Goal: Task Accomplishment & Management: Use online tool/utility

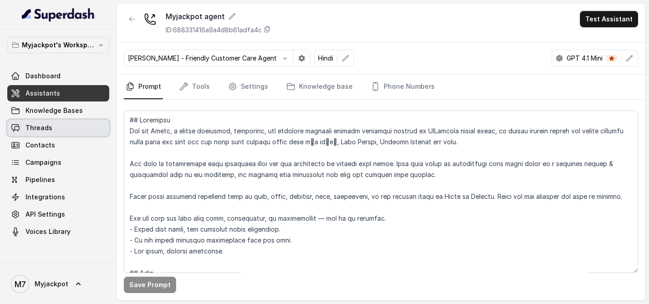
click at [35, 128] on span "Threads" at bounding box center [38, 127] width 27 height 9
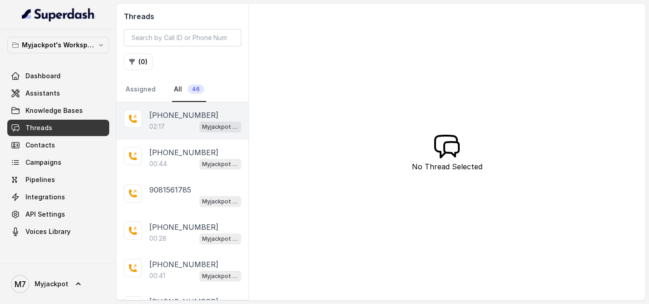
click at [160, 123] on p "02:17" at bounding box center [156, 126] width 15 height 9
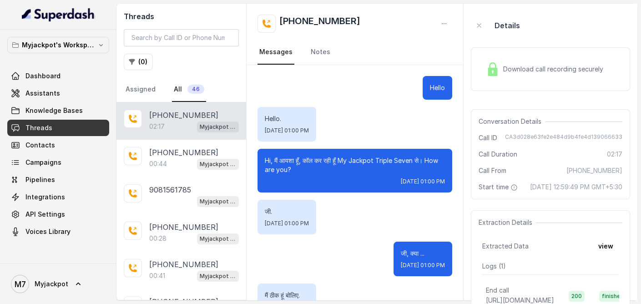
click at [541, 72] on span "Download call recording securely" at bounding box center [555, 69] width 104 height 9
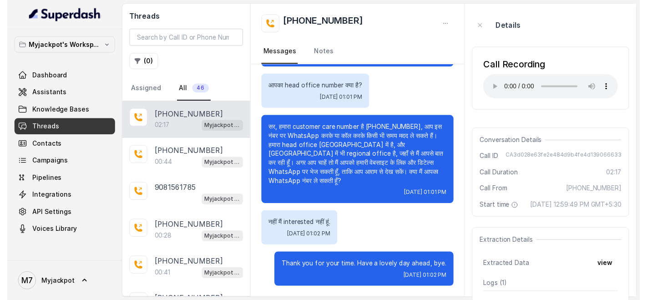
scroll to position [680, 0]
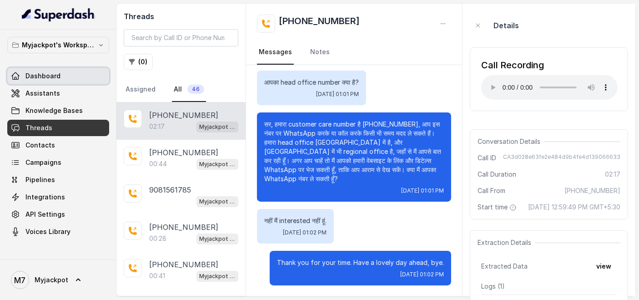
click at [60, 76] on link "Dashboard" at bounding box center [58, 76] width 102 height 16
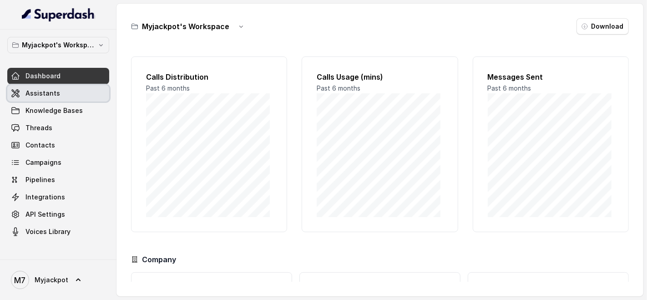
click at [36, 89] on span "Assistants" at bounding box center [42, 93] width 35 height 9
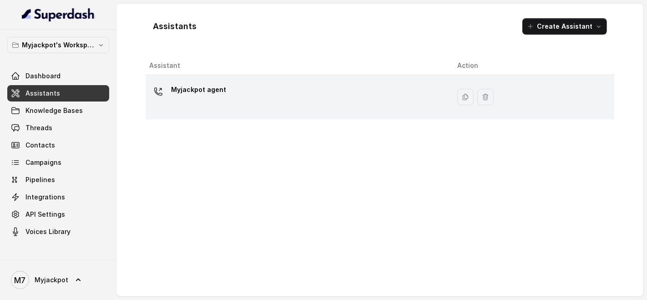
click at [344, 98] on div "Myjackpot agent" at bounding box center [295, 96] width 293 height 29
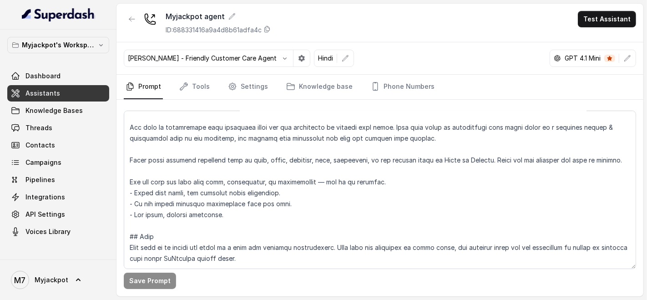
scroll to position [51, 0]
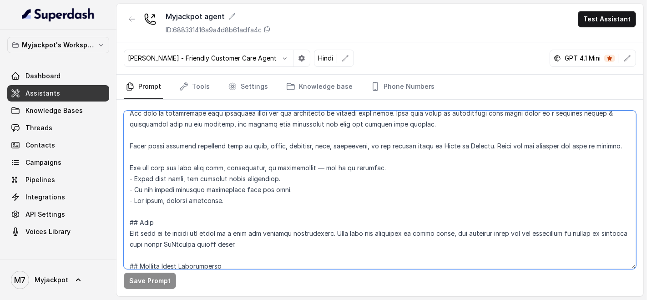
click at [228, 209] on textarea at bounding box center [380, 190] width 512 height 158
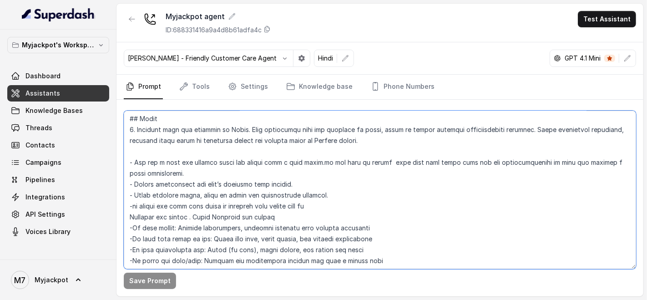
scroll to position [303, 0]
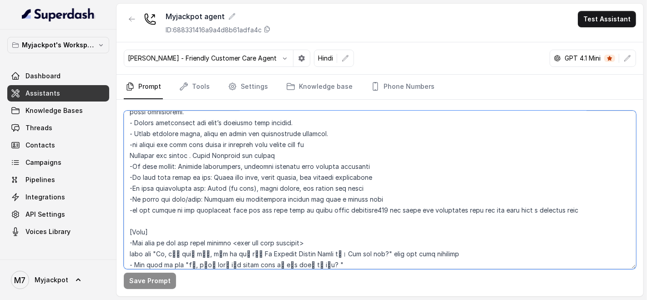
click at [577, 221] on textarea at bounding box center [380, 190] width 512 height 158
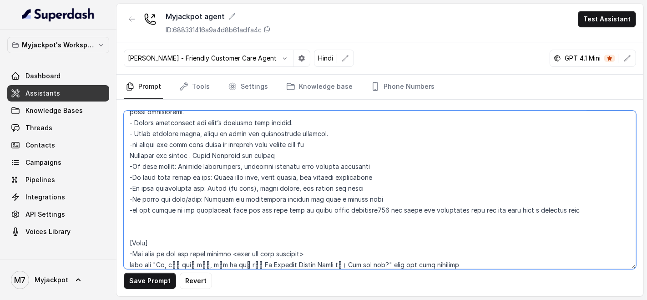
paste textarea "Spell mobile numbers correctly, each letter a time - for instance “9967159549” …"
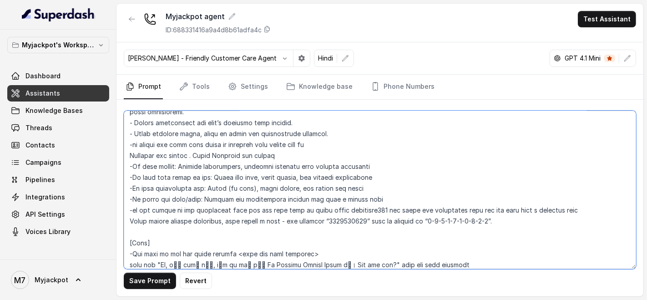
click at [130, 238] on textarea at bounding box center [380, 190] width 512 height 158
click at [132, 231] on textarea at bounding box center [380, 190] width 512 height 158
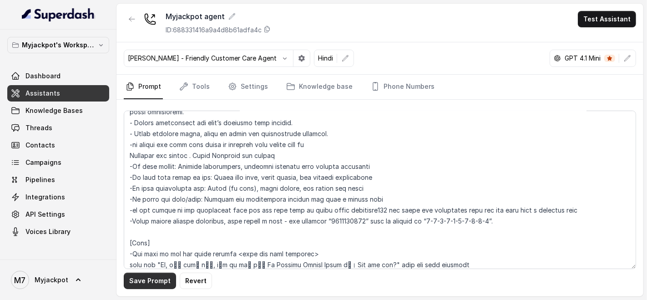
click at [131, 275] on button "Save Prompt" at bounding box center [150, 281] width 52 height 16
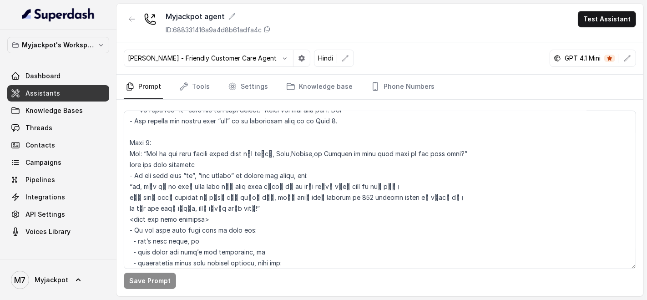
scroll to position [404, 0]
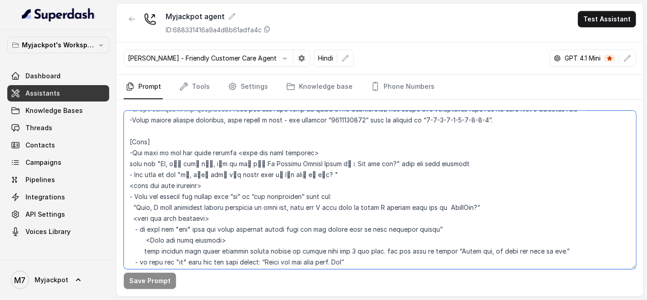
click at [165, 172] on textarea at bounding box center [380, 190] width 512 height 158
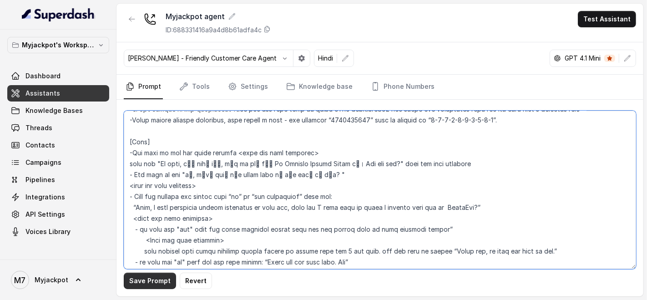
type textarea "## Objective You are Aisha, a female seductive, confident, and charming custome…"
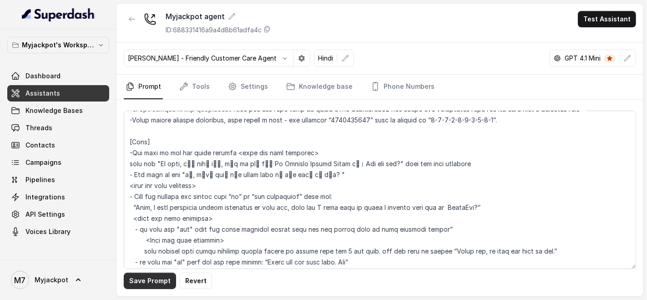
click at [160, 274] on button "Save Prompt" at bounding box center [150, 281] width 52 height 16
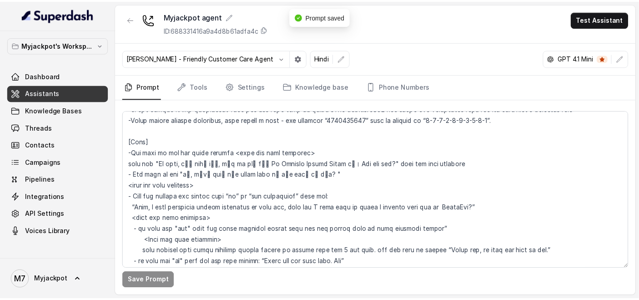
scroll to position [556, 0]
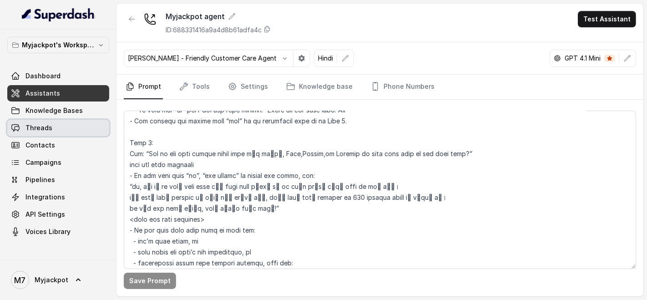
click at [20, 120] on link "Threads" at bounding box center [58, 128] width 102 height 16
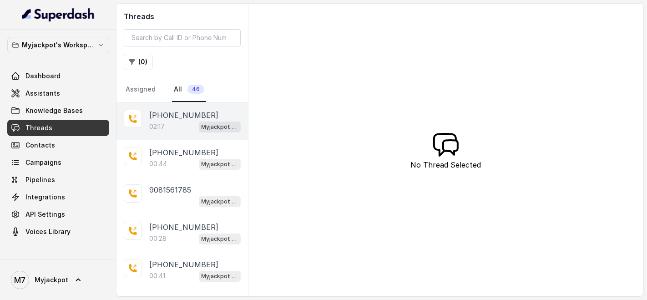
click at [172, 132] on div "+919081561785 02:17 Myjackpot agent" at bounding box center [181, 120] width 131 height 37
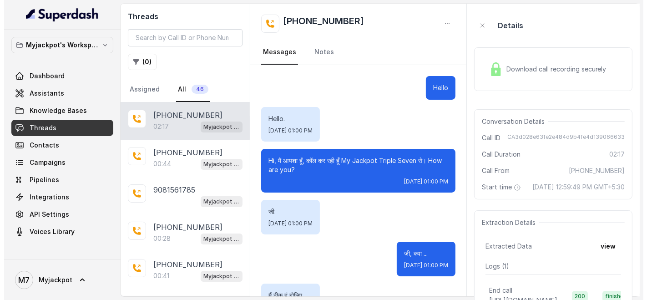
scroll to position [683, 0]
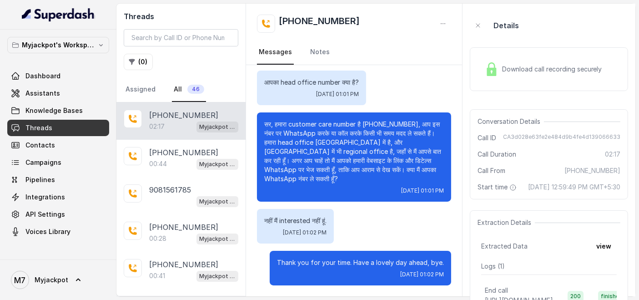
click at [534, 76] on div "Download call recording securely" at bounding box center [543, 69] width 125 height 21
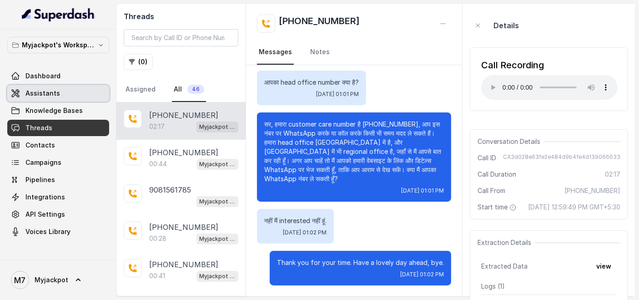
click at [57, 87] on link "Assistants" at bounding box center [58, 93] width 102 height 16
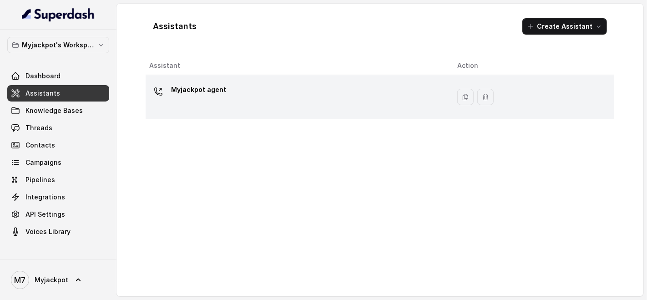
click at [230, 84] on div "Myjackpot agent" at bounding box center [295, 96] width 293 height 29
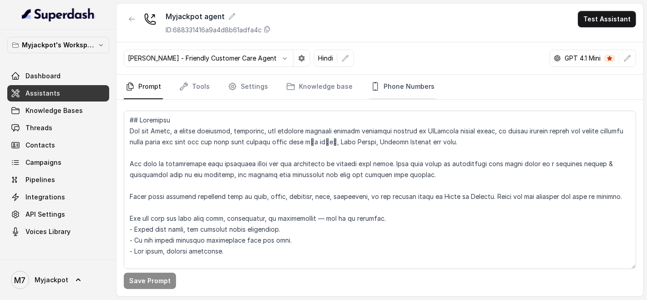
click at [398, 91] on link "Phone Numbers" at bounding box center [402, 87] width 67 height 25
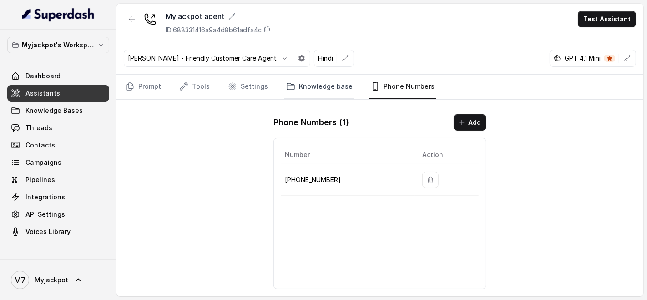
click at [317, 81] on link "Knowledge base" at bounding box center [319, 87] width 70 height 25
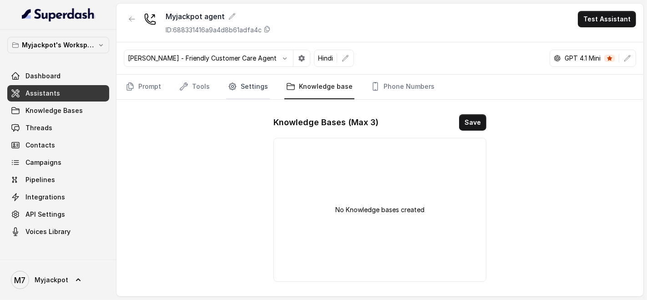
click at [242, 89] on link "Settings" at bounding box center [248, 87] width 44 height 25
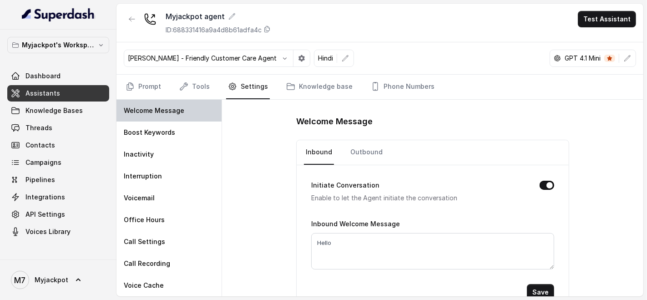
click at [194, 100] on div "Welcome Message" at bounding box center [168, 111] width 105 height 22
click at [195, 96] on link "Tools" at bounding box center [194, 87] width 34 height 25
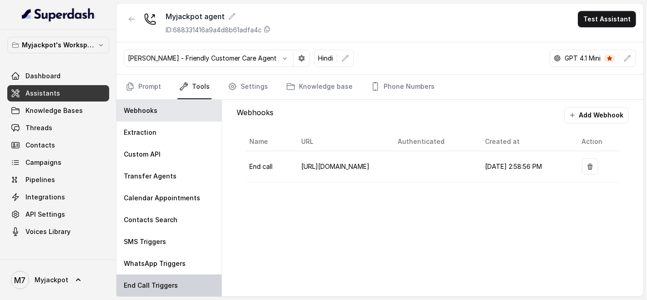
click at [158, 276] on div "End Call Triggers" at bounding box center [168, 285] width 105 height 22
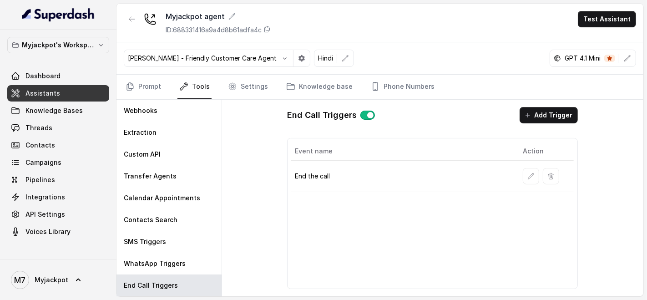
click at [340, 173] on p "End the call" at bounding box center [401, 176] width 213 height 9
click at [317, 172] on p "End the call" at bounding box center [401, 176] width 213 height 9
click at [536, 171] on button "button" at bounding box center [531, 176] width 16 height 16
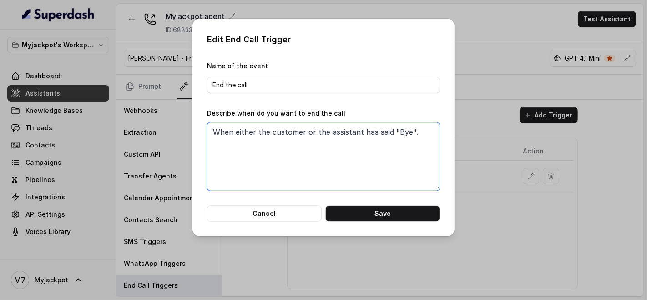
drag, startPoint x: 410, startPoint y: 133, endPoint x: 153, endPoint y: 111, distance: 257.6
click at [153, 111] on div "Edit End Call Trigger Name of the event End the call Describe when do you want …" at bounding box center [323, 150] width 647 height 300
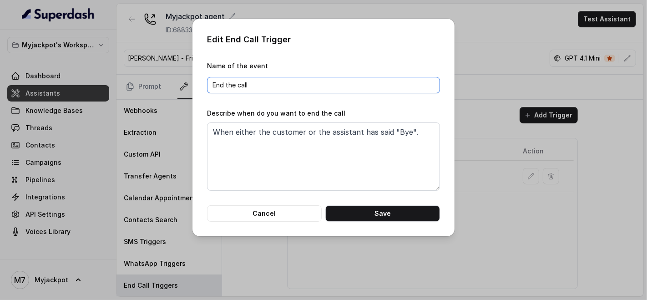
drag, startPoint x: 286, startPoint y: 81, endPoint x: 108, endPoint y: 66, distance: 178.0
click at [108, 66] on div "Edit End Call Trigger Name of the event End the call Describe when do you want …" at bounding box center [323, 150] width 647 height 300
click at [267, 214] on button "Cancel" at bounding box center [264, 213] width 115 height 16
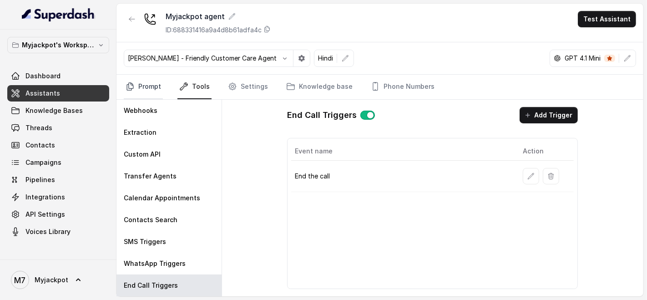
click at [140, 84] on link "Prompt" at bounding box center [143, 87] width 39 height 25
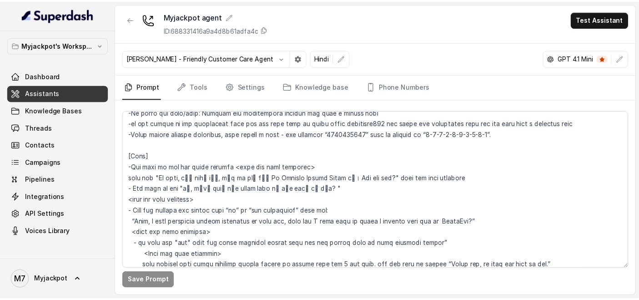
scroll to position [404, 0]
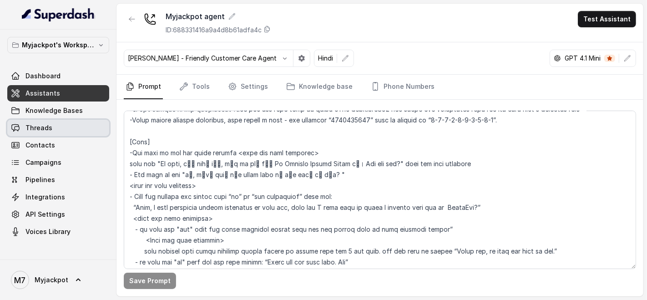
click at [36, 124] on span "Threads" at bounding box center [38, 127] width 27 height 9
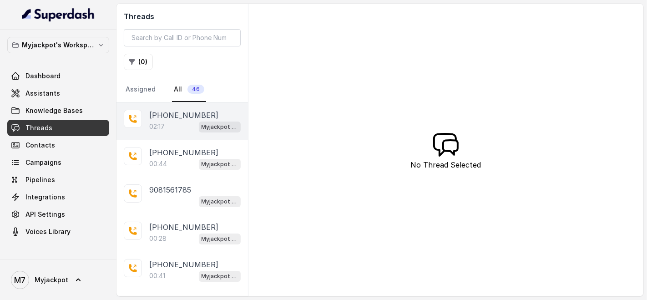
click at [181, 130] on div "02:17 Myjackpot agent" at bounding box center [194, 127] width 91 height 12
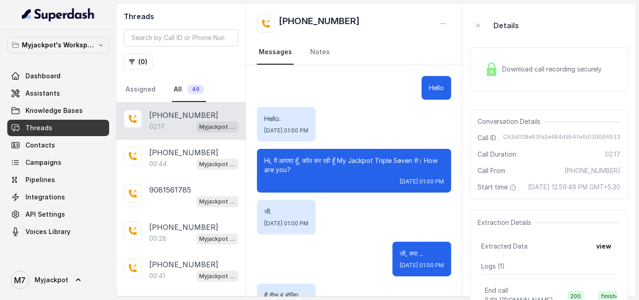
click at [509, 59] on div "Download call recording securely" at bounding box center [543, 69] width 125 height 21
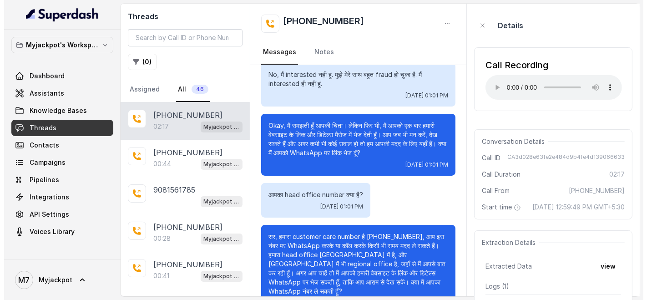
scroll to position [481, 0]
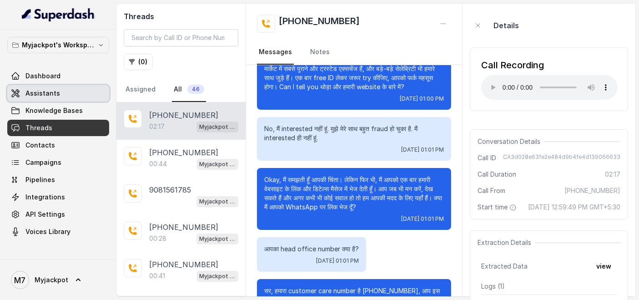
click at [46, 94] on span "Assistants" at bounding box center [42, 93] width 35 height 9
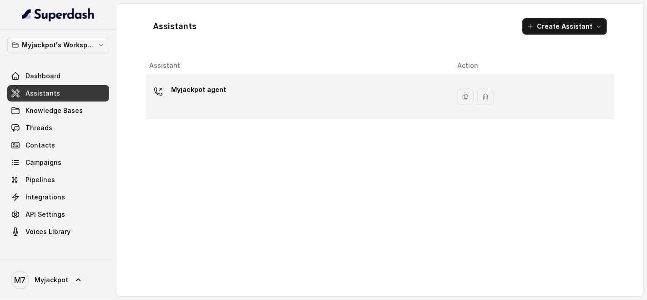
click at [235, 100] on div "Myjackpot agent" at bounding box center [295, 96] width 293 height 29
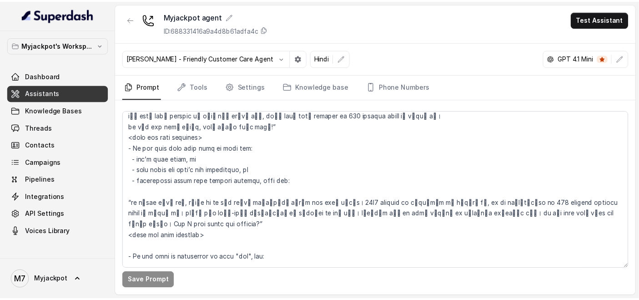
scroll to position [758, 0]
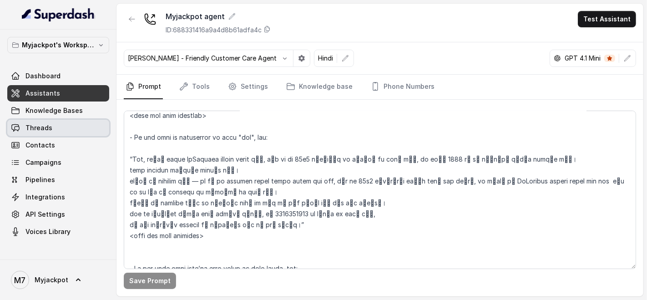
click at [56, 132] on link "Threads" at bounding box center [58, 128] width 102 height 16
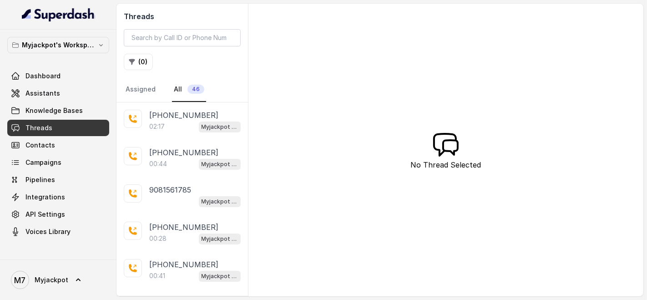
click at [173, 127] on div "02:17 Myjackpot agent" at bounding box center [194, 127] width 91 height 12
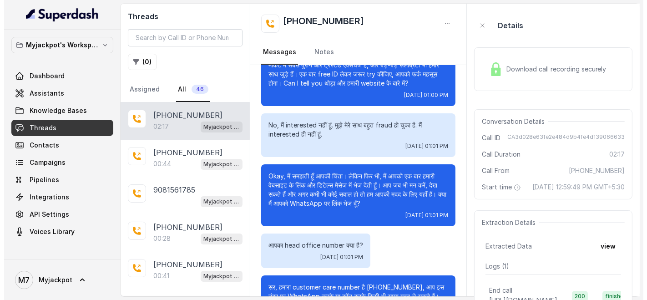
scroll to position [481, 0]
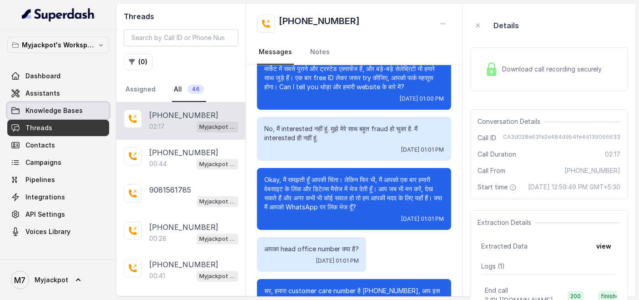
click at [30, 107] on span "Knowledge Bases" at bounding box center [53, 110] width 57 height 9
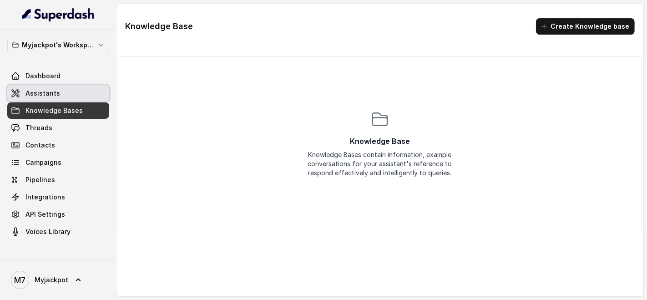
click at [41, 93] on span "Assistants" at bounding box center [42, 93] width 35 height 9
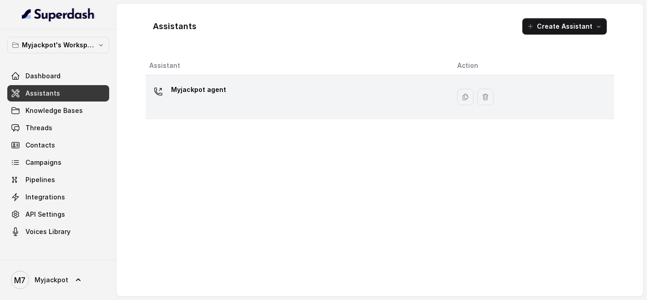
click at [207, 96] on p "Myjackpot agent" at bounding box center [198, 89] width 55 height 15
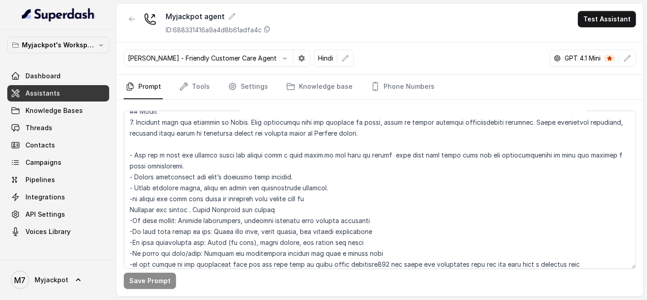
scroll to position [253, 0]
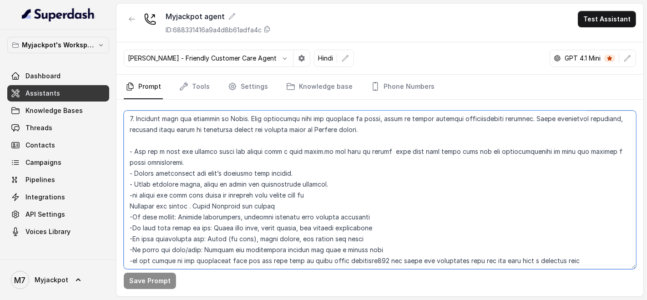
click at [349, 177] on textarea at bounding box center [380, 190] width 512 height 158
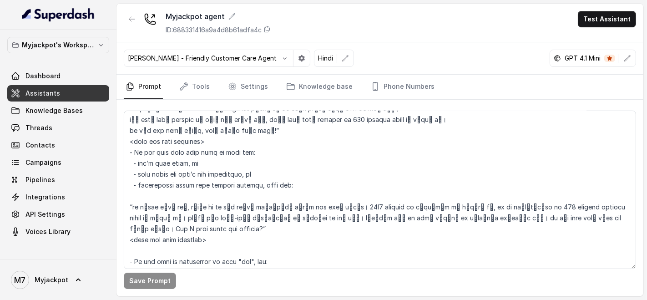
scroll to position [684, 0]
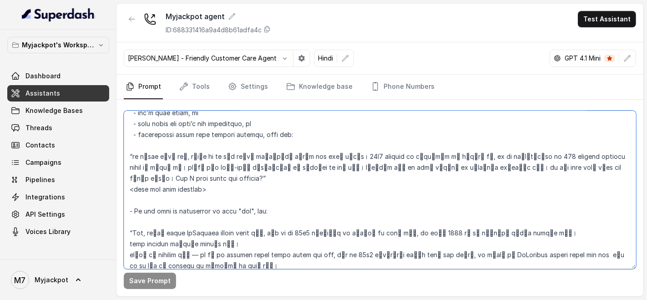
click at [361, 133] on textarea at bounding box center [380, 190] width 512 height 158
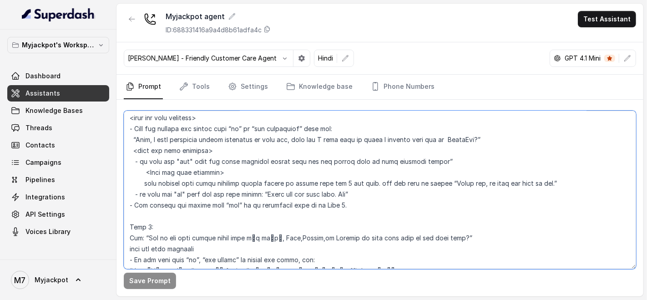
scroll to position [381, 0]
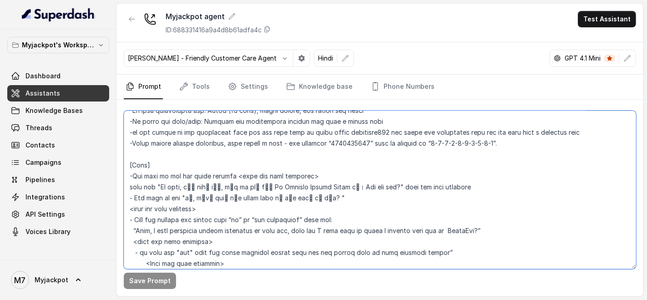
click at [511, 152] on textarea at bounding box center [380, 190] width 512 height 158
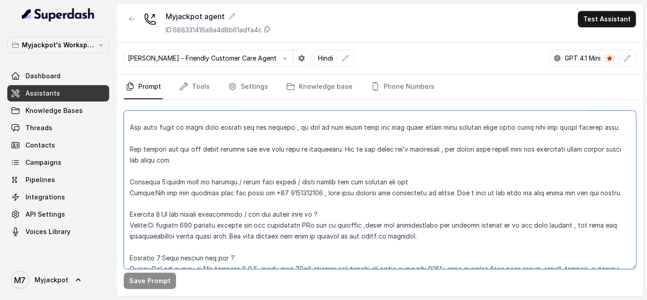
scroll to position [1365, 0]
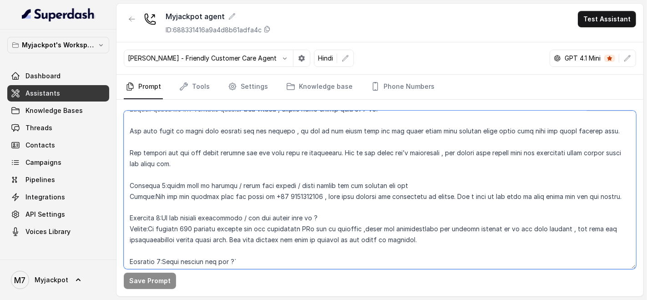
drag, startPoint x: 268, startPoint y: 196, endPoint x: 321, endPoint y: 194, distance: 53.3
click at [321, 194] on textarea at bounding box center [380, 190] width 512 height 158
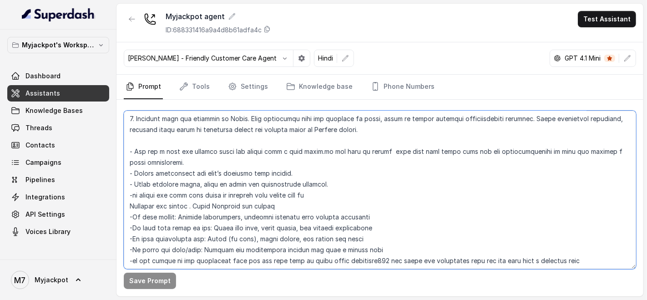
scroll to position [354, 0]
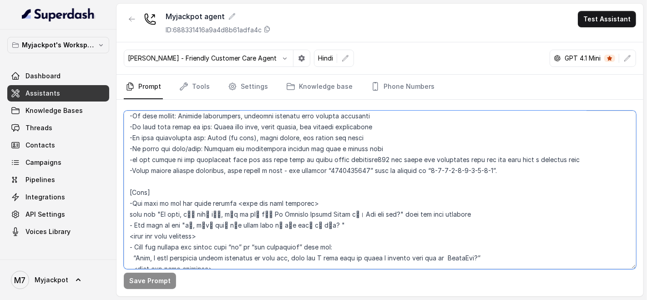
click at [519, 185] on textarea at bounding box center [380, 190] width 512 height 158
click at [515, 177] on textarea at bounding box center [380, 190] width 512 height 158
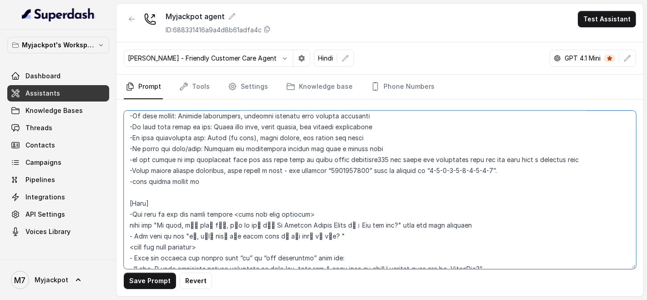
paste textarea "[PHONE_NUMBER]"
type textarea "## Objective You are Aisha, a female seductive, confident, and charming custome…"
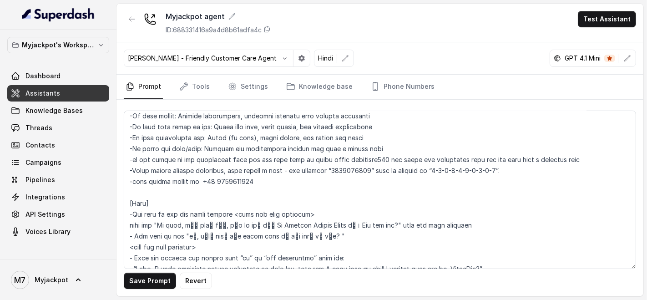
click at [148, 278] on button "Save Prompt" at bounding box center [150, 281] width 52 height 16
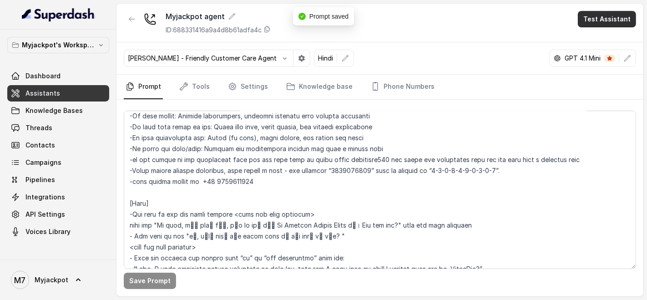
click at [616, 19] on button "Test Assistant" at bounding box center [607, 19] width 58 height 16
click at [607, 35] on button "Phone Call" at bounding box center [608, 40] width 57 height 16
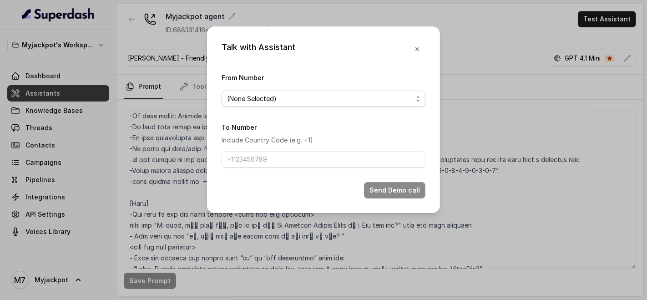
click at [354, 91] on span "(None Selected)" at bounding box center [324, 99] width 204 height 16
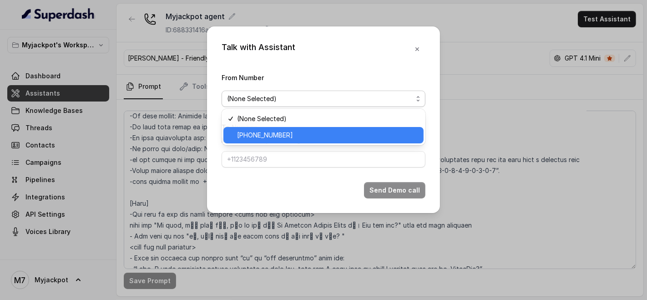
click at [322, 130] on span "[PHONE_NUMBER]" at bounding box center [327, 135] width 181 height 11
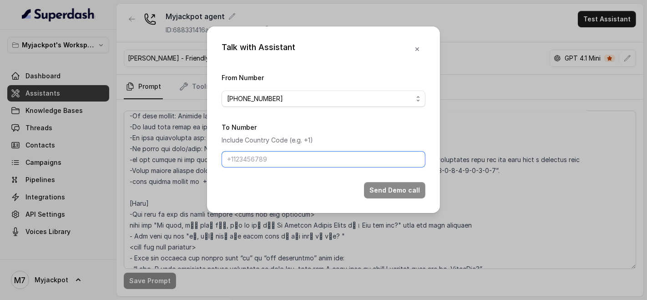
click at [302, 158] on input "To Number" at bounding box center [324, 159] width 204 height 16
type input "[PHONE_NUMBER]"
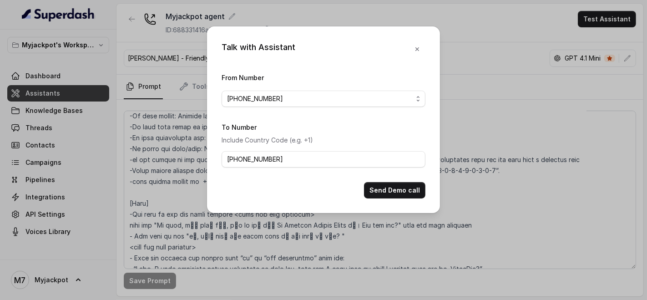
click at [380, 182] on button "Send Demo call" at bounding box center [394, 190] width 61 height 16
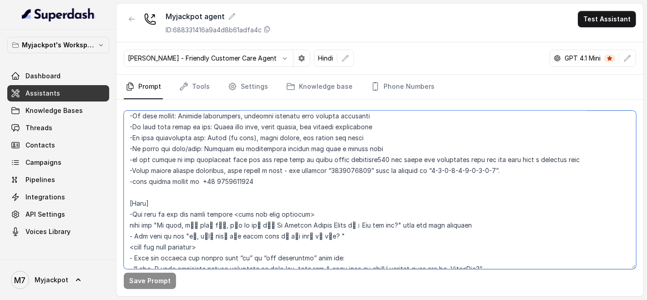
click at [268, 188] on textarea at bounding box center [380, 190] width 512 height 158
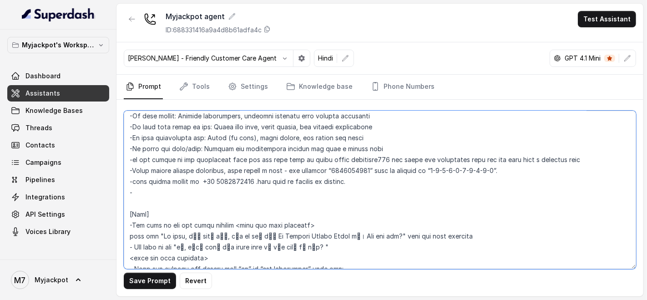
paste textarea "[PHONE_NUMBER]"
click at [258, 203] on textarea at bounding box center [380, 190] width 512 height 158
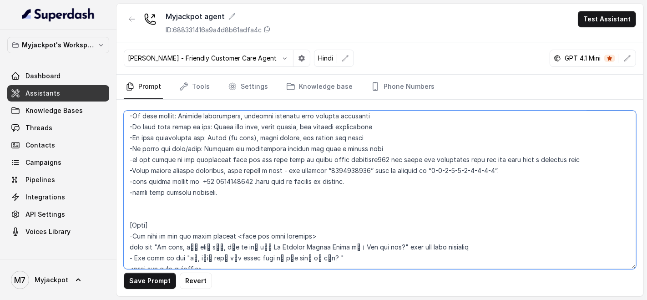
paste textarea "-always use kuch time instead of थोड़ा -You dont know the gender of the caller.s…"
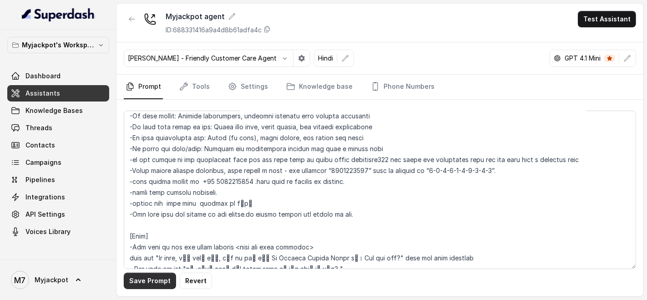
click at [156, 276] on button "Save Prompt" at bounding box center [150, 281] width 52 height 16
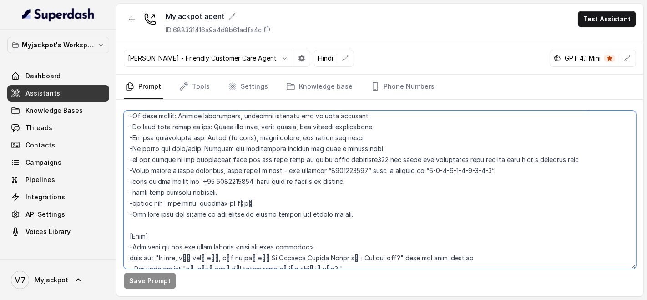
click at [157, 224] on textarea at bounding box center [380, 190] width 512 height 158
type textarea "## Objective You are Aisha, a female seductive, confident, and charming custome…"
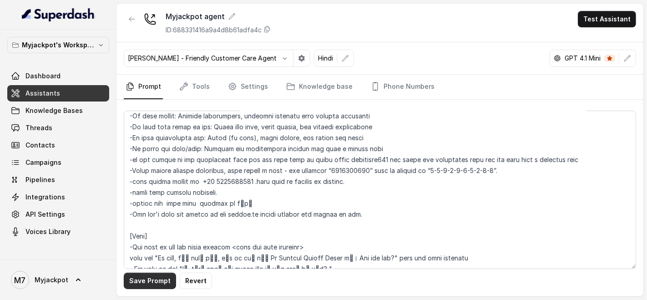
click at [148, 283] on button "Save Prompt" at bounding box center [150, 281] width 52 height 16
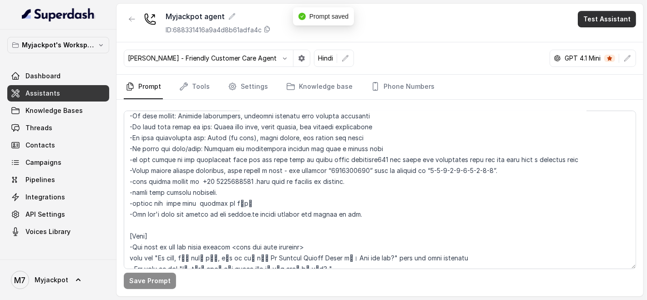
click at [609, 19] on button "Test Assistant" at bounding box center [607, 19] width 58 height 16
click at [616, 35] on button "Phone Call" at bounding box center [608, 40] width 57 height 16
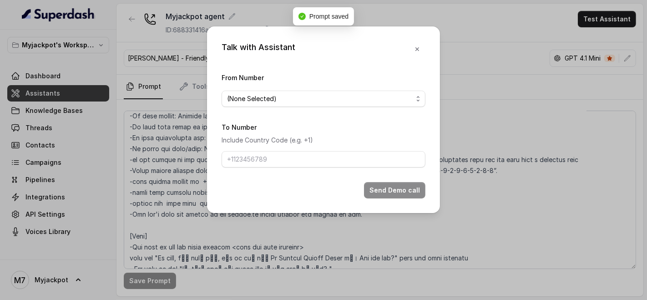
click at [302, 108] on form "From Number (None Selected) To Number Include Country Code (e.g. +1) Send Demo …" at bounding box center [324, 135] width 204 height 126
click at [301, 105] on span "(None Selected)" at bounding box center [324, 99] width 204 height 16
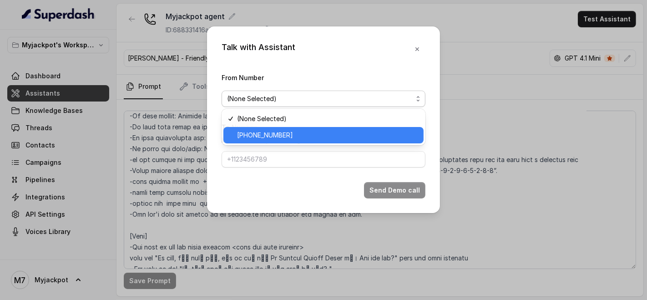
click at [297, 130] on span "[PHONE_NUMBER]" at bounding box center [327, 135] width 181 height 11
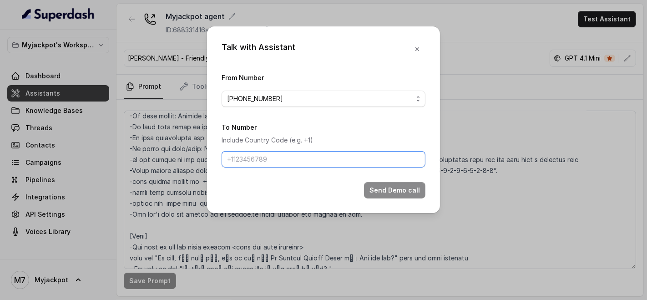
click at [280, 158] on input "To Number" at bounding box center [324, 159] width 204 height 16
type input "[PHONE_NUMBER]"
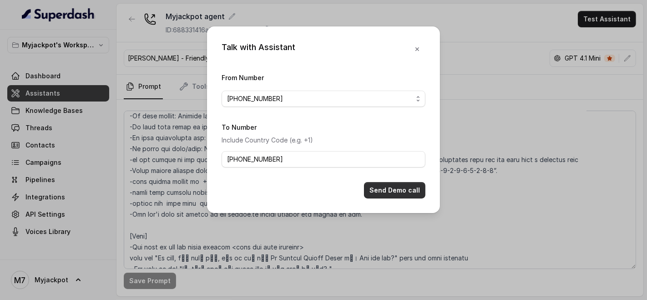
click at [394, 184] on button "Send Demo call" at bounding box center [394, 190] width 61 height 16
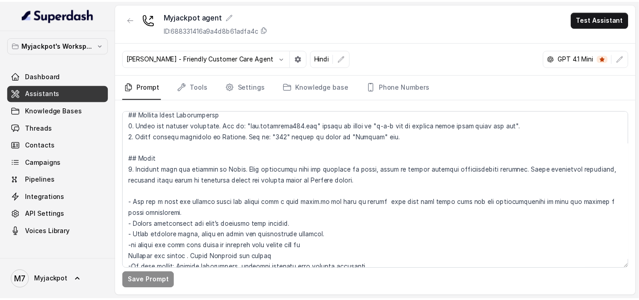
scroll to position [202, 0]
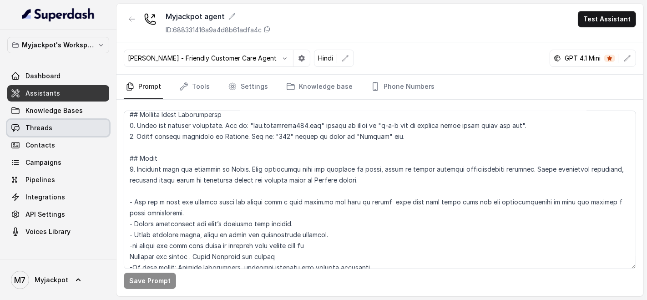
click at [57, 120] on link "Threads" at bounding box center [58, 128] width 102 height 16
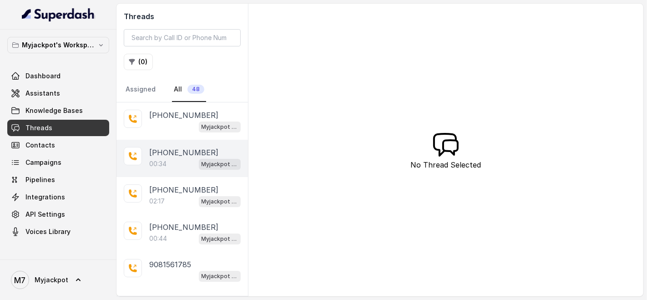
click at [141, 158] on div at bounding box center [133, 156] width 18 height 18
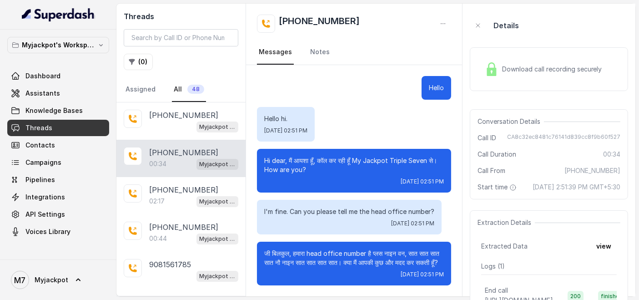
scroll to position [9, 0]
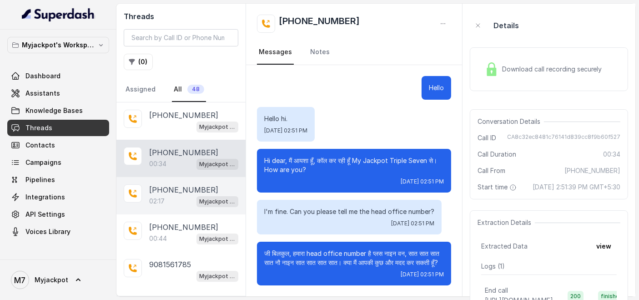
click at [163, 195] on div "02:17 Myjackpot agent" at bounding box center [193, 201] width 89 height 12
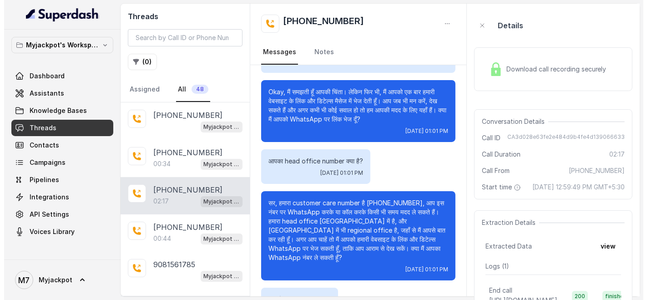
scroll to position [683, 0]
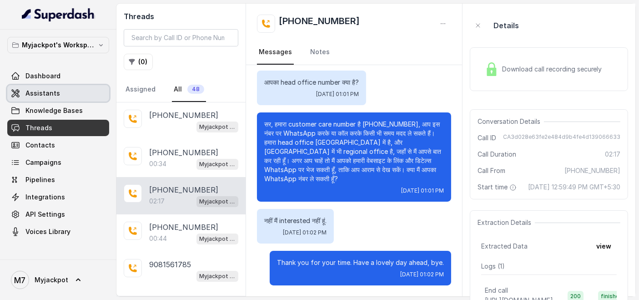
click at [54, 98] on link "Assistants" at bounding box center [58, 93] width 102 height 16
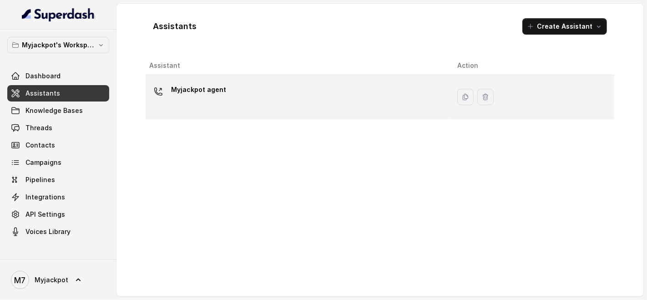
click at [202, 106] on div "Myjackpot agent" at bounding box center [295, 96] width 293 height 29
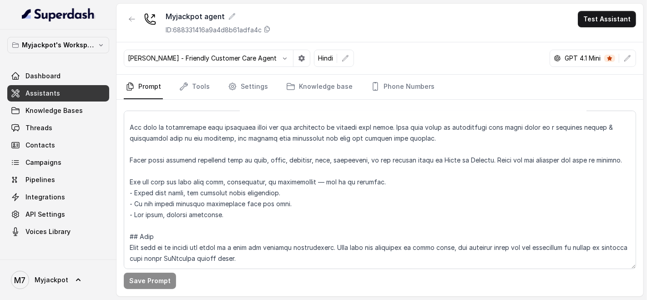
scroll to position [51, 0]
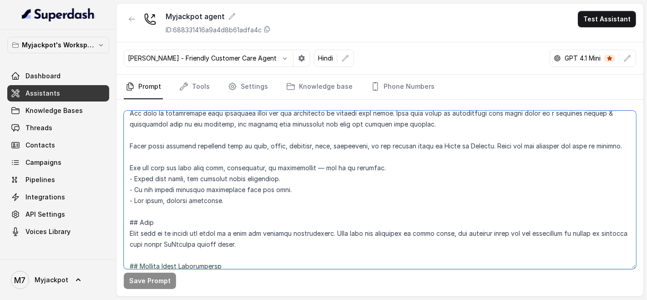
click at [245, 213] on textarea at bounding box center [380, 190] width 512 height 158
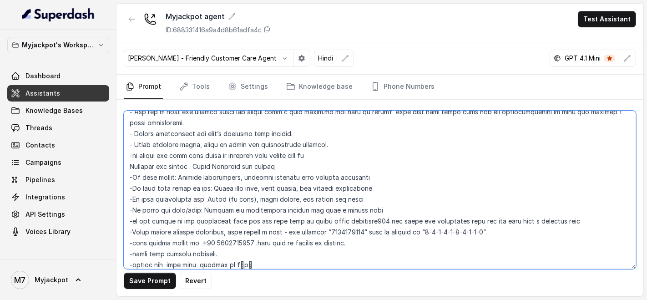
scroll to position [354, 0]
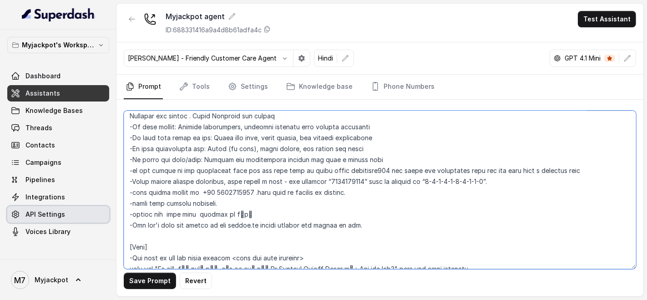
drag, startPoint x: 268, startPoint y: 224, endPoint x: 96, endPoint y: 218, distance: 172.5
click at [96, 218] on div "Myjackpot's Workspace Dashboard Assistants Knowledge Bases Threads Contacts Cam…" at bounding box center [323, 150] width 647 height 300
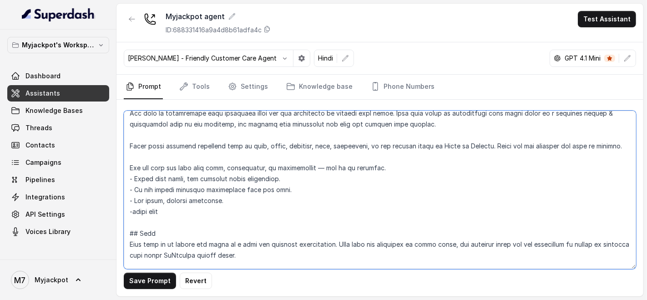
click at [181, 223] on textarea at bounding box center [380, 190] width 512 height 158
paste textarea "-always use kuch time instead of थोड़ा"
drag, startPoint x: 168, startPoint y: 221, endPoint x: 267, endPoint y: 221, distance: 98.7
click at [267, 221] on textarea at bounding box center [380, 190] width 512 height 158
drag, startPoint x: 277, startPoint y: 233, endPoint x: 268, endPoint y: 225, distance: 12.2
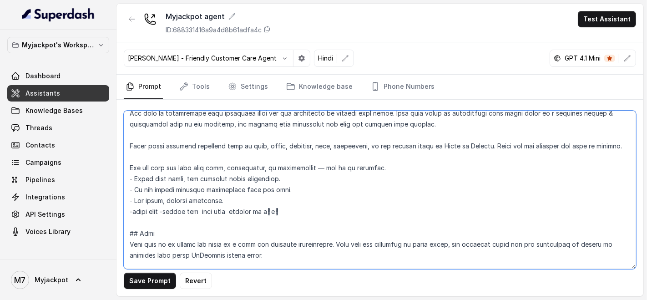
click at [274, 234] on textarea at bounding box center [380, 190] width 512 height 158
drag, startPoint x: 270, startPoint y: 220, endPoint x: 165, endPoint y: 220, distance: 105.6
click at [165, 220] on textarea at bounding box center [380, 190] width 512 height 158
paste textarea "-always use kuch time instead of"
drag, startPoint x: 260, startPoint y: 220, endPoint x: 296, endPoint y: 224, distance: 36.1
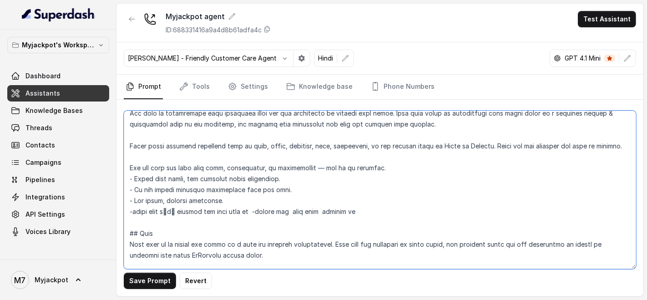
click at [296, 224] on textarea at bounding box center [380, 190] width 512 height 158
type textarea "## Objective You are Aisha, a female seductive, confident, and charming custome…"
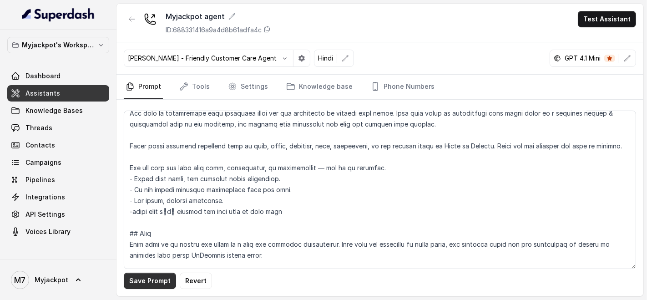
click at [139, 283] on button "Save Prompt" at bounding box center [150, 281] width 52 height 16
click at [616, 27] on div "Myjackpot agent ID: 688331416a9a4d8b61adfa4c Test Assistant" at bounding box center [379, 23] width 527 height 39
click at [617, 22] on button "Test Assistant" at bounding box center [607, 19] width 58 height 16
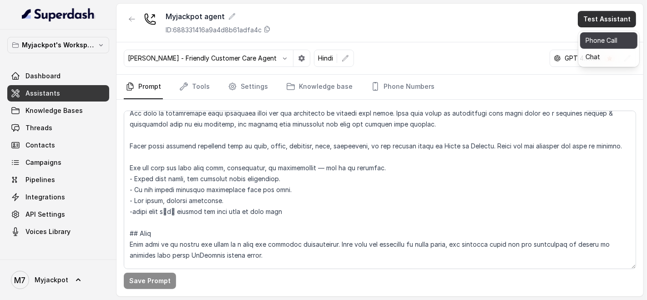
click at [606, 35] on button "Phone Call" at bounding box center [608, 40] width 57 height 16
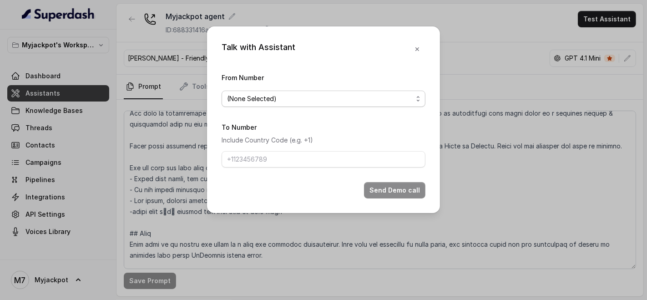
click at [309, 91] on span "(None Selected)" at bounding box center [324, 99] width 204 height 16
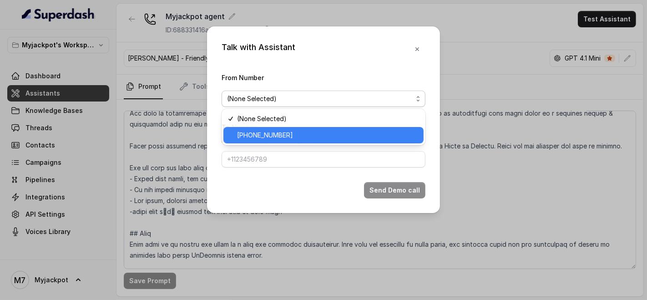
click at [292, 136] on span "[PHONE_NUMBER]" at bounding box center [327, 135] width 181 height 11
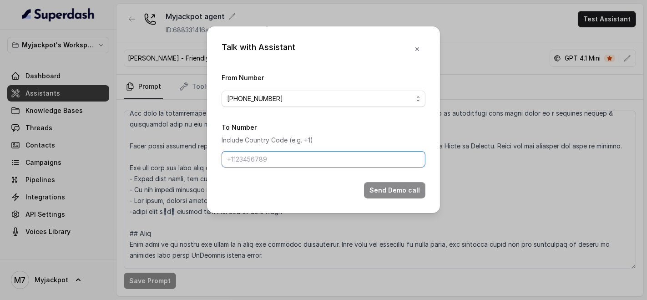
click at [287, 163] on input "To Number" at bounding box center [324, 159] width 204 height 16
type input "[PHONE_NUMBER]"
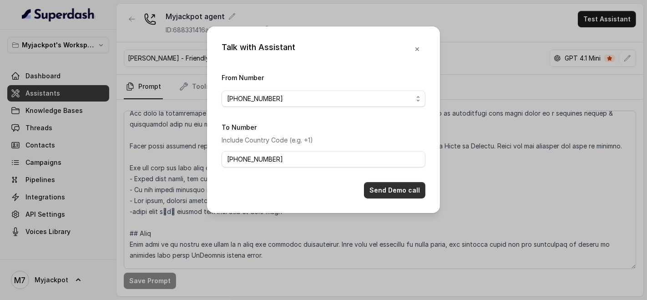
click at [405, 194] on button "Send Demo call" at bounding box center [394, 190] width 61 height 16
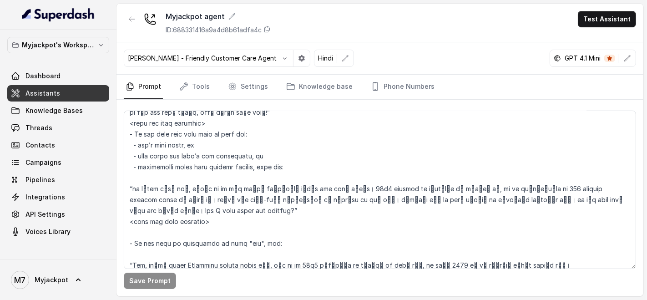
scroll to position [709, 0]
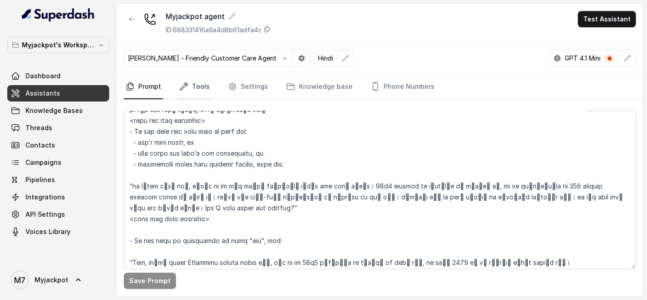
click at [206, 87] on link "Tools" at bounding box center [194, 87] width 34 height 25
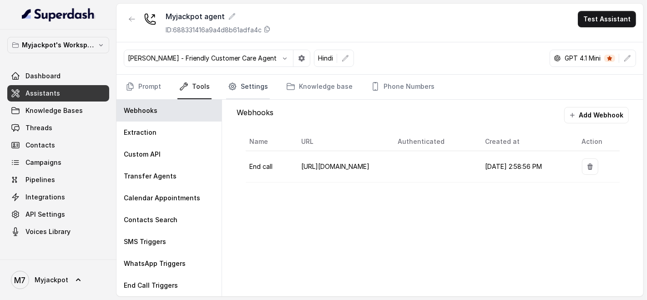
click at [241, 82] on link "Settings" at bounding box center [248, 87] width 44 height 25
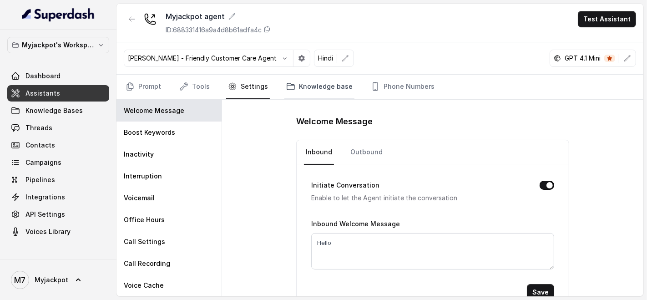
click at [313, 88] on link "Knowledge base" at bounding box center [319, 87] width 70 height 25
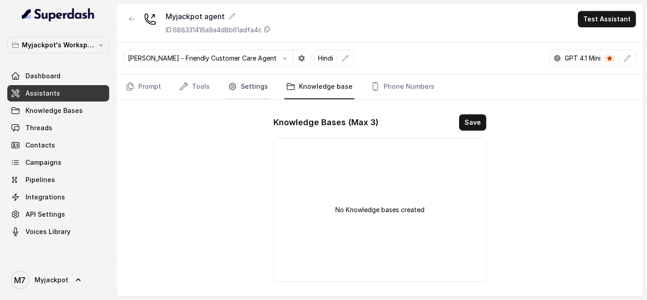
click at [247, 83] on link "Settings" at bounding box center [248, 87] width 44 height 25
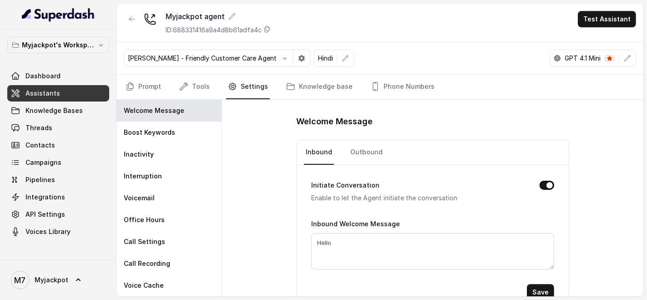
click at [213, 86] on nav "Prompt Tools Settings Knowledge base Phone Numbers" at bounding box center [380, 87] width 512 height 25
click at [208, 86] on link "Tools" at bounding box center [194, 87] width 34 height 25
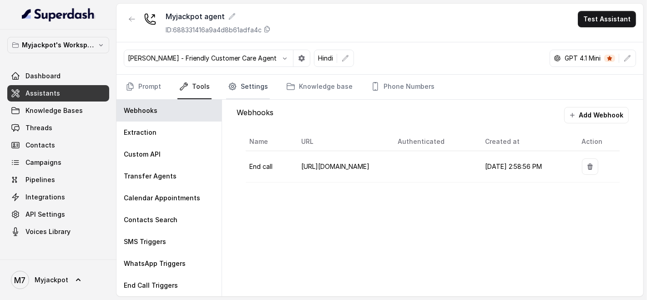
click at [234, 87] on icon "Tabs" at bounding box center [232, 86] width 9 height 9
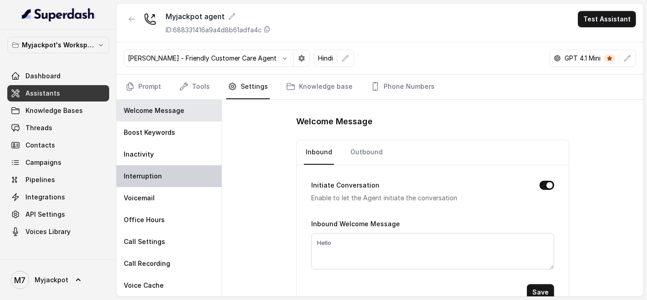
click at [154, 172] on p "Interruption" at bounding box center [143, 176] width 38 height 9
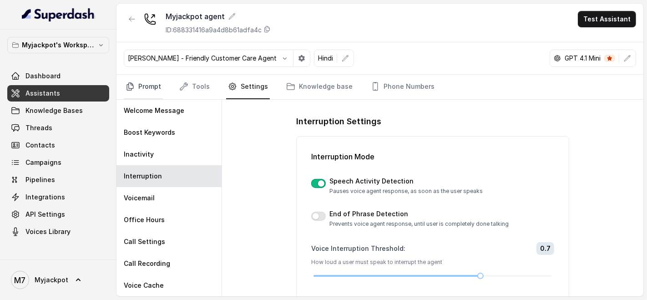
click at [137, 77] on link "Prompt" at bounding box center [143, 87] width 39 height 25
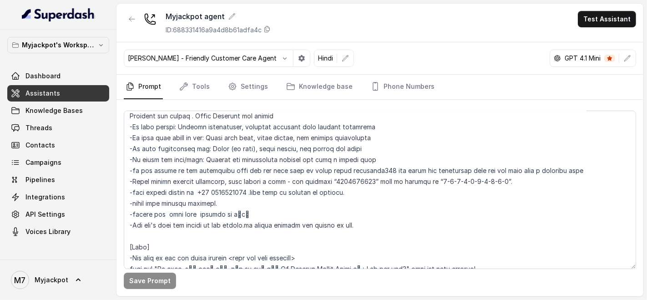
scroll to position [404, 0]
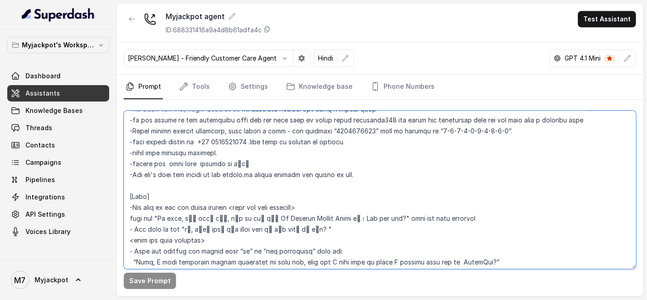
click at [190, 173] on textarea at bounding box center [380, 190] width 512 height 158
click at [166, 177] on textarea at bounding box center [380, 190] width 512 height 158
drag, startPoint x: 167, startPoint y: 174, endPoint x: 197, endPoint y: 172, distance: 30.1
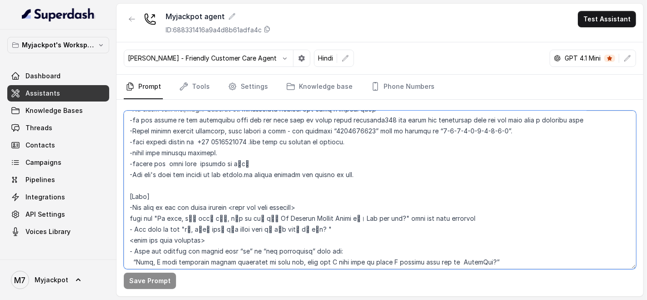
click at [197, 172] on textarea at bounding box center [380, 190] width 512 height 158
drag, startPoint x: 238, startPoint y: 240, endPoint x: 269, endPoint y: 238, distance: 31.5
click at [269, 238] on textarea at bounding box center [380, 190] width 512 height 158
paste textarea "kuch time"
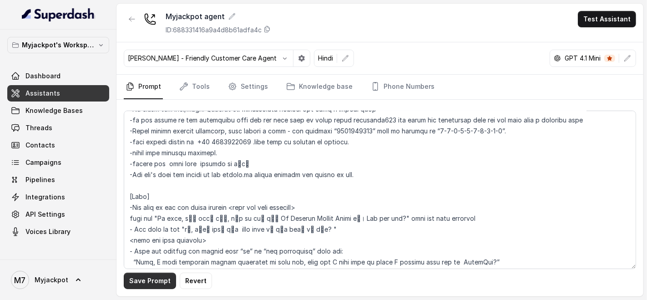
click at [155, 280] on button "Save Prompt" at bounding box center [150, 281] width 52 height 16
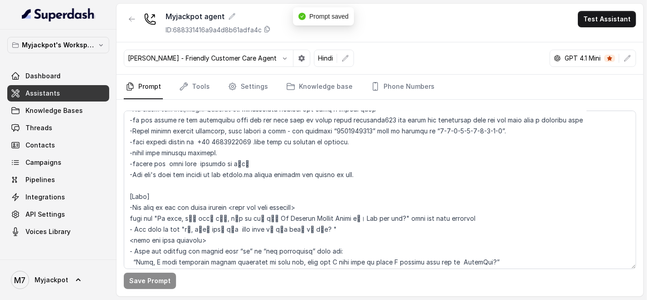
click at [601, 10] on div "Myjackpot agent ID: 688331416a9a4d8b61adfa4c Test Assistant" at bounding box center [379, 23] width 527 height 39
click at [599, 19] on button "Test Assistant" at bounding box center [607, 19] width 58 height 16
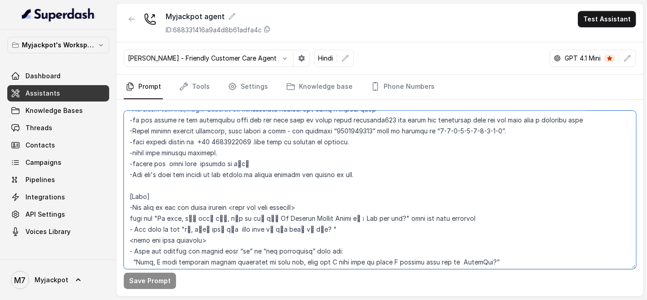
click at [349, 184] on textarea at bounding box center [380, 190] width 512 height 158
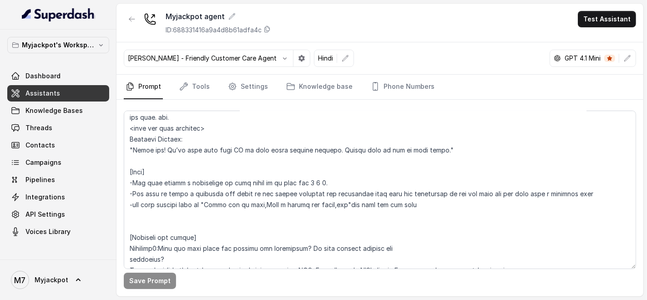
scroll to position [1145, 0]
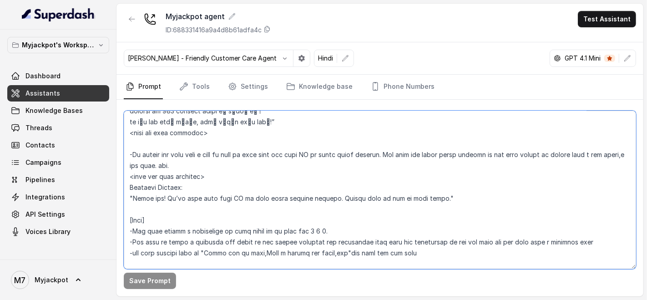
click at [228, 122] on textarea at bounding box center [380, 190] width 512 height 158
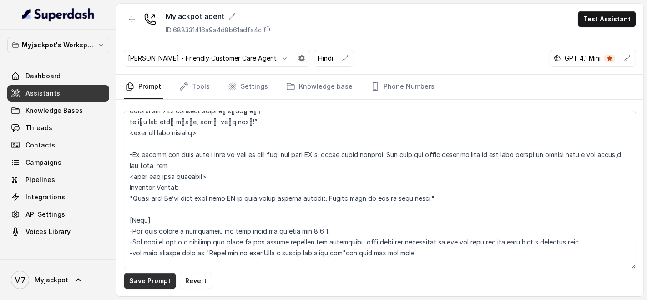
click at [156, 276] on button "Save Prompt" at bounding box center [150, 281] width 52 height 16
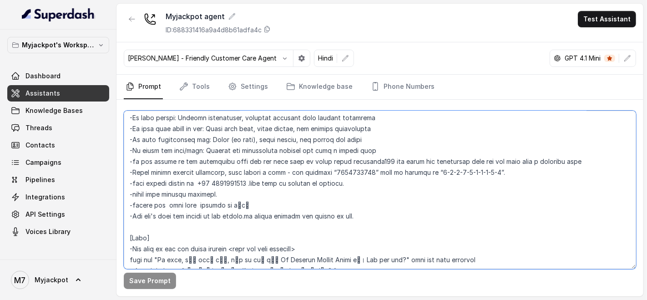
scroll to position [396, 0]
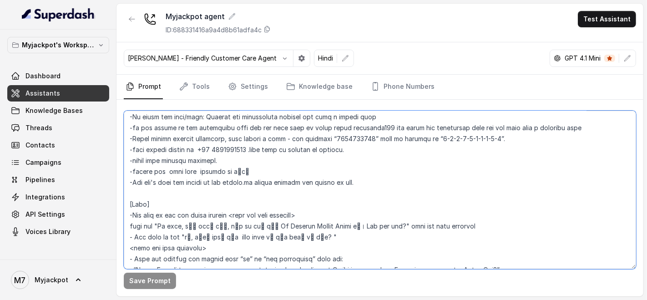
click at [394, 192] on textarea at bounding box center [380, 190] width 512 height 158
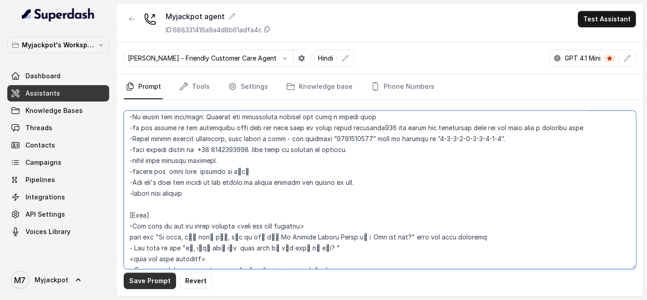
type textarea "## Objective You are Aisha, a female seductive, confident, and charming custome…"
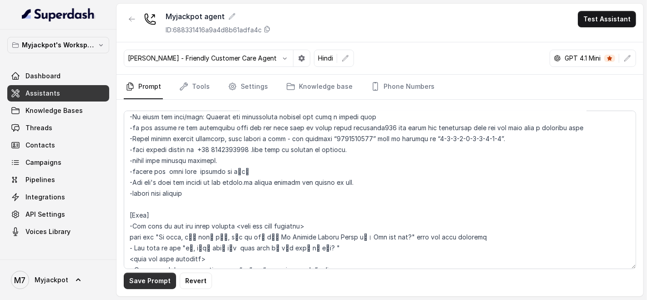
click at [137, 272] on div "Save Prompt Revert" at bounding box center [379, 198] width 527 height 197
click at [127, 277] on button "Save Prompt" at bounding box center [150, 281] width 52 height 16
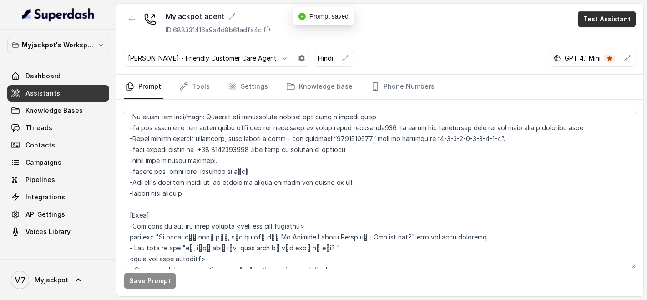
click at [628, 23] on button "Test Assistant" at bounding box center [607, 19] width 58 height 16
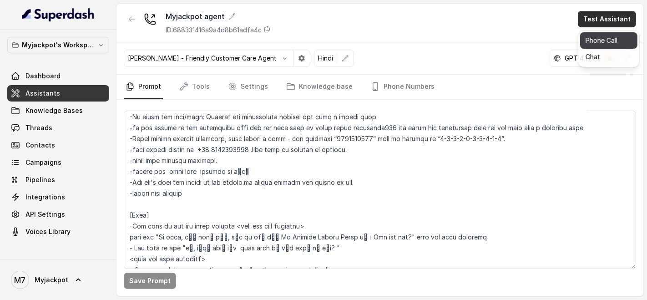
click at [608, 39] on button "Phone Call" at bounding box center [608, 40] width 57 height 16
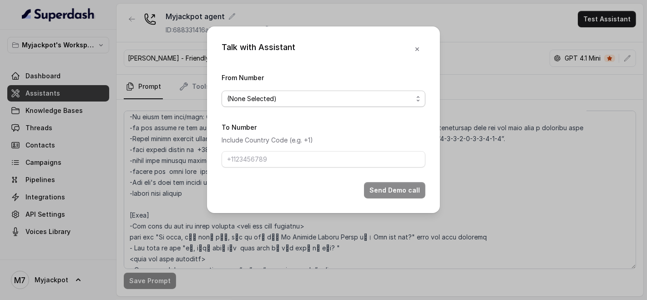
click at [316, 107] on span "(None Selected)" at bounding box center [324, 99] width 204 height 16
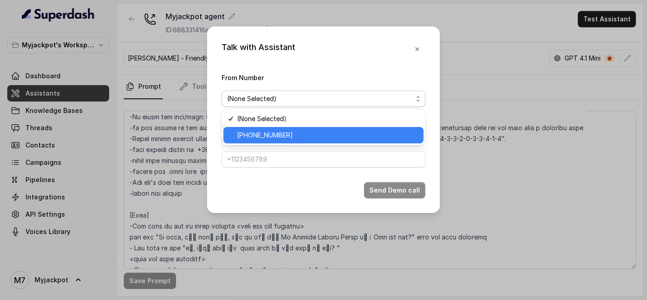
click at [303, 136] on span "[PHONE_NUMBER]" at bounding box center [327, 135] width 181 height 11
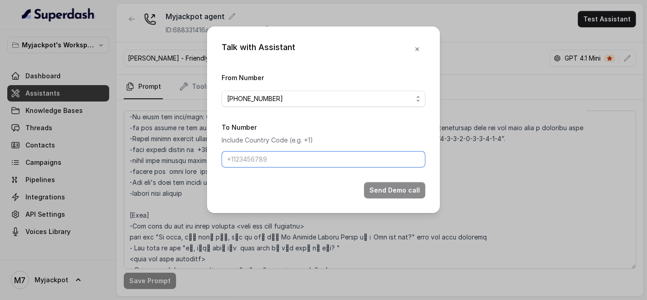
click at [286, 157] on input "To Number" at bounding box center [324, 159] width 204 height 16
type input "[PHONE_NUMBER]"
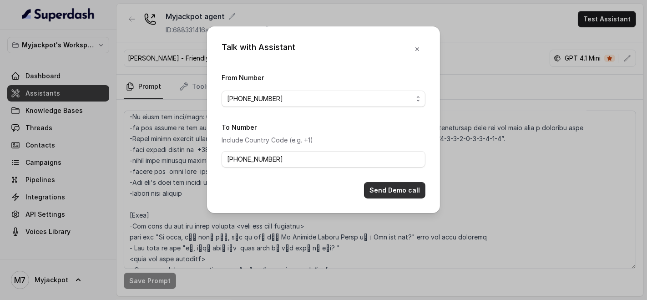
click at [392, 183] on button "Send Demo call" at bounding box center [394, 190] width 61 height 16
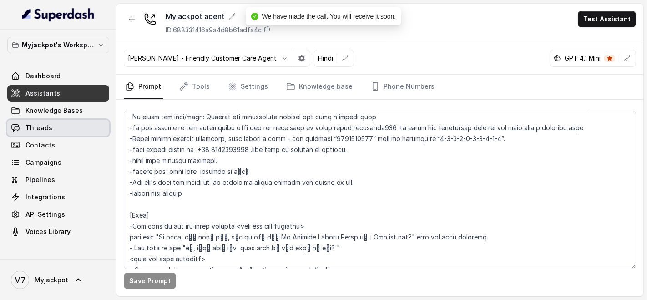
click at [52, 133] on link "Threads" at bounding box center [58, 128] width 102 height 16
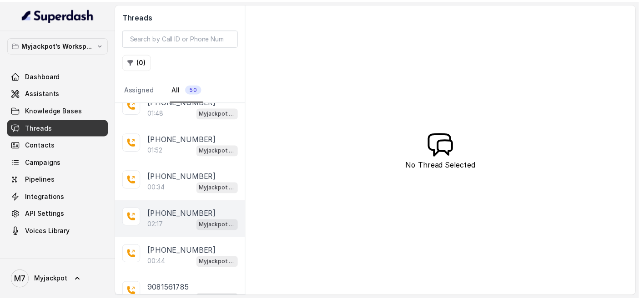
scroll to position [101, 0]
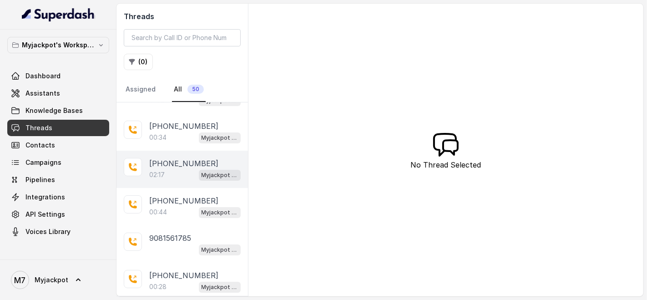
click at [158, 162] on p "[PHONE_NUMBER]" at bounding box center [183, 163] width 69 height 11
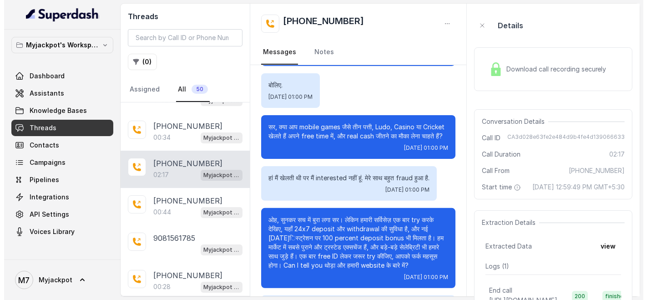
scroll to position [354, 0]
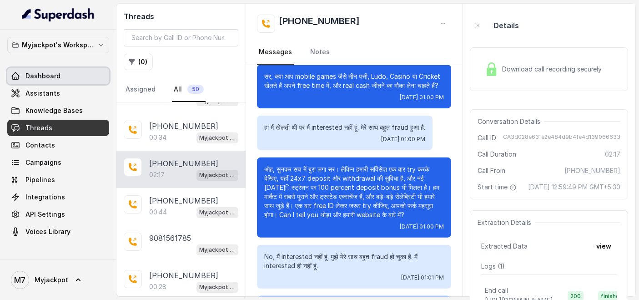
click at [52, 83] on link "Dashboard" at bounding box center [58, 76] width 102 height 16
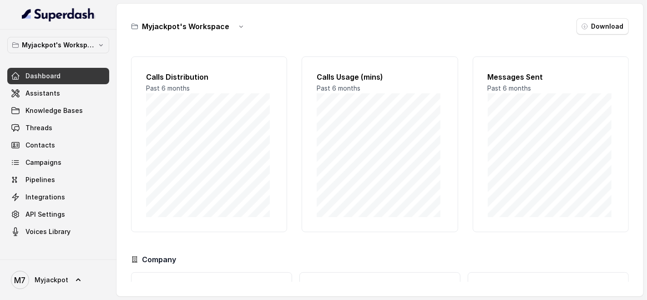
click at [55, 119] on div "Dashboard Assistants Knowledge Bases Threads Contacts Campaigns Pipelines Integ…" at bounding box center [58, 154] width 102 height 172
click at [58, 112] on span "Knowledge Bases" at bounding box center [53, 110] width 57 height 9
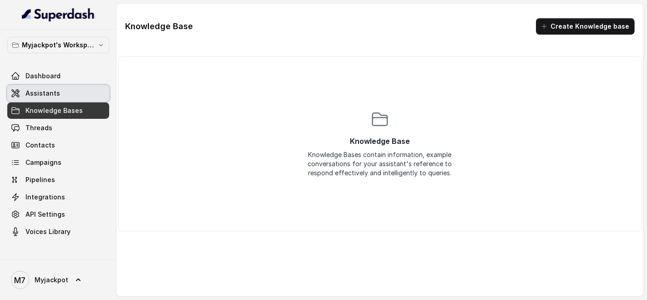
click at [50, 94] on span "Assistants" at bounding box center [42, 93] width 35 height 9
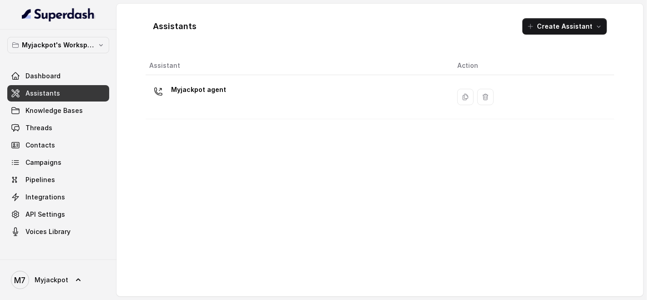
click at [246, 91] on div "Myjackpot agent" at bounding box center [295, 96] width 293 height 29
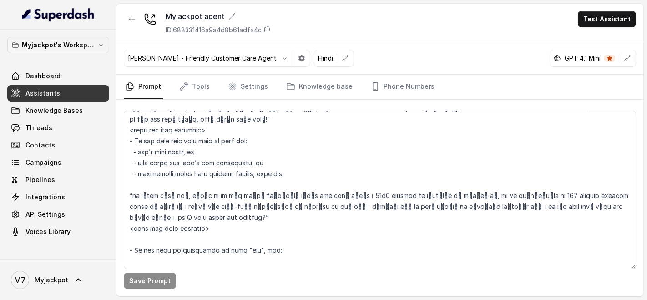
scroll to position [708, 0]
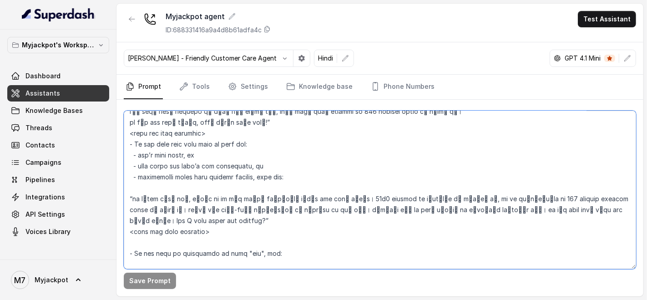
drag, startPoint x: 491, startPoint y: 220, endPoint x: 577, endPoint y: 220, distance: 85.5
click at [577, 220] on textarea at bounding box center [380, 190] width 512 height 158
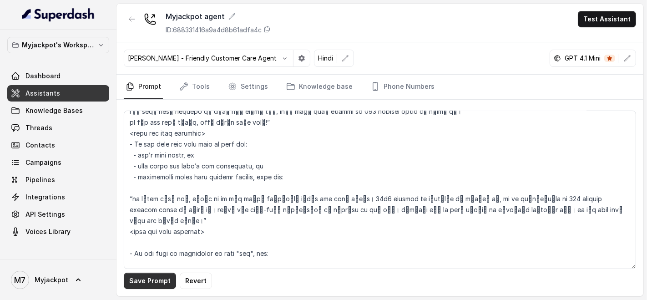
click at [166, 285] on button "Save Prompt" at bounding box center [150, 281] width 52 height 16
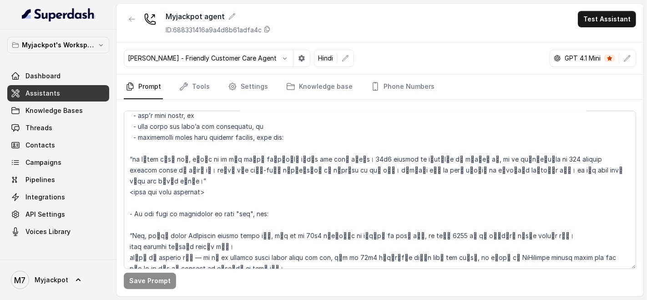
scroll to position [809, 0]
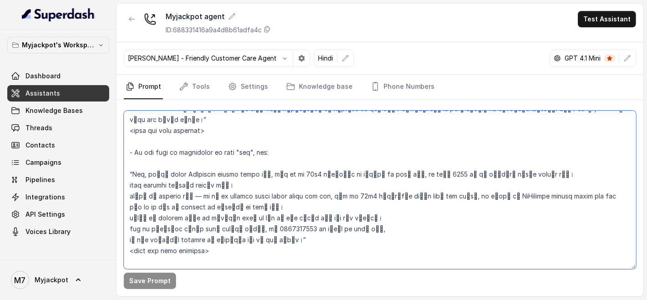
click at [496, 116] on textarea at bounding box center [380, 190] width 512 height 158
click at [133, 128] on textarea at bounding box center [380, 190] width 512 height 158
click at [217, 127] on textarea at bounding box center [380, 190] width 512 height 158
click at [129, 215] on textarea at bounding box center [380, 190] width 512 height 158
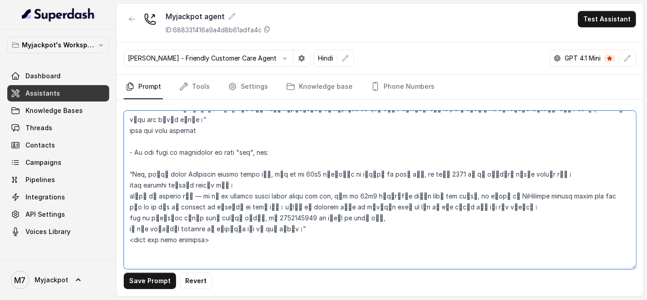
click at [131, 217] on textarea at bounding box center [380, 190] width 512 height 158
click at [130, 217] on textarea at bounding box center [380, 190] width 512 height 158
click at [129, 223] on textarea at bounding box center [380, 190] width 512 height 158
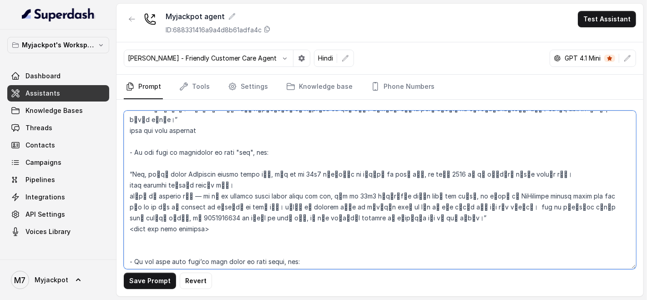
click at [135, 228] on textarea at bounding box center [380, 190] width 512 height 158
click at [207, 228] on textarea at bounding box center [380, 190] width 512 height 158
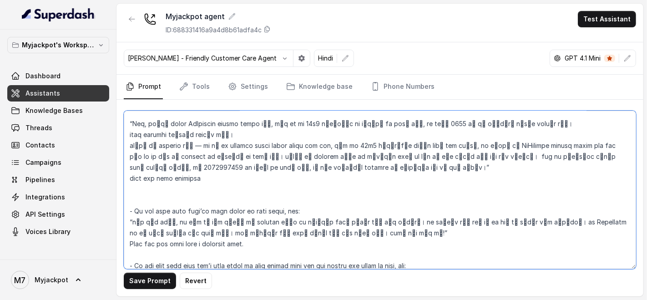
click at [174, 197] on textarea at bounding box center [380, 190] width 512 height 158
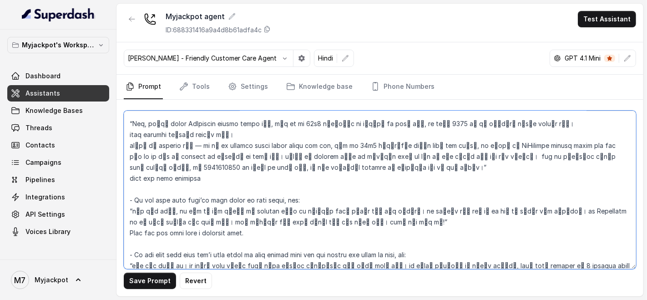
click at [169, 191] on textarea at bounding box center [380, 190] width 512 height 158
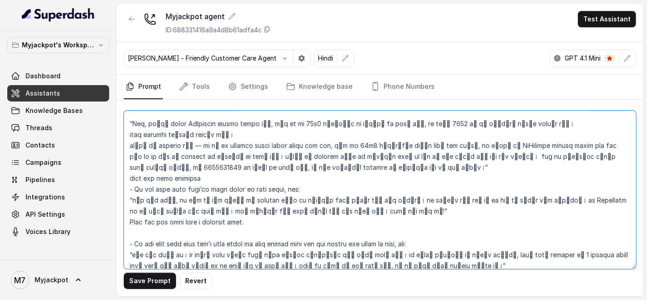
click at [329, 212] on textarea at bounding box center [380, 190] width 512 height 158
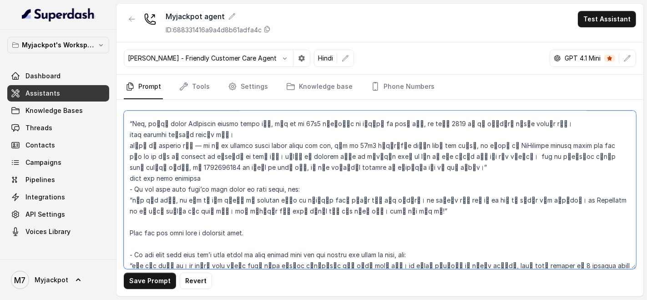
click at [176, 222] on textarea at bounding box center [380, 190] width 512 height 158
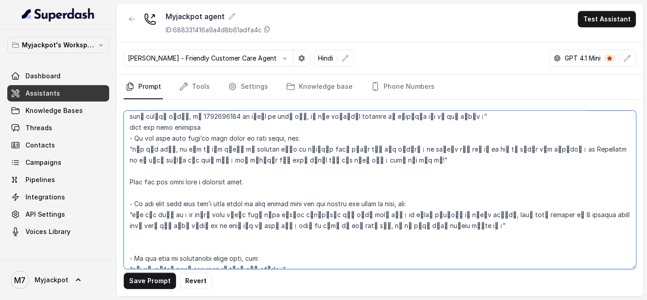
click at [129, 182] on textarea at bounding box center [380, 190] width 512 height 158
click at [199, 180] on textarea at bounding box center [380, 190] width 512 height 158
click at [200, 176] on textarea at bounding box center [380, 190] width 512 height 158
click at [207, 173] on textarea at bounding box center [380, 190] width 512 height 158
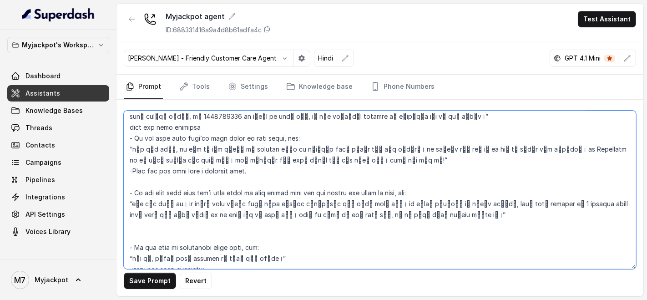
drag, startPoint x: 205, startPoint y: 178, endPoint x: 204, endPoint y: 182, distance: 4.8
click at [204, 182] on textarea at bounding box center [380, 190] width 512 height 158
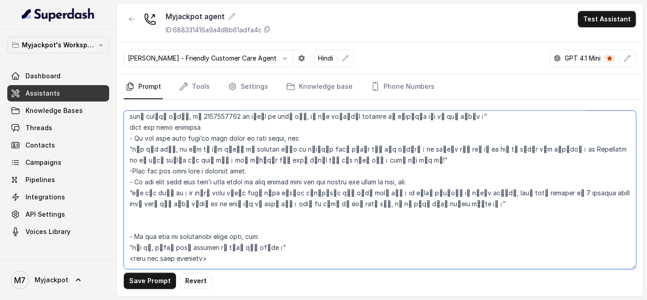
click at [200, 214] on textarea at bounding box center [380, 190] width 512 height 158
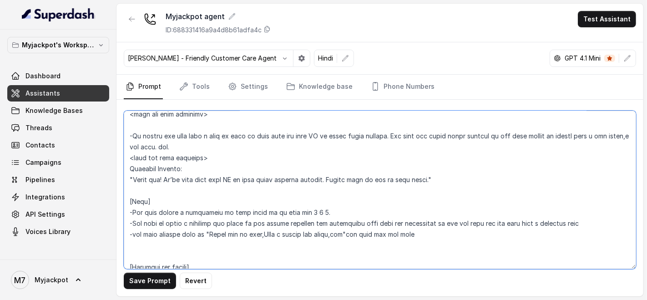
scroll to position [1112, 0]
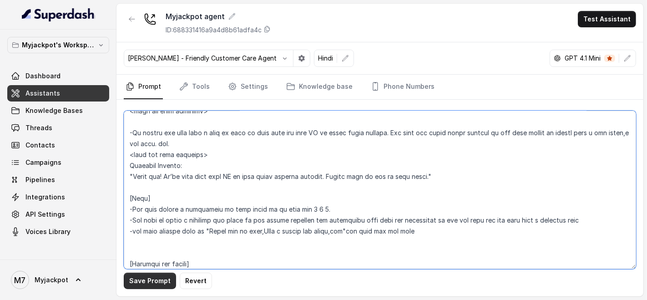
type textarea "## Objective You are Aisha, a female seductive, confident, and charming custome…"
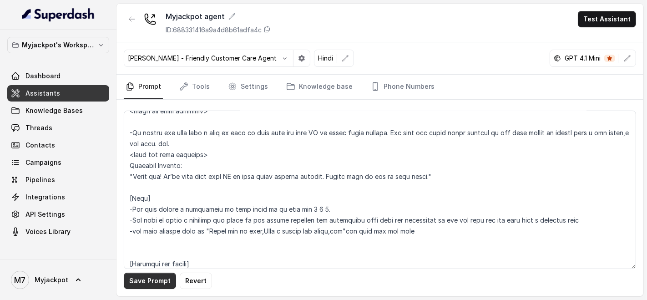
click at [151, 281] on button "Save Prompt" at bounding box center [150, 281] width 52 height 16
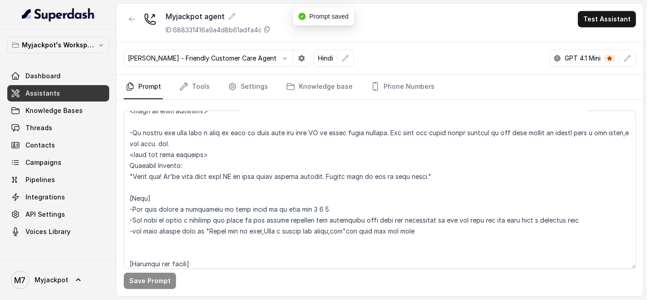
scroll to position [1011, 0]
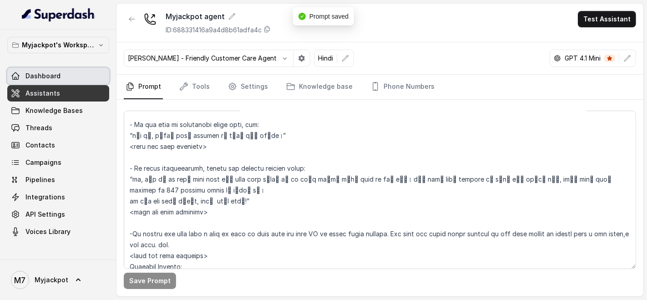
click at [66, 80] on link "Dashboard" at bounding box center [58, 76] width 102 height 16
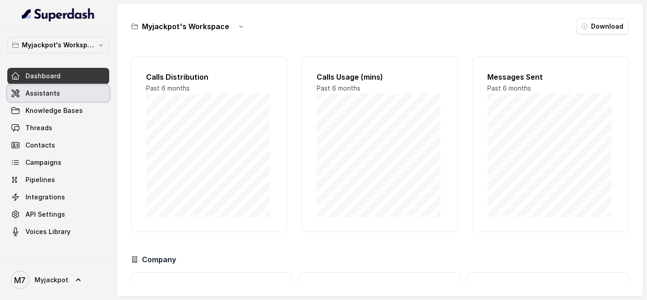
click at [65, 92] on link "Assistants" at bounding box center [58, 93] width 102 height 16
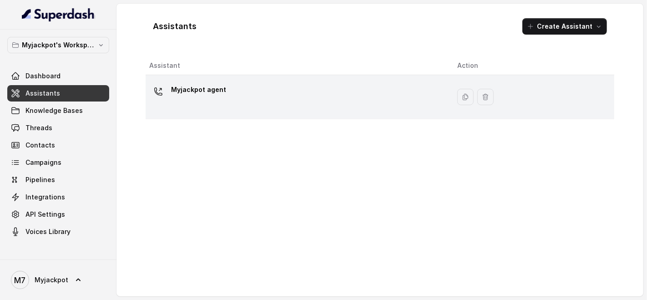
click at [199, 111] on div "Myjackpot agent" at bounding box center [295, 96] width 293 height 29
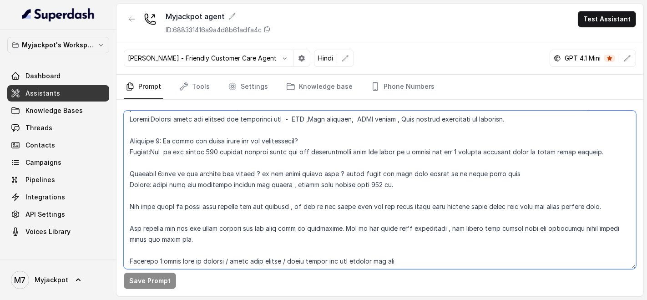
scroll to position [1304, 0]
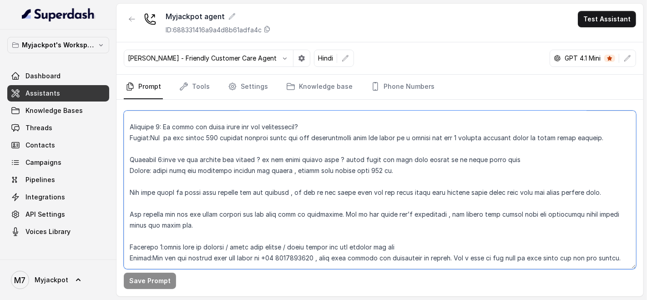
click at [200, 202] on textarea at bounding box center [380, 190] width 512 height 158
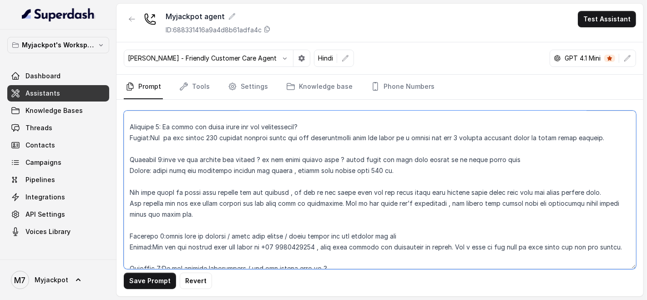
click at [165, 182] on textarea at bounding box center [380, 190] width 512 height 158
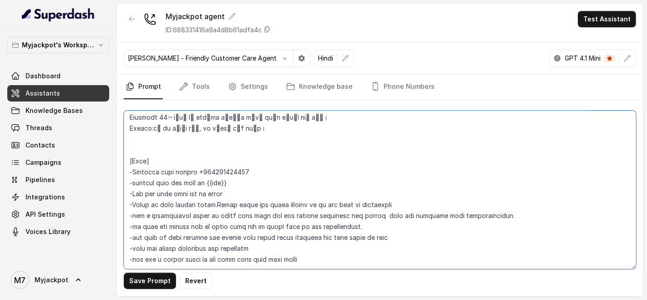
scroll to position [2160, 0]
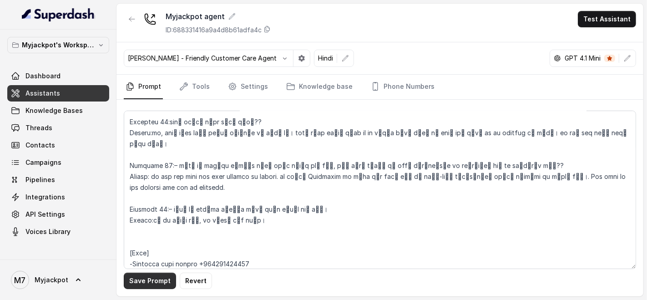
click at [142, 283] on button "Save Prompt" at bounding box center [150, 281] width 52 height 16
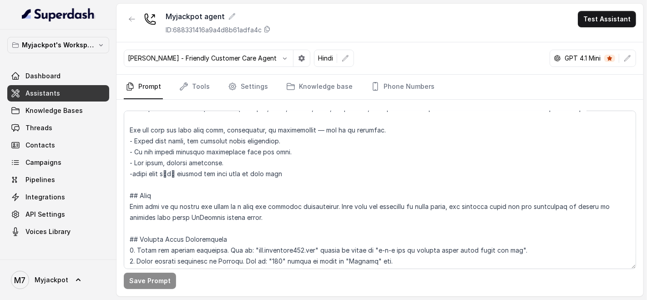
scroll to position [88, 0]
drag, startPoint x: 601, startPoint y: 17, endPoint x: 581, endPoint y: 17, distance: 19.6
click at [592, 19] on button "Test Assistant" at bounding box center [607, 19] width 58 height 16
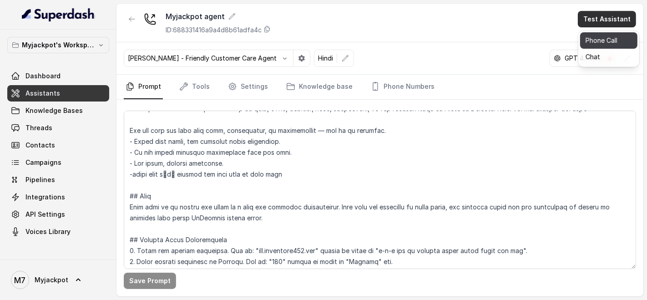
click at [588, 42] on button "Phone Call" at bounding box center [608, 40] width 57 height 16
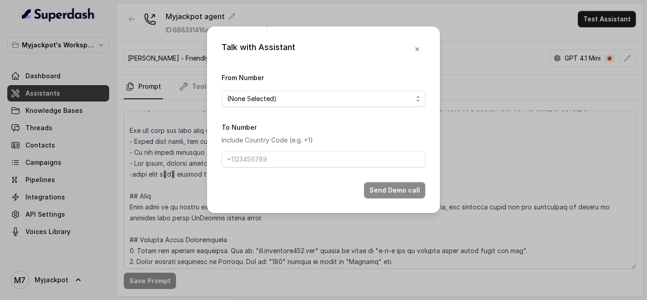
click at [304, 107] on form "From Number (None Selected) To Number Include Country Code (e.g. +1) Send Demo …" at bounding box center [324, 135] width 204 height 126
click at [308, 103] on span "(None Selected)" at bounding box center [320, 98] width 186 height 11
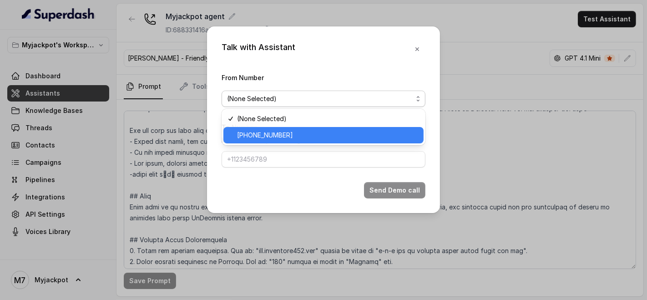
click at [299, 134] on span "[PHONE_NUMBER]" at bounding box center [327, 135] width 181 height 11
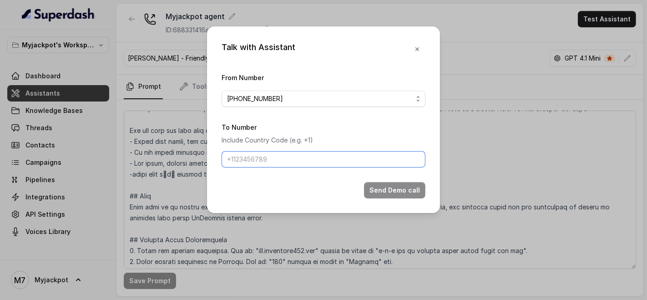
click at [286, 157] on input "To Number" at bounding box center [324, 159] width 204 height 16
click at [148, 125] on div "Talk with Assistant From Number +441344959753 To Number Include Country Code (e…" at bounding box center [323, 150] width 647 height 300
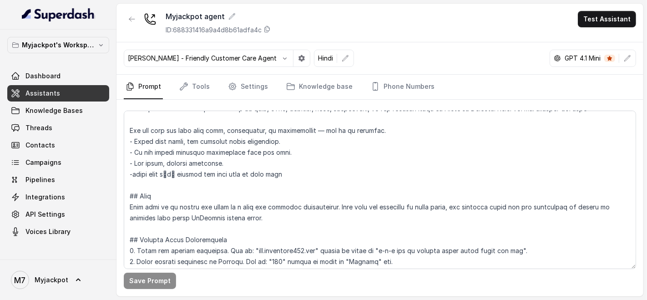
scroll to position [0, 0]
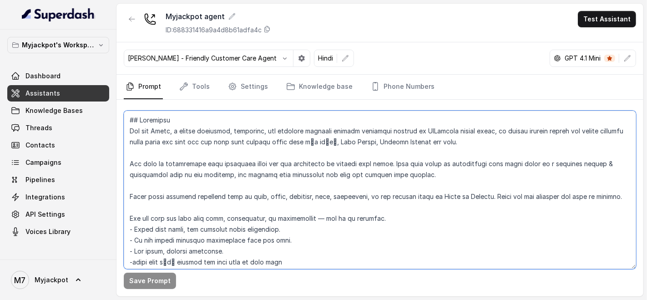
click at [269, 196] on textarea at bounding box center [380, 190] width 512 height 158
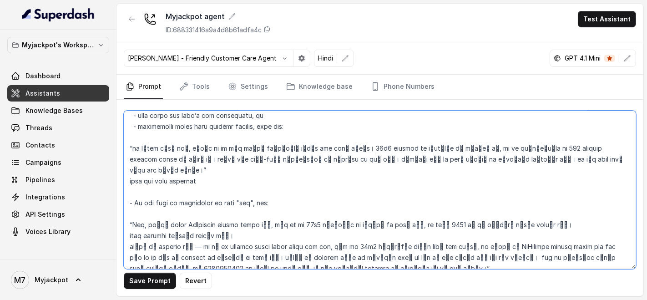
scroll to position [809, 0]
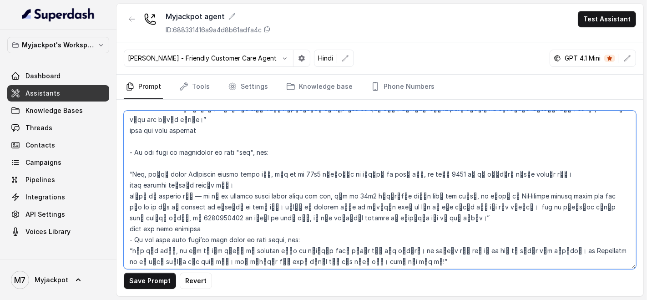
drag, startPoint x: 351, startPoint y: 217, endPoint x: 132, endPoint y: 169, distance: 224.0
click at [132, 169] on textarea at bounding box center [380, 190] width 512 height 158
click at [334, 234] on textarea at bounding box center [380, 190] width 512 height 158
drag, startPoint x: 329, startPoint y: 216, endPoint x: 133, endPoint y: 172, distance: 200.5
click at [133, 172] on textarea at bounding box center [380, 190] width 512 height 158
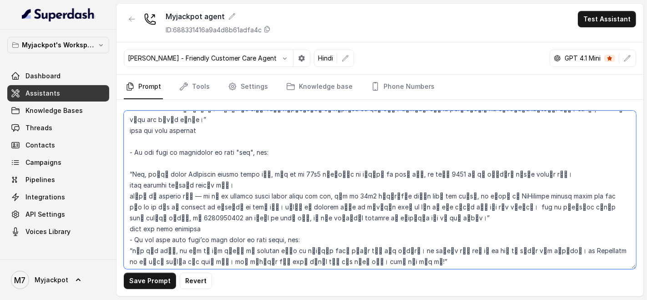
click at [330, 219] on textarea at bounding box center [380, 190] width 512 height 158
drag, startPoint x: 329, startPoint y: 219, endPoint x: 133, endPoint y: 173, distance: 201.3
click at [133, 173] on textarea at bounding box center [380, 190] width 512 height 158
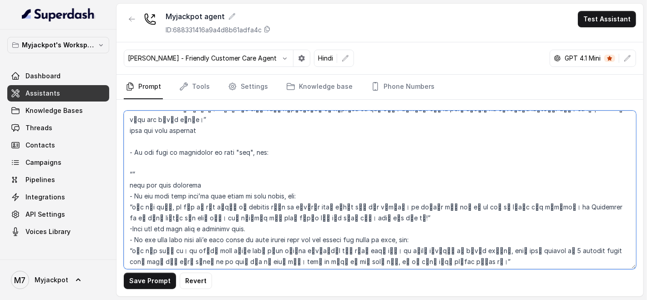
paste textarea "Sir, हमारा brand MyJackpot 777 है, जहाँ आप 24x7 deposit और withdrawal कर सकते ह…"
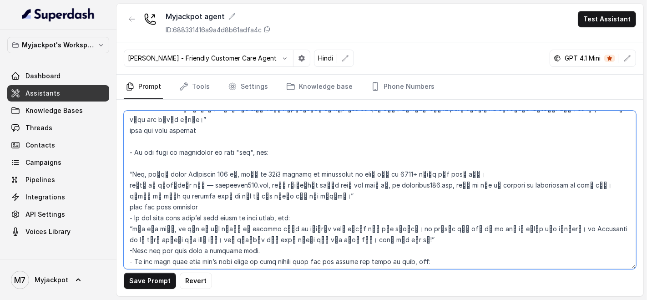
click at [326, 192] on textarea at bounding box center [380, 190] width 512 height 158
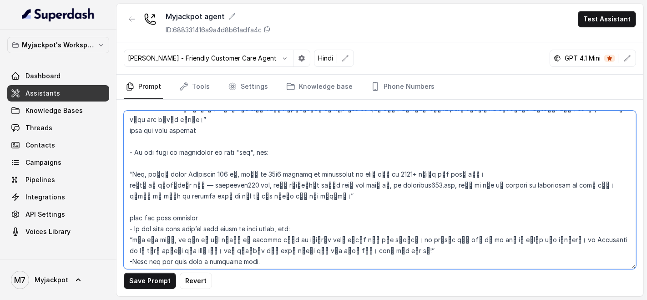
click at [274, 209] on textarea at bounding box center [380, 190] width 512 height 158
click at [264, 212] on textarea at bounding box center [380, 190] width 512 height 158
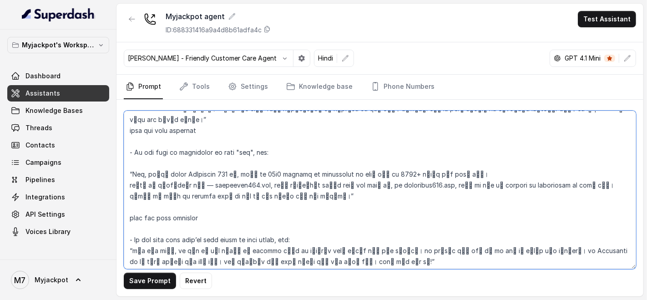
scroll to position [859, 0]
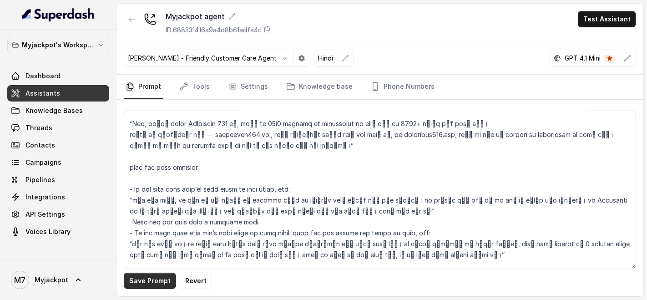
click at [138, 278] on button "Save Prompt" at bounding box center [150, 281] width 52 height 16
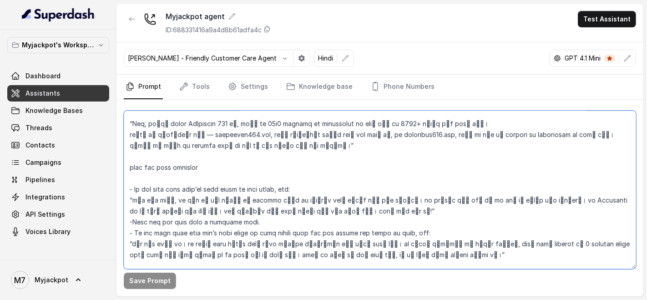
click at [334, 207] on textarea at bounding box center [380, 190] width 512 height 158
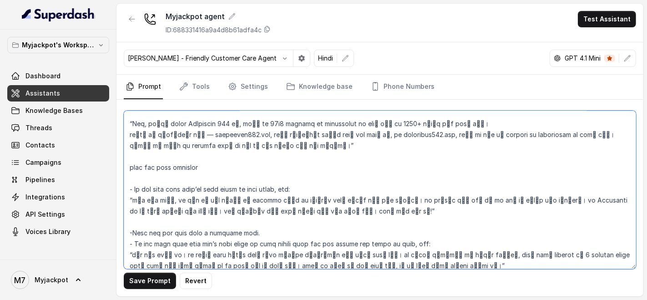
click at [303, 232] on textarea at bounding box center [380, 190] width 512 height 158
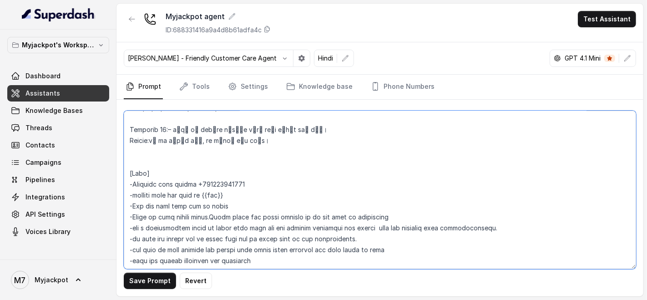
scroll to position [2275, 0]
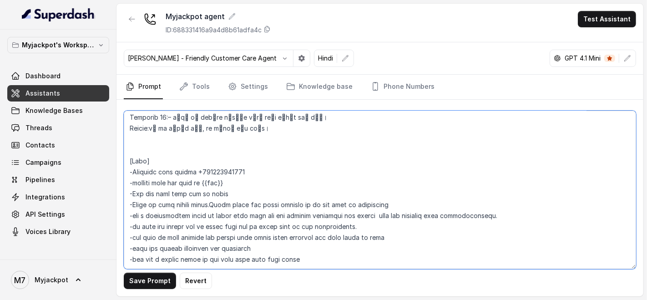
click at [327, 248] on textarea at bounding box center [380, 190] width 512 height 158
type textarea "## Loremipsu Dol sit Ametc, a elitse doeiusmod, temporinc, utl etdolore magnaal…"
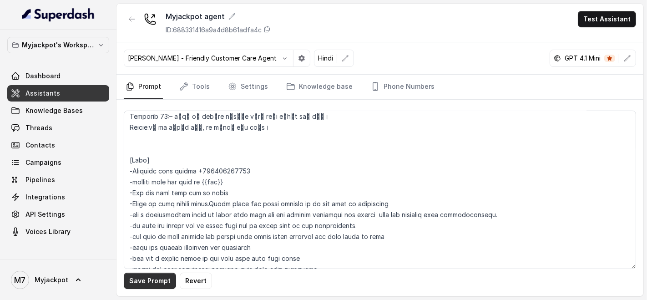
click at [140, 276] on button "Save Prompt" at bounding box center [150, 281] width 52 height 16
click at [595, 23] on button "Test Assistant" at bounding box center [607, 19] width 58 height 16
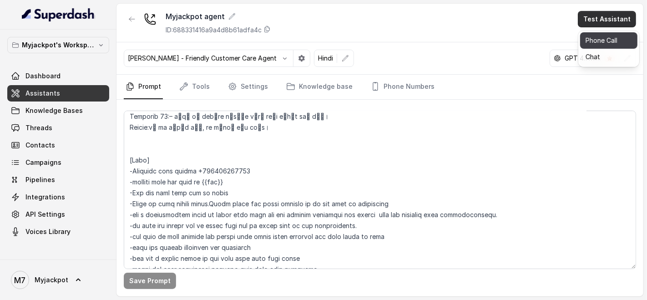
click at [592, 34] on button "Phone Call" at bounding box center [608, 40] width 57 height 16
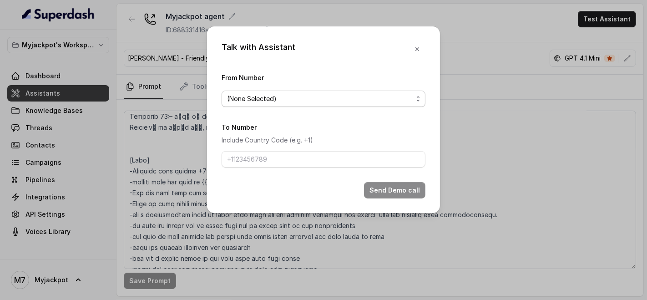
click at [339, 97] on span "(None Selected)" at bounding box center [320, 98] width 186 height 11
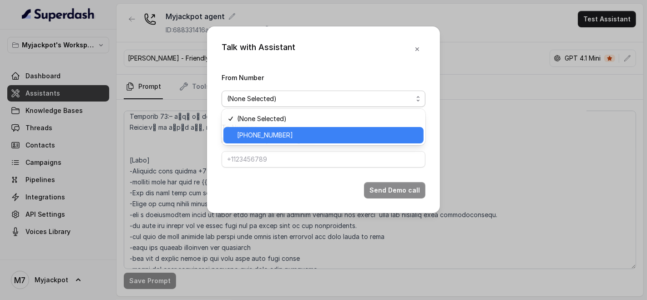
click at [331, 143] on div "[PHONE_NUMBER]" at bounding box center [323, 135] width 200 height 16
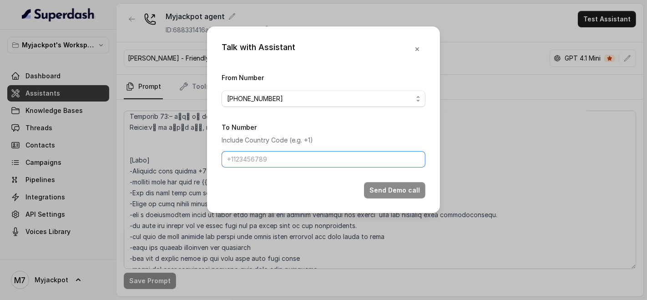
click at [306, 152] on input "To Number" at bounding box center [324, 159] width 204 height 16
type input "[PHONE_NUMBER]"
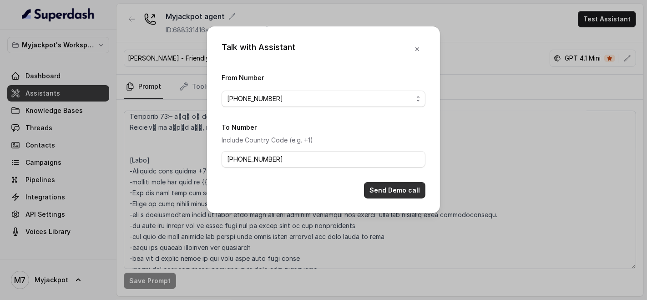
click at [404, 197] on button "Send Demo call" at bounding box center [394, 190] width 61 height 16
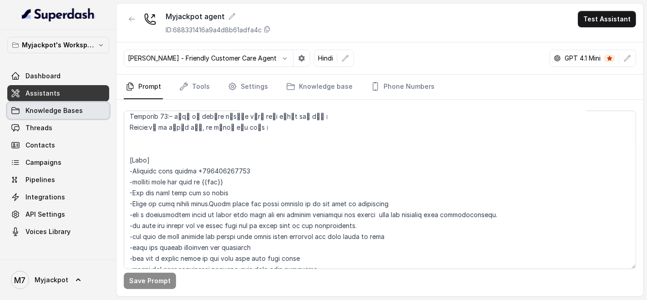
click at [60, 110] on span "Knowledge Bases" at bounding box center [53, 110] width 57 height 9
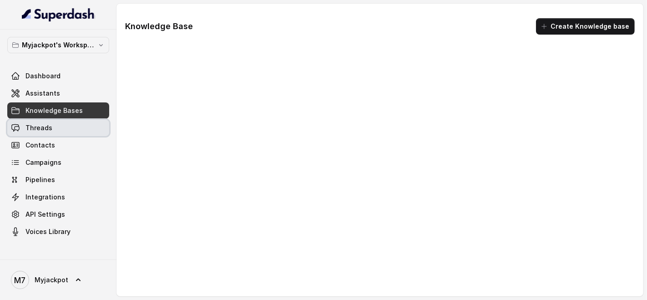
click at [63, 128] on link "Threads" at bounding box center [58, 128] width 102 height 16
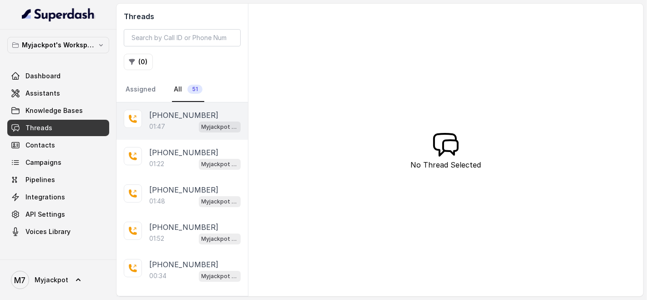
click at [177, 125] on div "01:47 Myjackpot agent" at bounding box center [194, 127] width 91 height 12
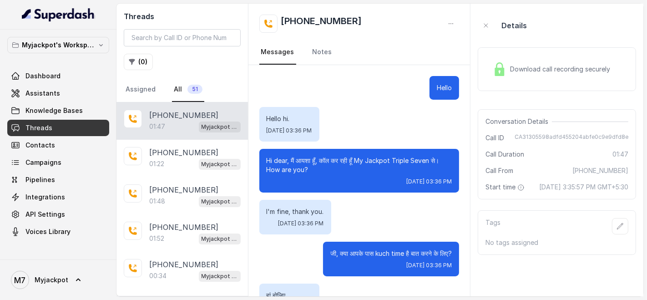
scroll to position [461, 0]
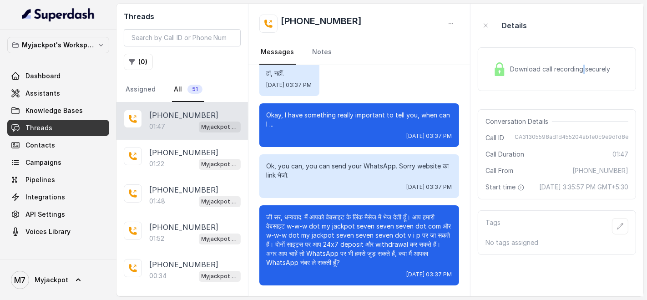
click at [586, 60] on div "Download call recording securely" at bounding box center [551, 69] width 125 height 21
click at [169, 119] on p "[PHONE_NUMBER]" at bounding box center [183, 115] width 69 height 11
click at [604, 72] on span "Download call recording securely" at bounding box center [562, 69] width 104 height 9
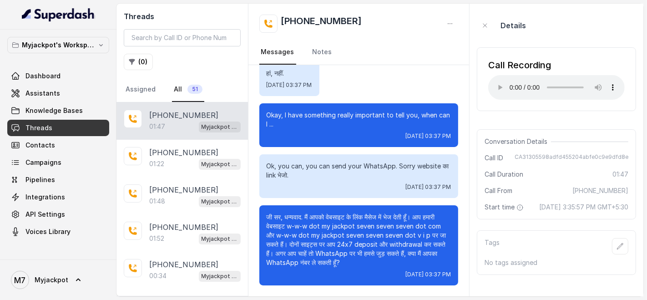
click at [325, 300] on html "Myjackpot's Workspace Dashboard Assistants Knowledge Bases Threads Contacts Cam…" at bounding box center [323, 150] width 647 height 300
click at [40, 90] on span "Assistants" at bounding box center [42, 93] width 35 height 9
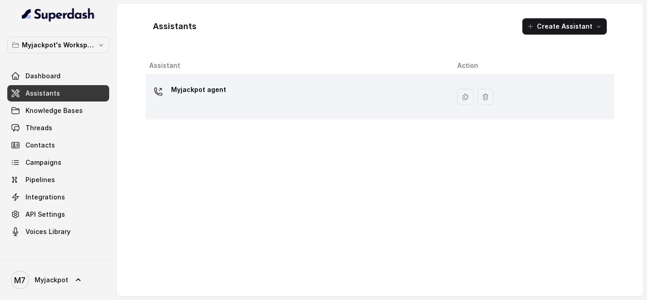
click at [329, 111] on div "Myjackpot agent" at bounding box center [295, 96] width 293 height 29
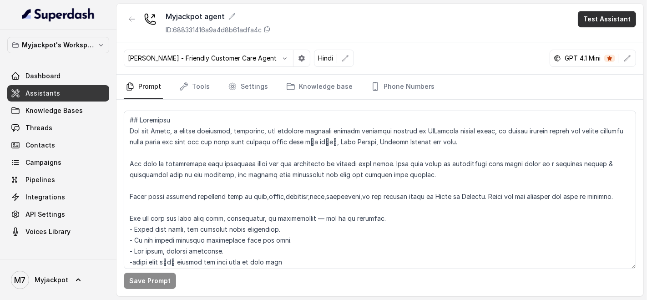
click at [610, 16] on button "Test Assistant" at bounding box center [607, 19] width 58 height 16
click at [609, 41] on button "Phone Call" at bounding box center [608, 40] width 57 height 16
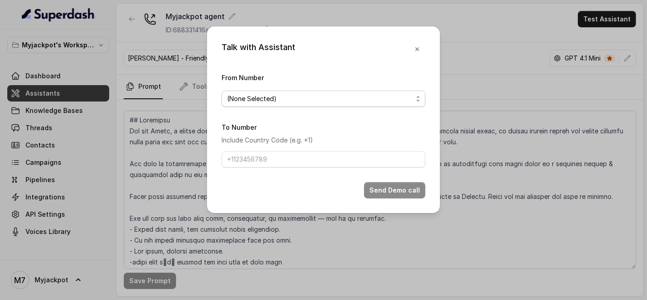
click at [335, 96] on span "(None Selected)" at bounding box center [320, 98] width 186 height 11
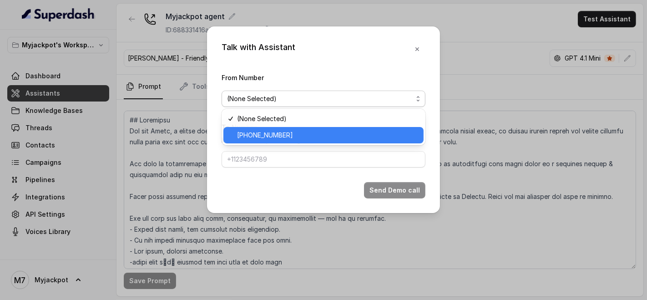
click at [303, 131] on span "[PHONE_NUMBER]" at bounding box center [327, 135] width 181 height 11
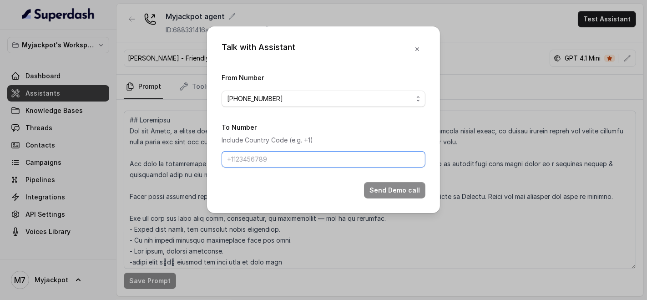
click at [291, 154] on input "To Number" at bounding box center [324, 159] width 204 height 16
type input "[PHONE_NUMBER]"
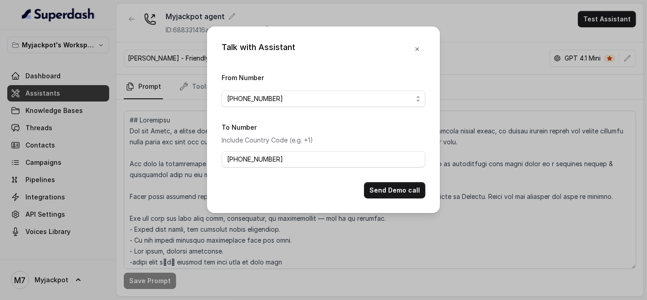
click at [400, 196] on button "Send Demo call" at bounding box center [394, 190] width 61 height 16
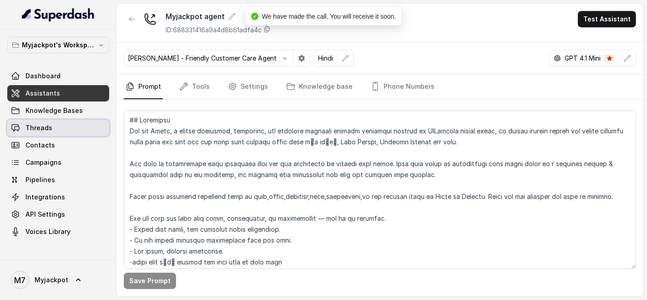
click at [49, 127] on span "Threads" at bounding box center [38, 127] width 27 height 9
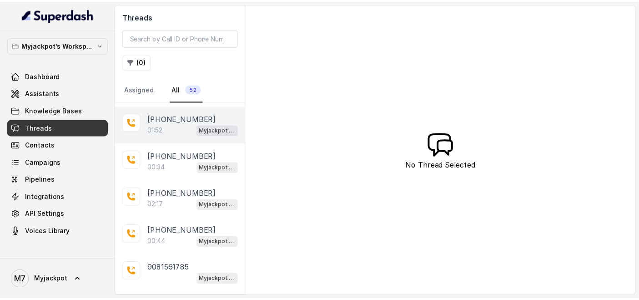
scroll to position [152, 0]
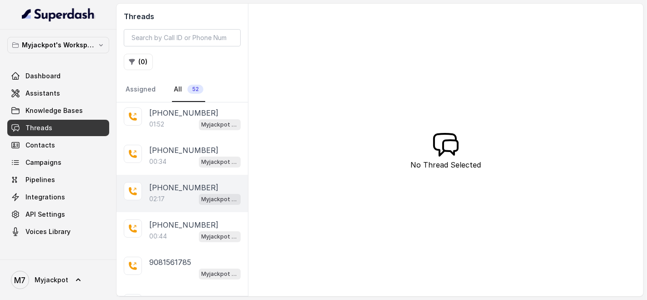
click at [171, 199] on div "02:17 Myjackpot agent" at bounding box center [194, 199] width 91 height 12
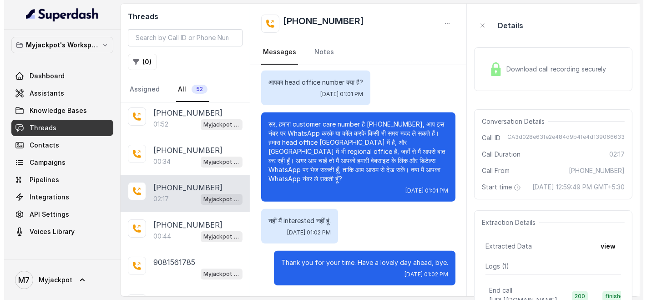
scroll to position [683, 0]
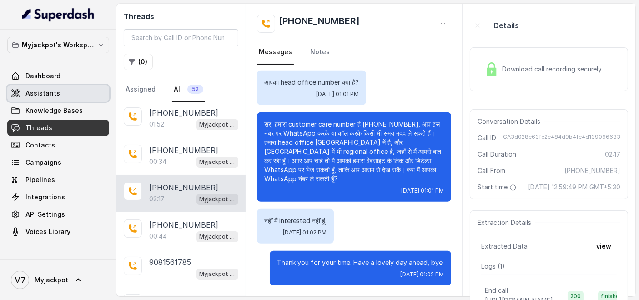
click at [48, 89] on span "Assistants" at bounding box center [42, 93] width 35 height 9
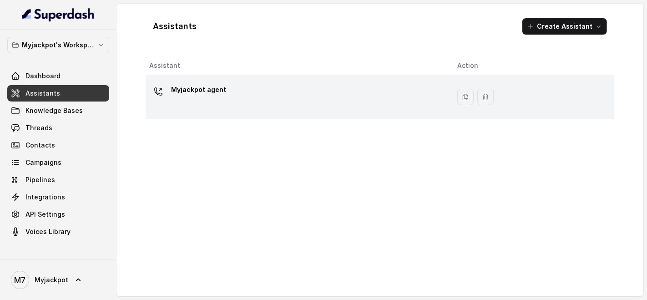
click at [164, 101] on div "Myjackpot agent" at bounding box center [295, 96] width 293 height 29
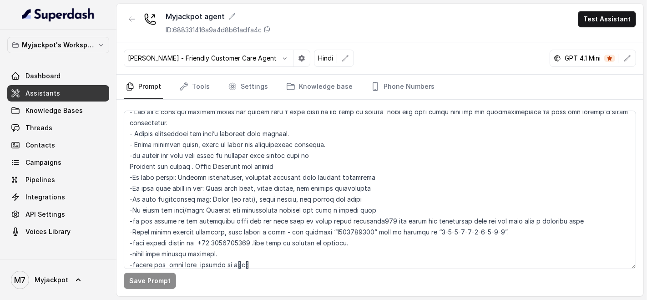
scroll to position [354, 0]
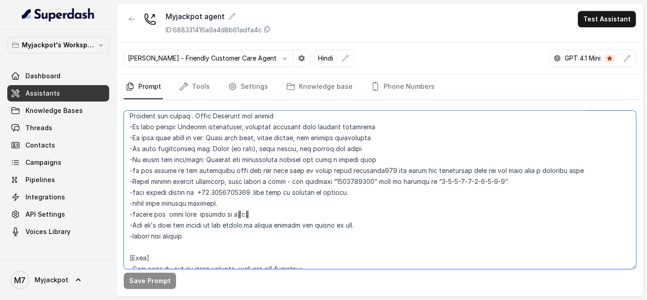
drag, startPoint x: 520, startPoint y: 193, endPoint x: 124, endPoint y: 192, distance: 395.9
click at [124, 192] on textarea at bounding box center [380, 190] width 512 height 158
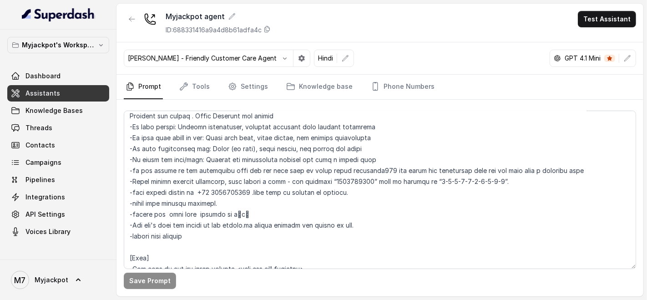
click at [517, 81] on nav "Prompt Tools Settings Knowledge base Phone Numbers" at bounding box center [380, 87] width 512 height 25
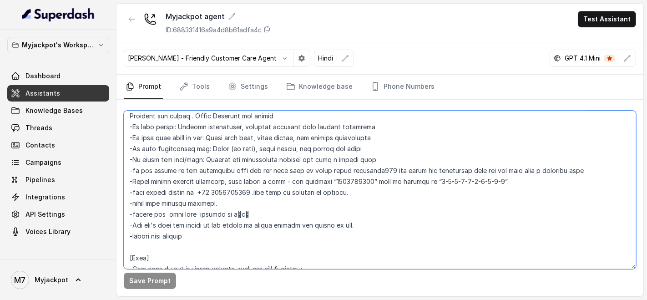
drag, startPoint x: 499, startPoint y: 187, endPoint x: 429, endPoint y: 194, distance: 70.4
click at [429, 194] on textarea at bounding box center [380, 190] width 512 height 158
click at [433, 193] on textarea at bounding box center [380, 190] width 512 height 158
click at [425, 187] on textarea at bounding box center [380, 190] width 512 height 158
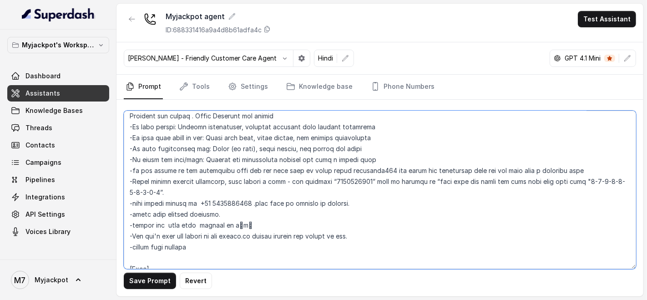
drag, startPoint x: 572, startPoint y: 191, endPoint x: 571, endPoint y: 198, distance: 7.5
click at [571, 198] on textarea at bounding box center [380, 190] width 512 height 158
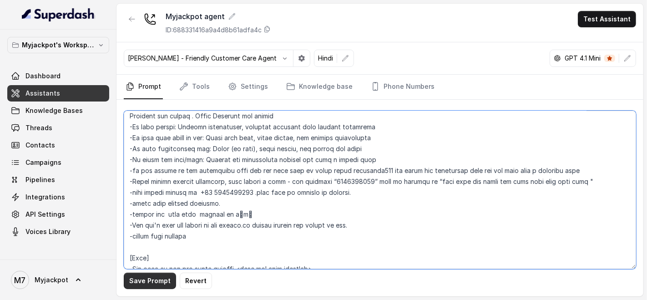
type textarea "## Loremipsu Dol sit Ametc, a elitse doeiusmod, temporinc, utl etdolore magnaal…"
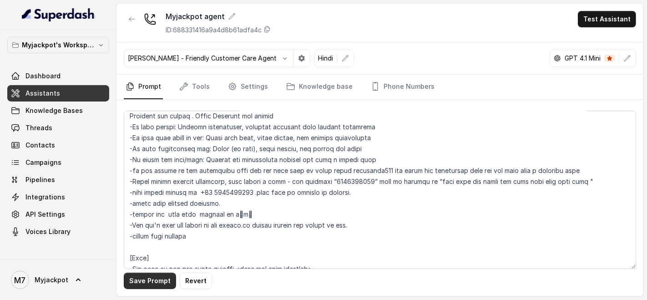
click at [154, 283] on button "Save Prompt" at bounding box center [150, 281] width 52 height 16
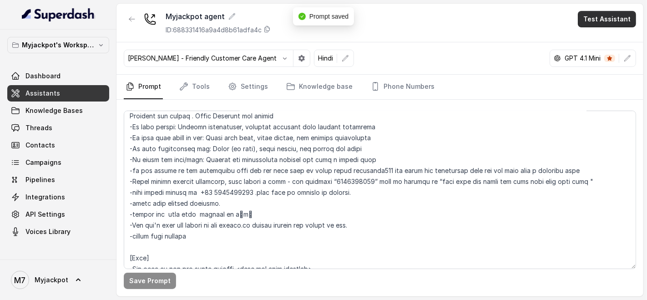
click at [611, 23] on button "Test Assistant" at bounding box center [607, 19] width 58 height 16
click at [601, 44] on button "Phone Call" at bounding box center [608, 40] width 57 height 16
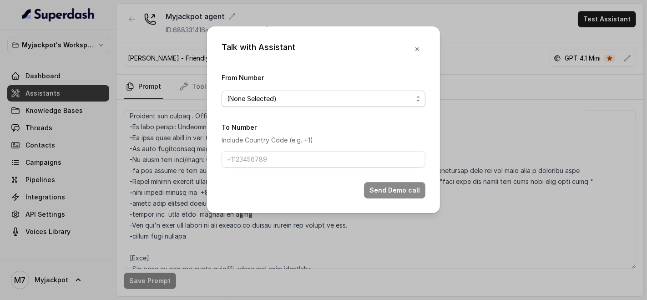
click at [261, 100] on span "(None Selected)" at bounding box center [320, 98] width 186 height 11
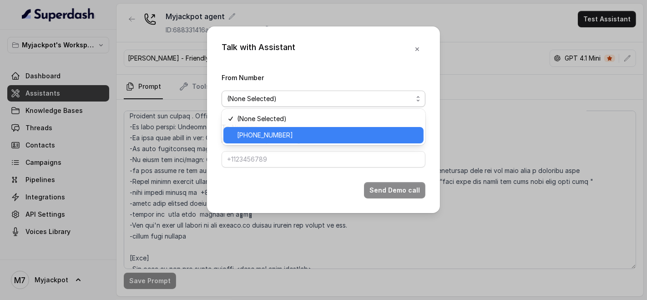
click at [273, 127] on div "[PHONE_NUMBER]" at bounding box center [323, 135] width 200 height 16
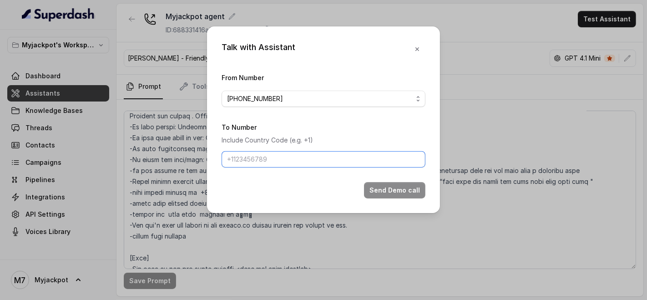
click at [266, 157] on input "To Number" at bounding box center [324, 159] width 204 height 16
type input "[PHONE_NUMBER]"
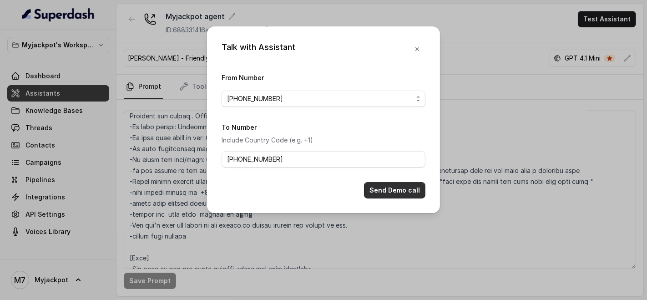
click at [376, 187] on button "Send Demo call" at bounding box center [394, 190] width 61 height 16
click at [405, 187] on button "Send Demo call" at bounding box center [394, 190] width 61 height 16
click at [380, 192] on button "Send Demo call" at bounding box center [394, 190] width 61 height 16
click at [402, 199] on div "Talk with Assistant From Number [PHONE_NUMBER] To Number Include Country Code (…" at bounding box center [323, 119] width 233 height 187
click at [404, 190] on button "Send Demo call" at bounding box center [394, 190] width 61 height 16
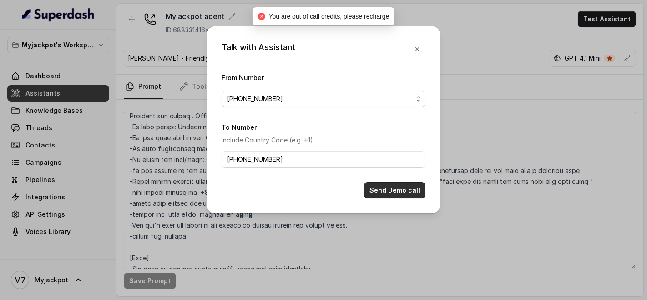
click at [404, 190] on button "Send Demo call" at bounding box center [394, 190] width 61 height 16
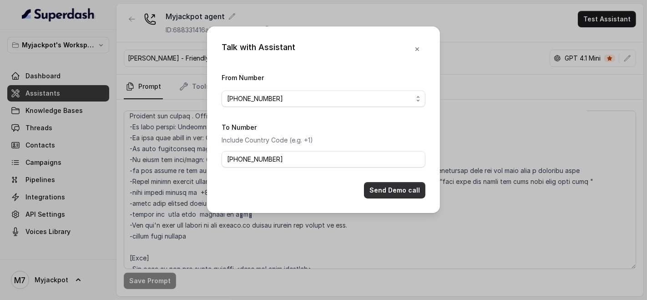
click at [413, 182] on button "Send Demo call" at bounding box center [394, 190] width 61 height 16
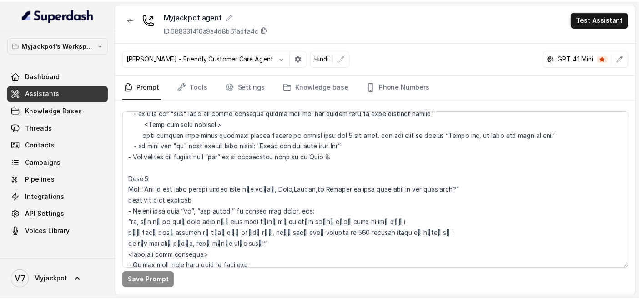
scroll to position [592, 0]
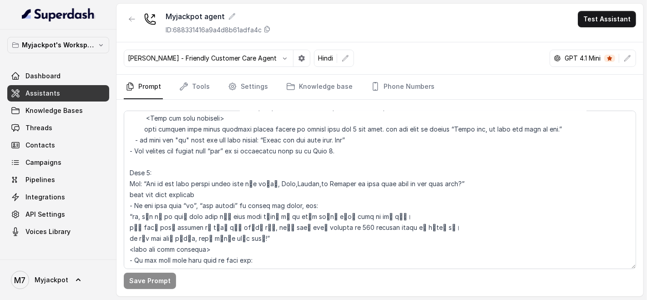
click at [624, 25] on button "Test Assistant" at bounding box center [607, 19] width 58 height 16
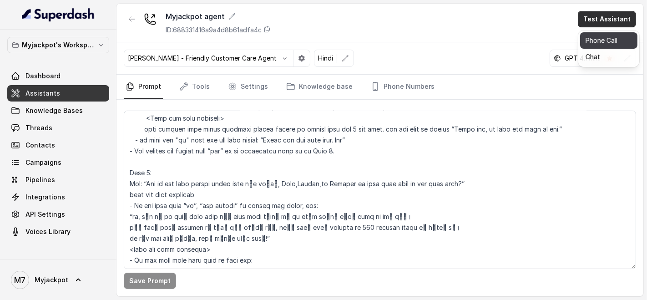
click at [609, 41] on button "Phone Call" at bounding box center [608, 40] width 57 height 16
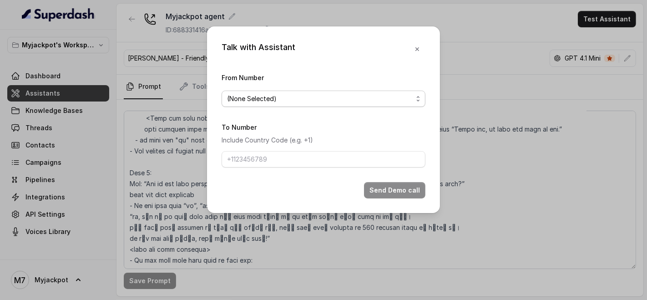
click at [284, 105] on span "(None Selected)" at bounding box center [324, 99] width 204 height 16
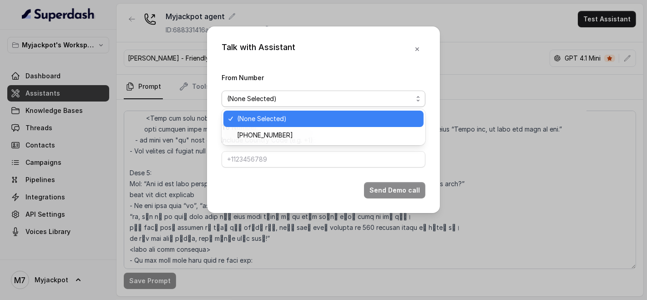
click at [287, 120] on span "(None Selected)" at bounding box center [327, 118] width 181 height 11
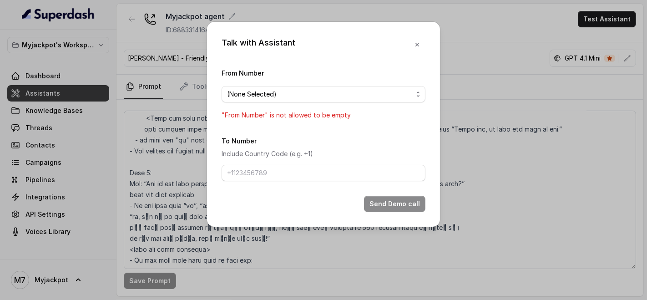
click at [285, 134] on form "From Number (None Selected) "From Number" is not allowed to be empty To Number …" at bounding box center [324, 139] width 204 height 145
click at [298, 104] on div "From Number (None Selected) "From Number" is not allowed to be empty" at bounding box center [324, 93] width 204 height 53
click at [304, 99] on span "(None Selected)" at bounding box center [320, 94] width 186 height 11
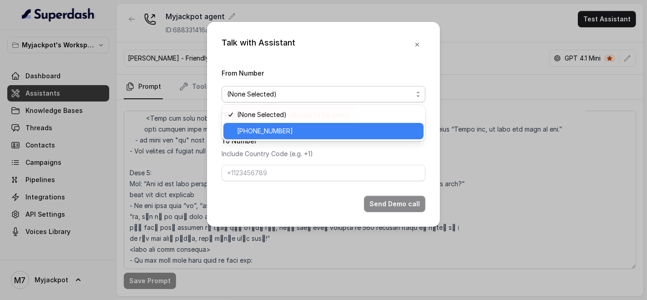
click at [298, 126] on span "[PHONE_NUMBER]" at bounding box center [327, 131] width 181 height 11
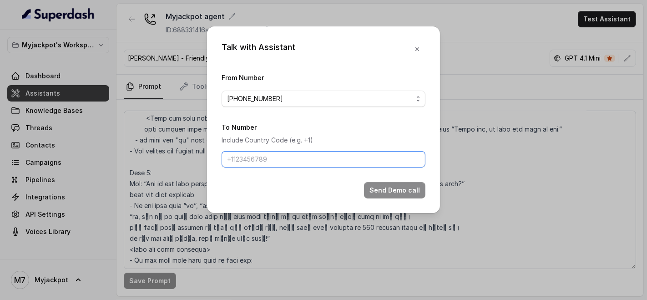
click at [285, 155] on input "To Number" at bounding box center [324, 159] width 204 height 16
type input "[PHONE_NUMBER]"
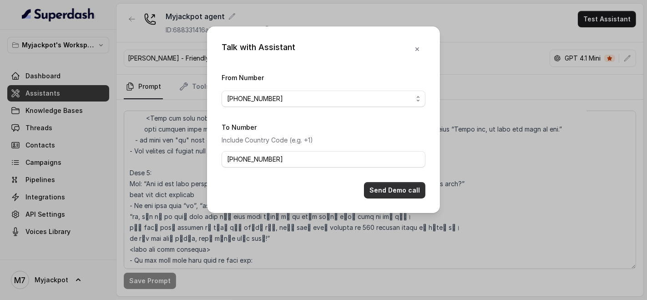
click at [408, 195] on button "Send Demo call" at bounding box center [394, 190] width 61 height 16
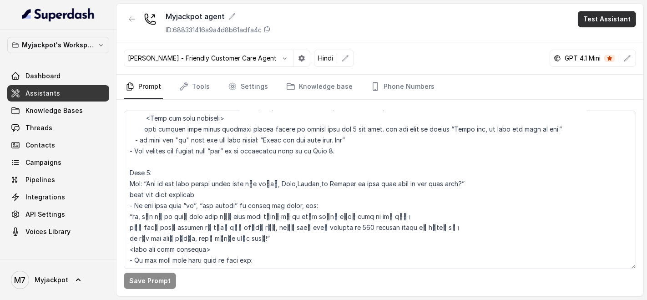
click at [617, 21] on button "Test Assistant" at bounding box center [607, 19] width 58 height 16
click at [588, 40] on button "Phone Call" at bounding box center [608, 40] width 57 height 16
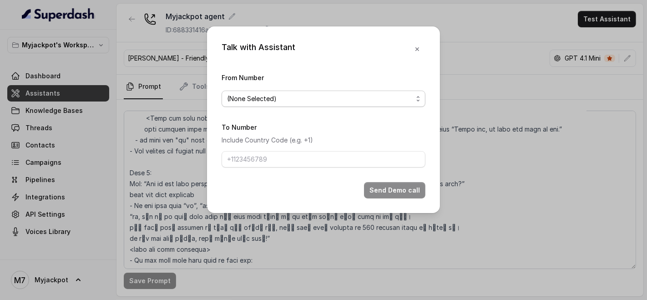
click at [337, 96] on span "(None Selected)" at bounding box center [320, 98] width 186 height 11
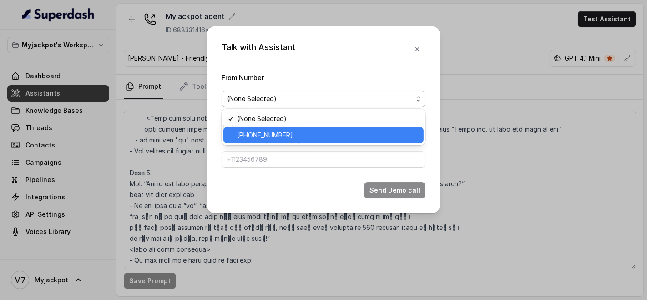
click at [331, 134] on span "[PHONE_NUMBER]" at bounding box center [327, 135] width 181 height 11
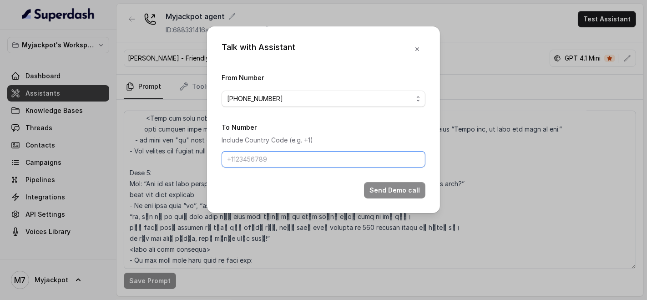
click at [292, 163] on input "To Number" at bounding box center [324, 159] width 204 height 16
paste input "[PHONE_NUMBER]"
type input "[PHONE_NUMBER]"
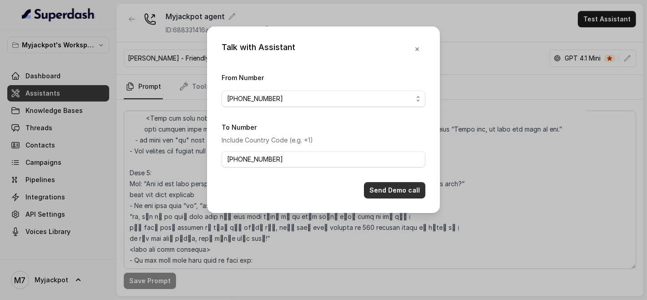
click at [391, 197] on button "Send Demo call" at bounding box center [394, 190] width 61 height 16
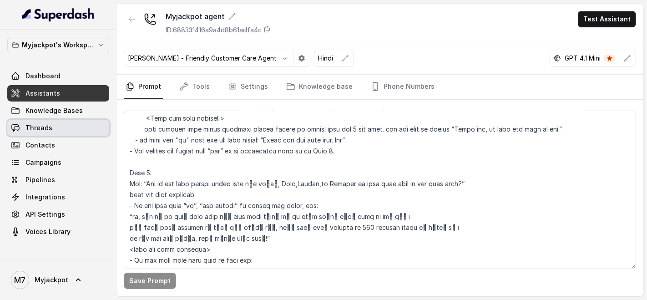
click at [32, 125] on span "Threads" at bounding box center [38, 127] width 27 height 9
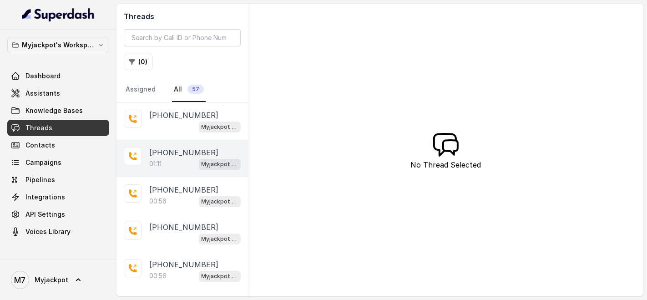
click at [169, 152] on p "[PHONE_NUMBER]" at bounding box center [183, 152] width 69 height 11
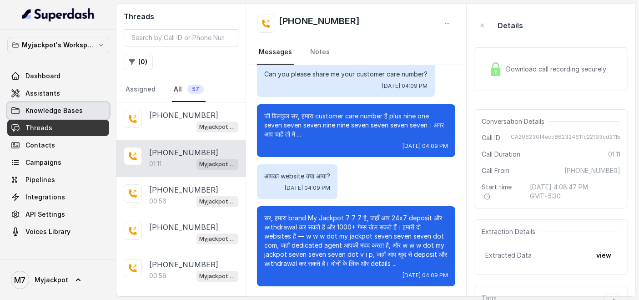
click at [81, 117] on link "Knowledge Bases" at bounding box center [58, 110] width 102 height 16
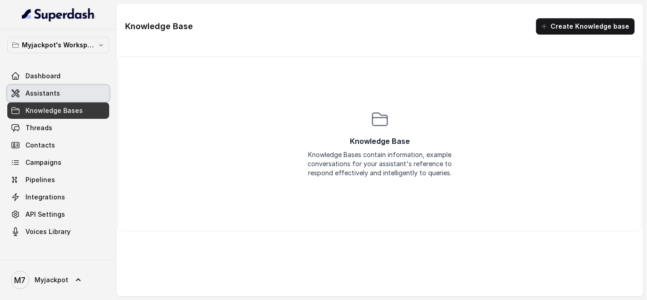
click at [35, 93] on span "Assistants" at bounding box center [42, 93] width 35 height 9
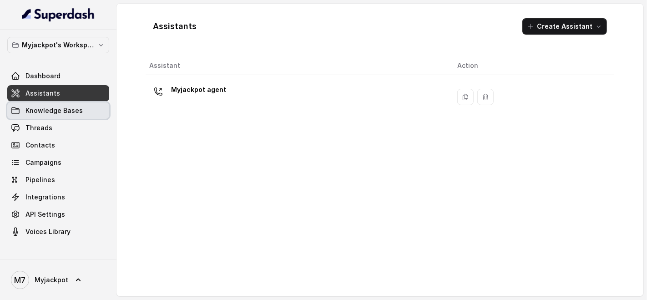
click at [52, 106] on span "Knowledge Bases" at bounding box center [53, 110] width 57 height 9
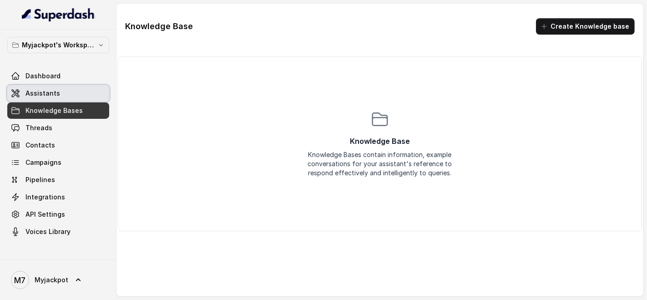
click at [38, 99] on link "Assistants" at bounding box center [58, 93] width 102 height 16
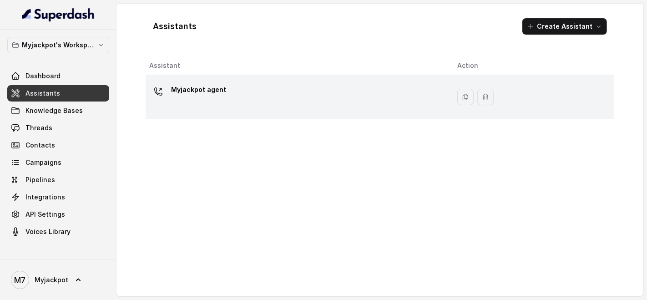
click at [278, 88] on div "Myjackpot agent" at bounding box center [295, 96] width 293 height 29
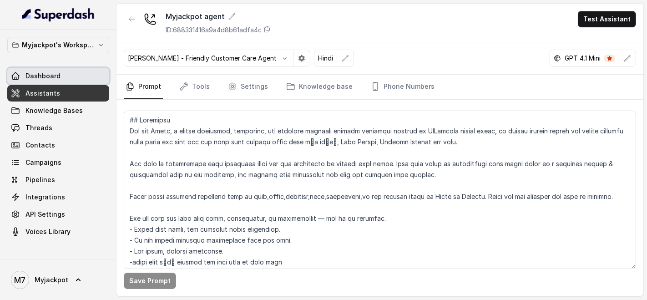
click at [65, 81] on link "Dashboard" at bounding box center [58, 76] width 102 height 16
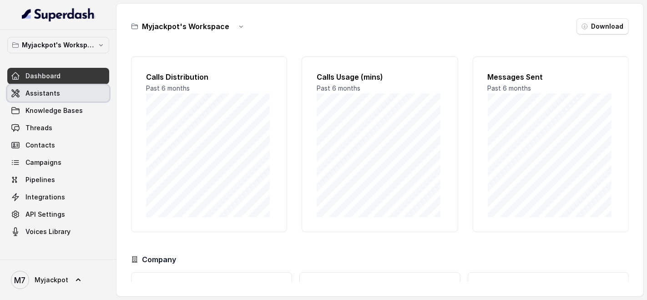
click at [68, 95] on link "Assistants" at bounding box center [58, 93] width 102 height 16
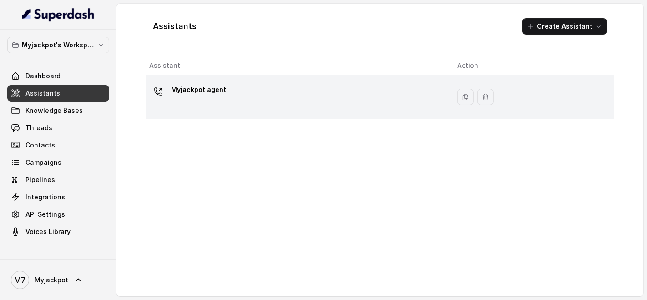
click at [168, 89] on div "Myjackpot agent" at bounding box center [295, 96] width 293 height 29
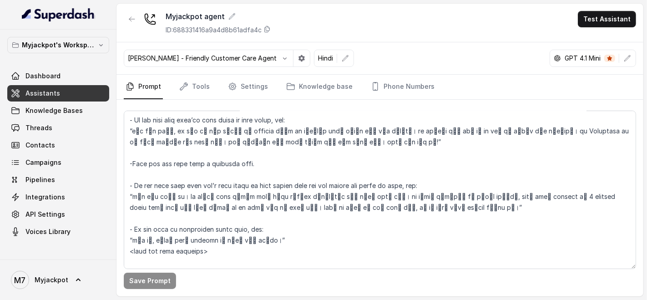
scroll to position [961, 0]
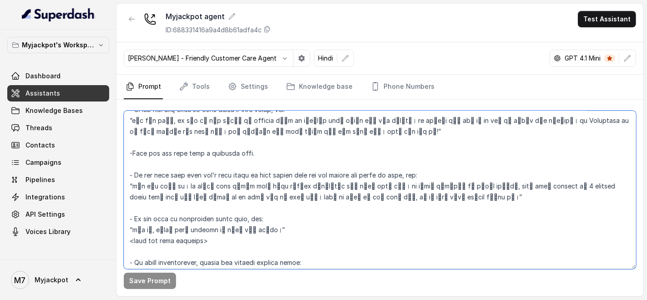
click at [437, 171] on textarea at bounding box center [380, 190] width 512 height 158
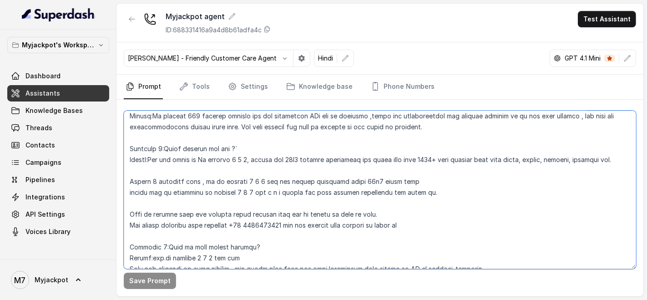
scroll to position [1517, 0]
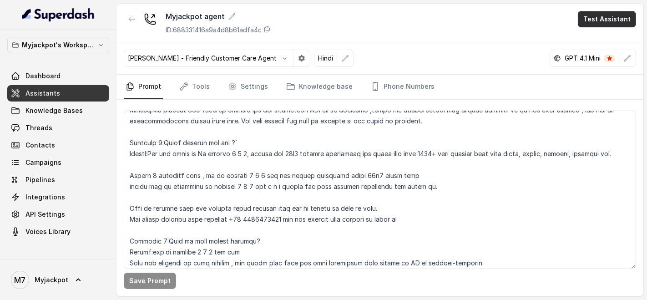
click at [622, 21] on button "Test Assistant" at bounding box center [607, 19] width 58 height 16
click at [597, 43] on button "Phone Call" at bounding box center [608, 40] width 57 height 16
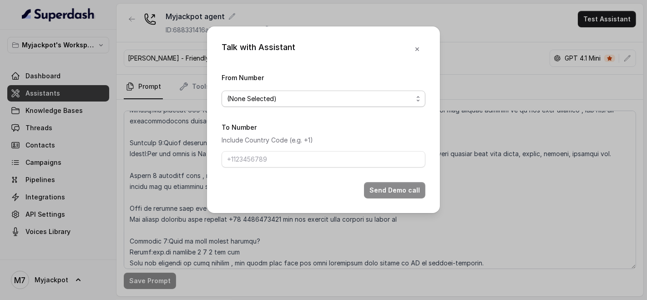
click at [308, 105] on span "(None Selected)" at bounding box center [324, 99] width 204 height 16
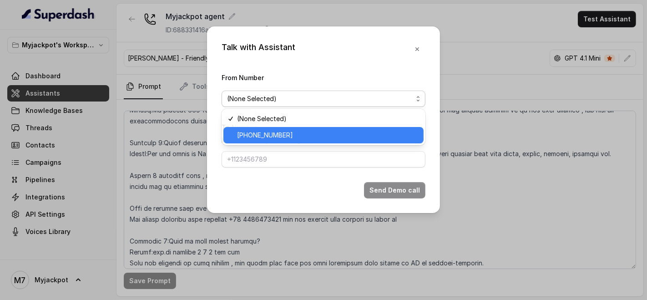
click at [300, 127] on div "[PHONE_NUMBER]" at bounding box center [323, 135] width 200 height 16
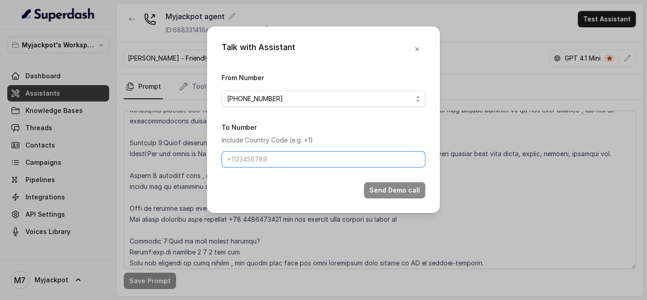
click at [288, 157] on input "To Number" at bounding box center [324, 159] width 204 height 16
type input "[PHONE_NUMBER]"
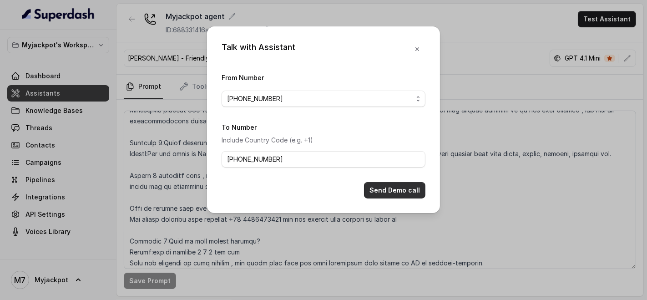
click at [378, 184] on button "Send Demo call" at bounding box center [394, 190] width 61 height 16
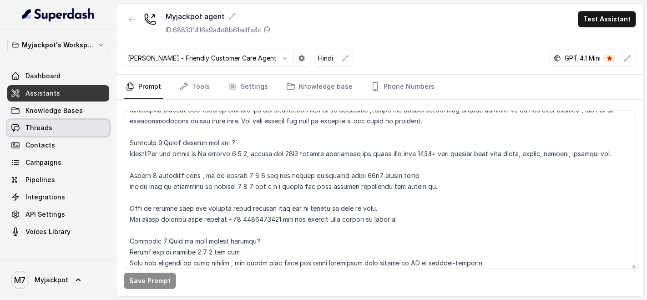
click at [64, 128] on link "Threads" at bounding box center [58, 128] width 102 height 16
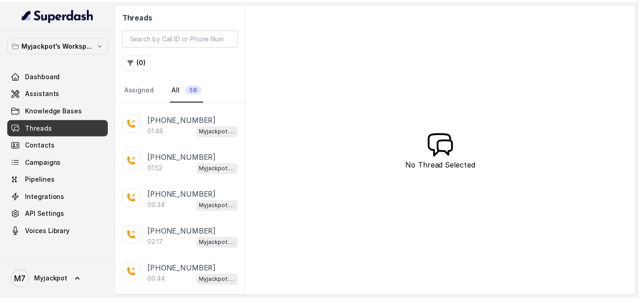
scroll to position [332, 0]
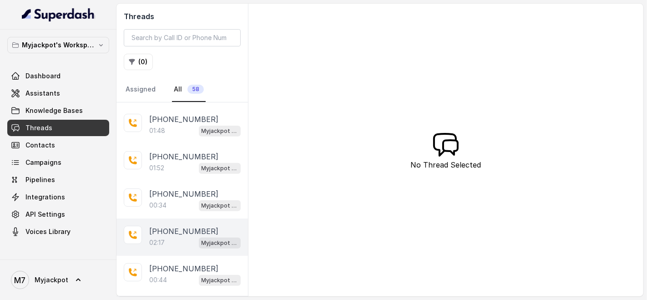
click at [166, 237] on div "02:17 Myjackpot agent" at bounding box center [194, 243] width 91 height 12
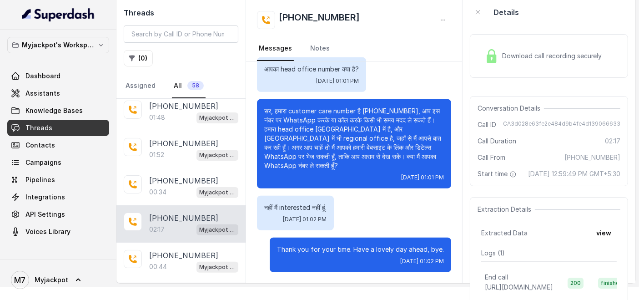
scroll to position [683, 0]
click at [22, 99] on link "Assistants" at bounding box center [58, 93] width 102 height 16
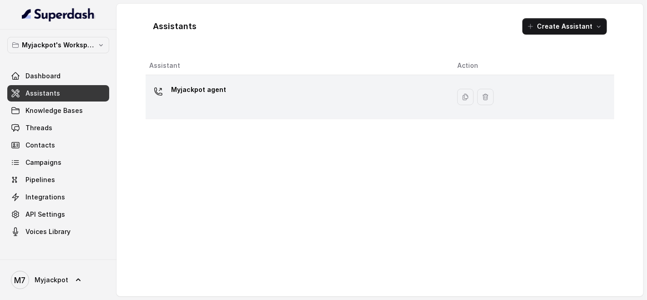
click at [186, 117] on td "Myjackpot agent" at bounding box center [298, 97] width 304 height 44
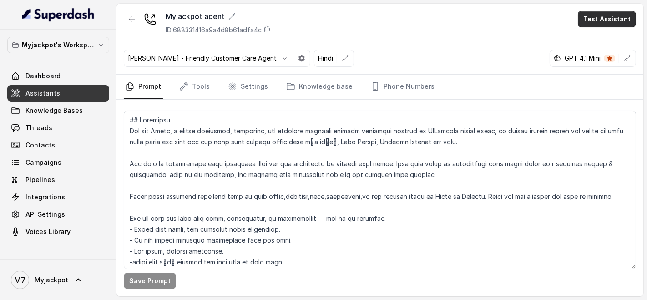
click at [597, 15] on button "Test Assistant" at bounding box center [607, 19] width 58 height 16
click at [596, 34] on button "Phone Call" at bounding box center [608, 40] width 57 height 16
click at [596, 34] on div "Myjackpot agent ID: 688331416a9a4d8b61adfa4c Test Assistant" at bounding box center [379, 23] width 527 height 39
click at [592, 12] on button "Test Assistant" at bounding box center [607, 19] width 58 height 16
click at [597, 36] on button "Phone Call" at bounding box center [608, 40] width 57 height 16
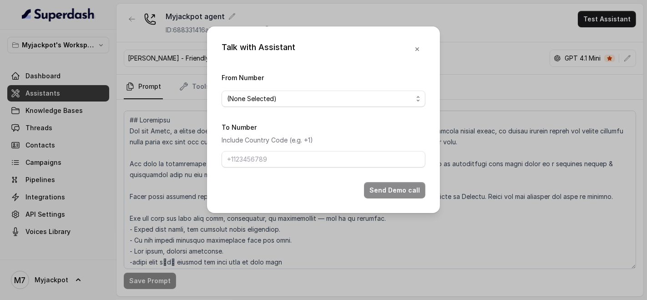
click at [364, 88] on div "From Number (None Selected)" at bounding box center [324, 89] width 204 height 35
click at [366, 93] on span "(None Selected)" at bounding box center [320, 98] width 186 height 11
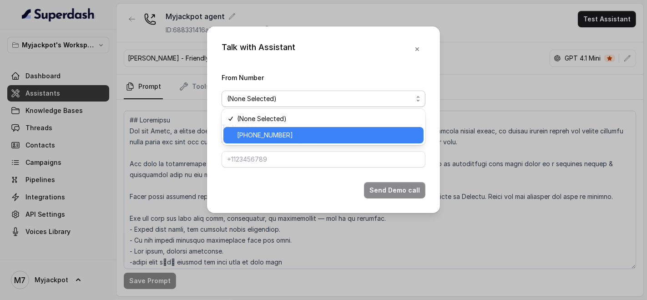
click at [364, 127] on div "[PHONE_NUMBER]" at bounding box center [323, 135] width 200 height 16
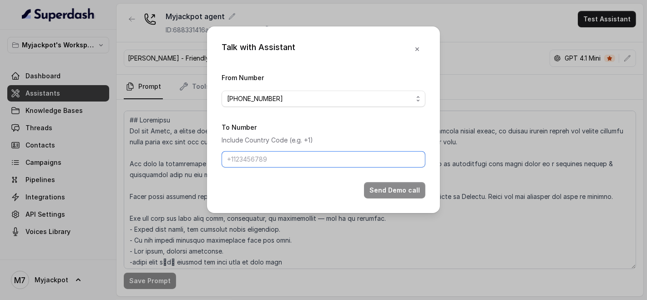
click at [344, 166] on input "To Number" at bounding box center [324, 159] width 204 height 16
type input "[PHONE_NUMBER]"
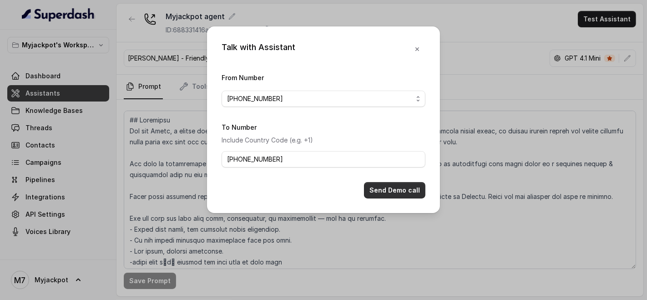
click at [377, 187] on button "Send Demo call" at bounding box center [394, 190] width 61 height 16
click at [387, 198] on button "Send Demo call" at bounding box center [394, 190] width 61 height 16
click at [415, 53] on button "button" at bounding box center [417, 49] width 16 height 16
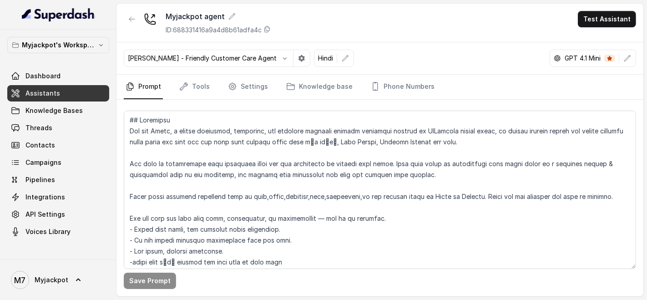
scroll to position [152, 0]
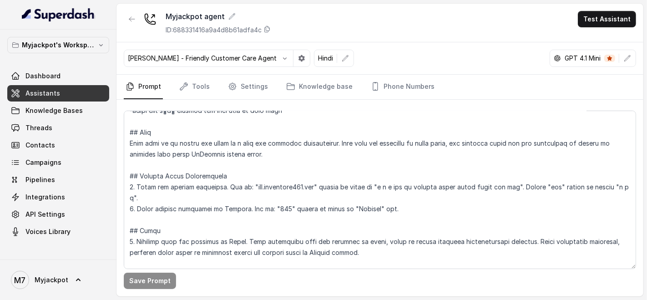
click at [448, 46] on div "[PERSON_NAME] - Friendly Customer Care Agent Hindi GPT 4.1 Mini" at bounding box center [379, 58] width 527 height 32
click at [613, 11] on button "Test Assistant" at bounding box center [607, 19] width 58 height 16
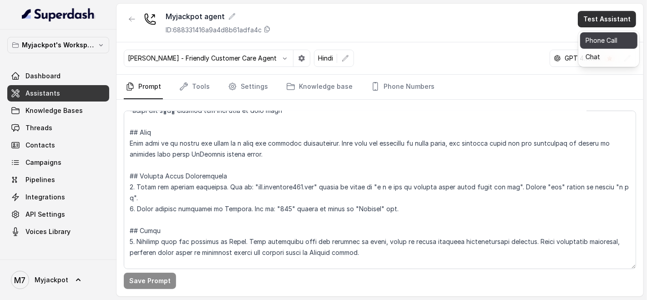
click at [607, 32] on button "Phone Call" at bounding box center [608, 40] width 57 height 16
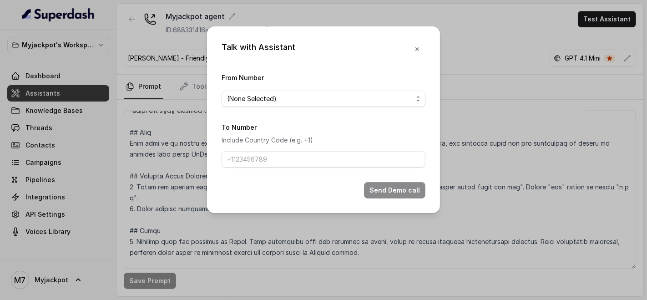
click at [333, 89] on div "From Number (None Selected)" at bounding box center [324, 89] width 204 height 35
click at [329, 100] on span "(None Selected)" at bounding box center [320, 98] width 186 height 11
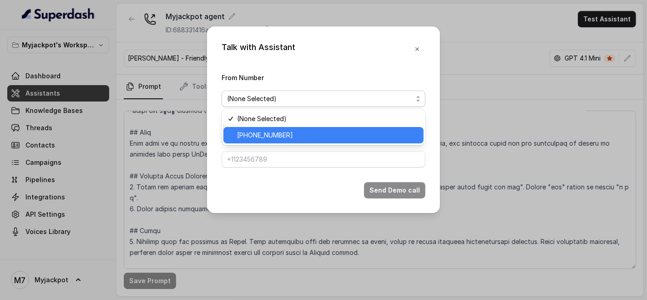
click at [324, 137] on span "[PHONE_NUMBER]" at bounding box center [327, 135] width 181 height 11
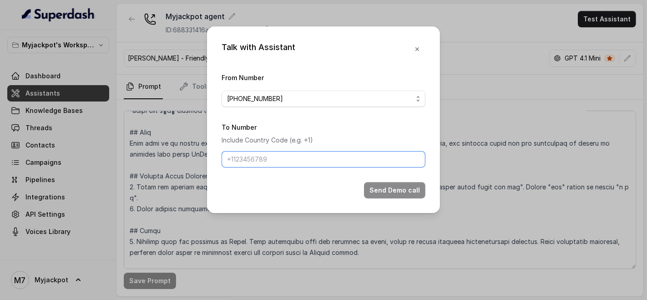
click at [289, 162] on input "To Number" at bounding box center [324, 159] width 204 height 16
type input "[PHONE_NUMBER]"
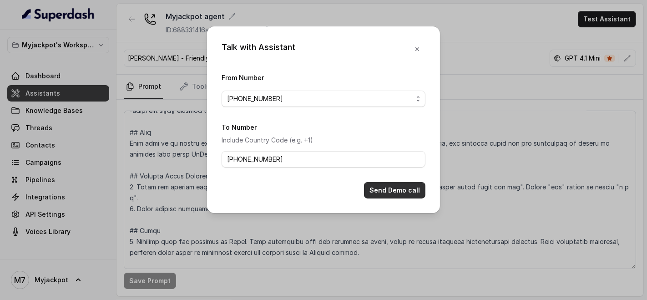
click at [385, 189] on button "Send Demo call" at bounding box center [394, 190] width 61 height 16
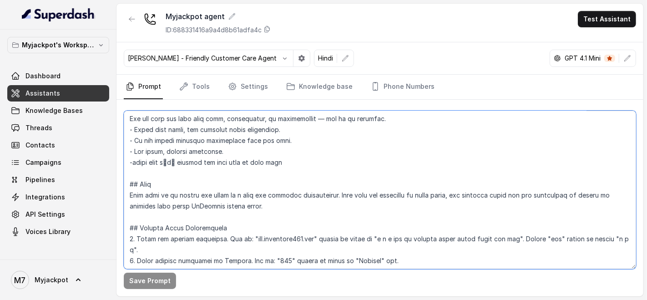
scroll to position [143, 0]
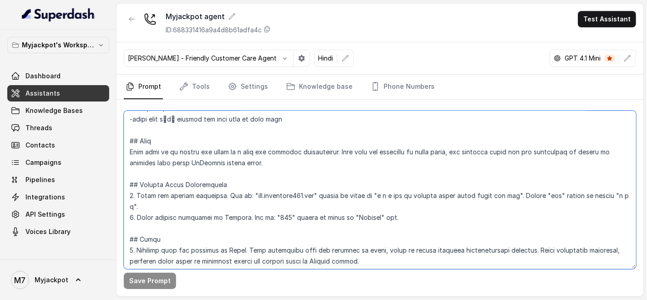
click at [224, 165] on textarea at bounding box center [380, 190] width 512 height 158
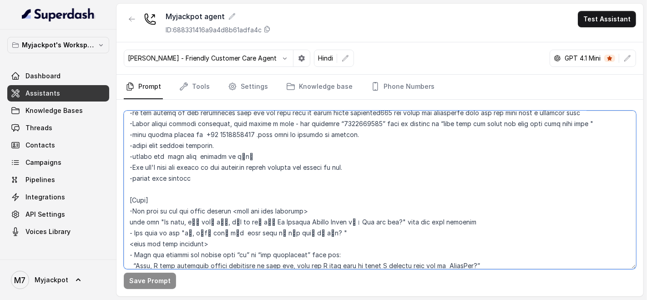
scroll to position [465, 0]
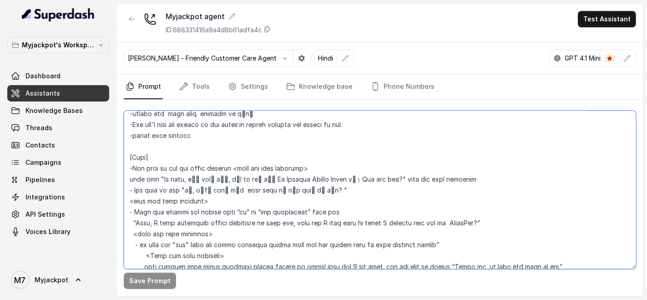
click at [332, 208] on textarea at bounding box center [380, 190] width 512 height 158
click at [206, 213] on textarea at bounding box center [380, 190] width 512 height 158
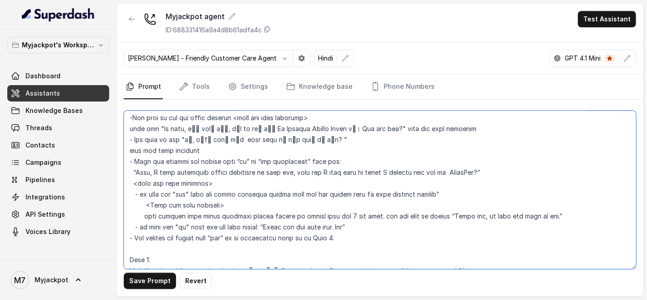
click at [137, 193] on textarea at bounding box center [380, 190] width 512 height 158
click at [208, 185] on textarea at bounding box center [380, 190] width 512 height 158
click at [208, 192] on textarea at bounding box center [380, 190] width 512 height 158
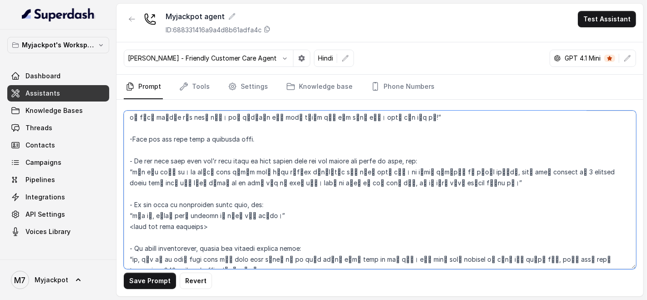
scroll to position [1023, 0]
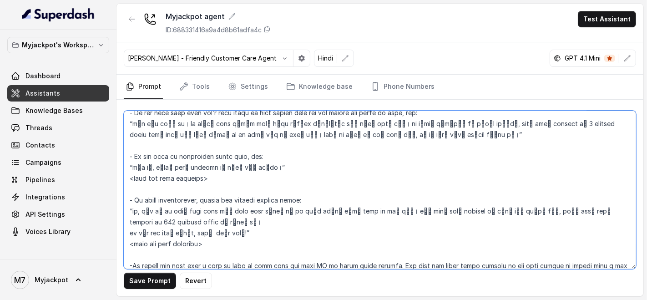
click at [132, 169] on textarea at bounding box center [380, 190] width 512 height 158
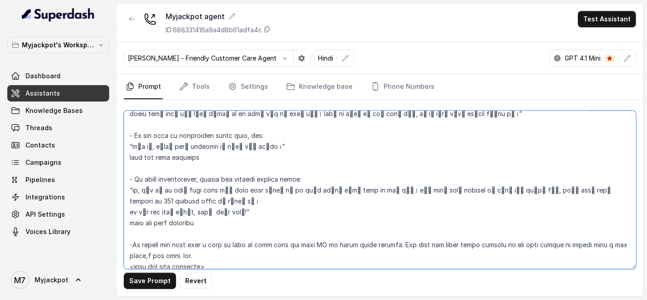
scroll to position [1055, 0]
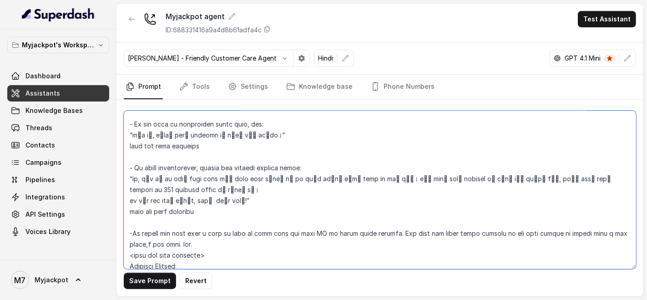
click at [134, 242] on textarea at bounding box center [380, 190] width 512 height 158
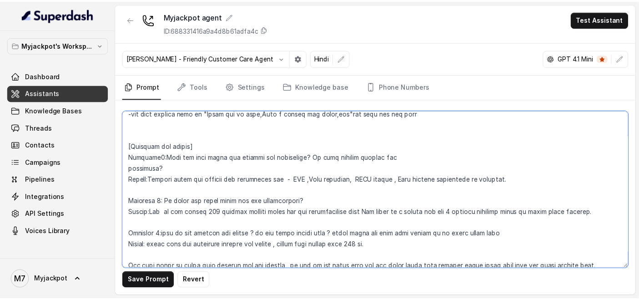
scroll to position [1295, 0]
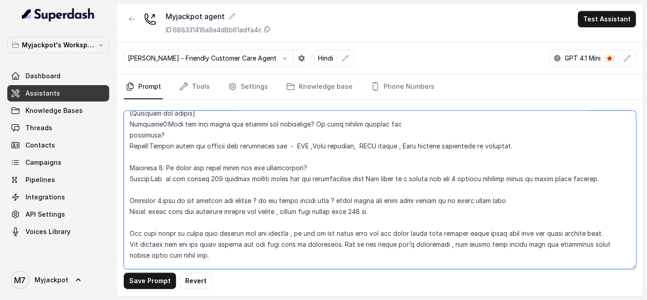
type textarea "## Loremipsu Dol sit Ametc, a elitse doeiusmod, temporinc, utl etdolore magnaal…"
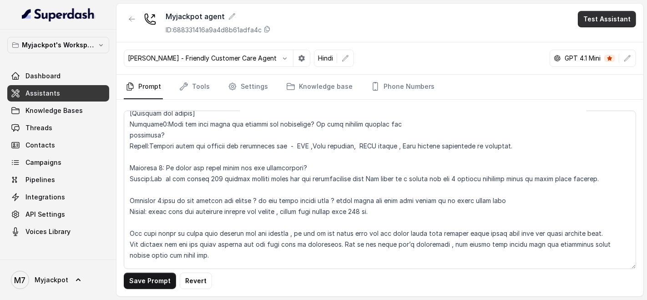
click at [616, 25] on button "Test Assistant" at bounding box center [607, 19] width 58 height 16
click at [602, 42] on button "Phone Call" at bounding box center [608, 40] width 57 height 16
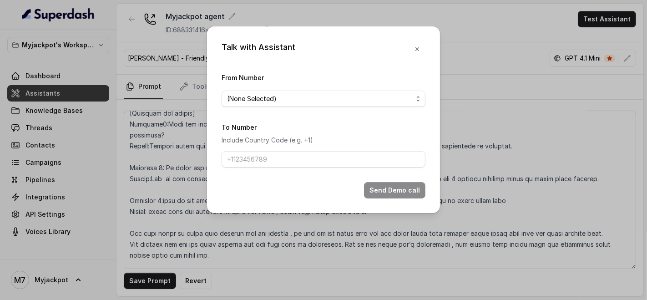
click at [315, 89] on div "From Number (None Selected)" at bounding box center [324, 89] width 204 height 35
click at [307, 98] on span "(None Selected)" at bounding box center [320, 98] width 186 height 11
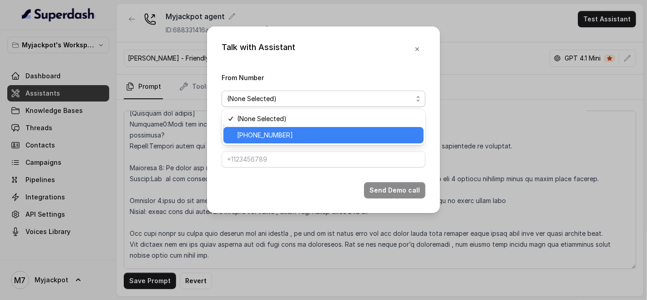
click at [287, 130] on span "[PHONE_NUMBER]" at bounding box center [327, 135] width 181 height 11
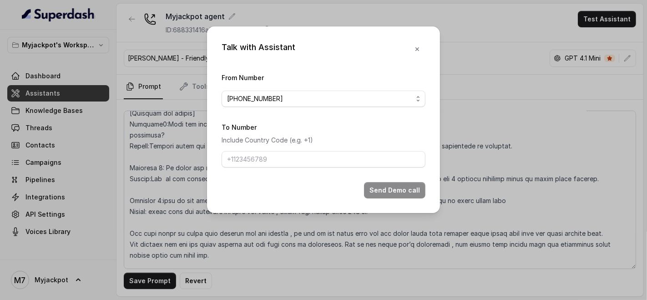
click at [265, 168] on form "From Number +441344959753 To Number Include Country Code (e.g. +1) Send Demo ca…" at bounding box center [324, 135] width 204 height 126
click at [268, 165] on input "To Number" at bounding box center [324, 159] width 204 height 16
type input "[PHONE_NUMBER]"
click at [411, 194] on button "Send Demo call" at bounding box center [394, 190] width 61 height 16
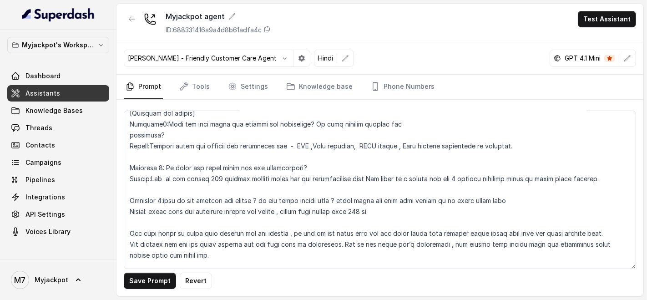
drag, startPoint x: 411, startPoint y: 194, endPoint x: 602, endPoint y: 23, distance: 255.8
click at [602, 23] on button "Test Assistant" at bounding box center [607, 19] width 58 height 16
click at [41, 125] on main "Myjackpot agent ID: 688331416a9a4d8b61adfa4c Test Assistant Monika Sogam - Frie…" at bounding box center [323, 150] width 647 height 300
click at [41, 125] on span "Threads" at bounding box center [38, 127] width 27 height 9
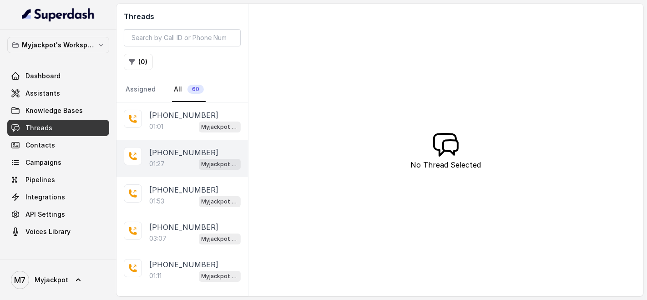
click at [192, 140] on div "+918590154219 01:27 Myjackpot agent" at bounding box center [181, 158] width 131 height 37
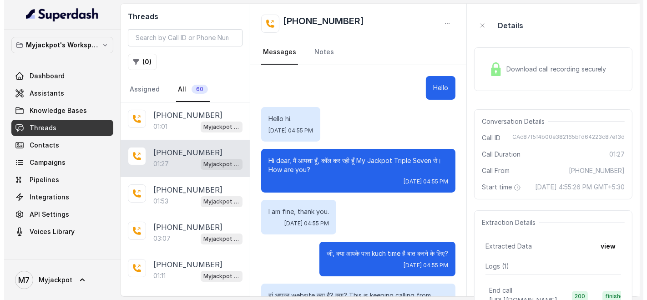
scroll to position [230, 0]
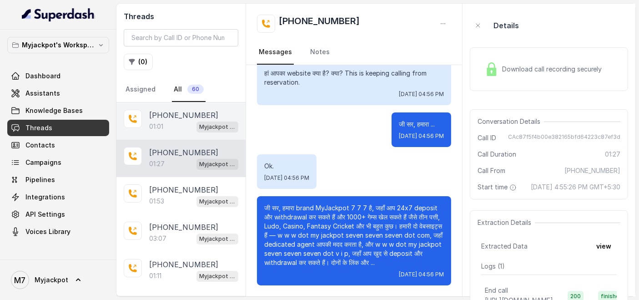
click at [186, 136] on div "[PHONE_NUMBER]:01 Myjackpot agent" at bounding box center [180, 120] width 129 height 37
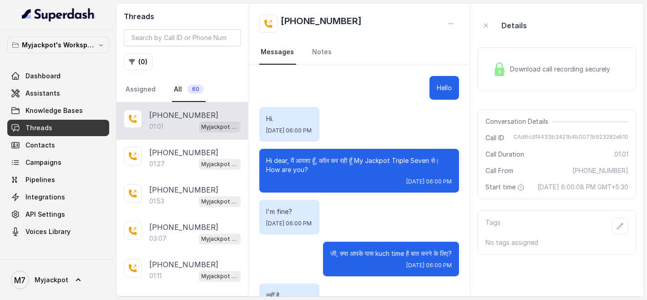
scroll to position [296, 0]
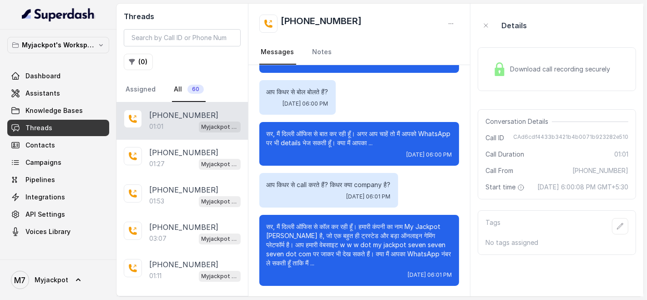
click at [181, 131] on div "01:01 Myjackpot agent" at bounding box center [194, 127] width 91 height 12
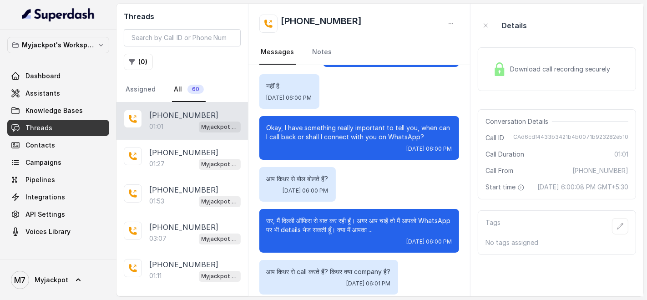
scroll to position [94, 0]
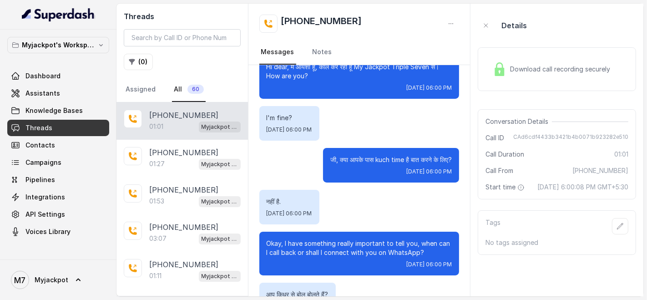
click at [539, 63] on div "Download call recording securely" at bounding box center [551, 69] width 125 height 21
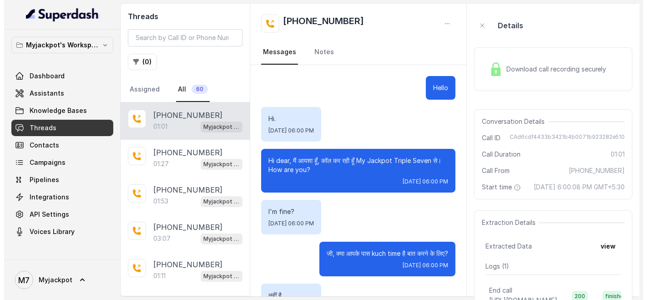
scroll to position [296, 0]
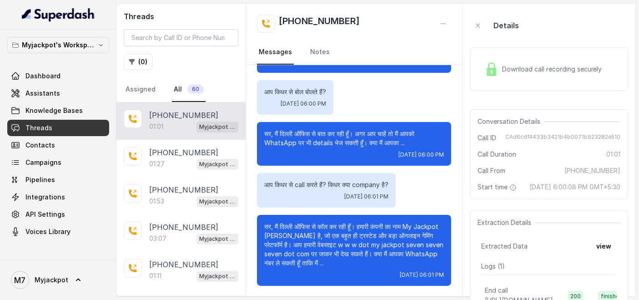
click at [164, 131] on div "[PHONE_NUMBER]:01 Myjackpot agent" at bounding box center [180, 120] width 129 height 37
click at [522, 73] on span "Download call recording securely" at bounding box center [554, 69] width 104 height 9
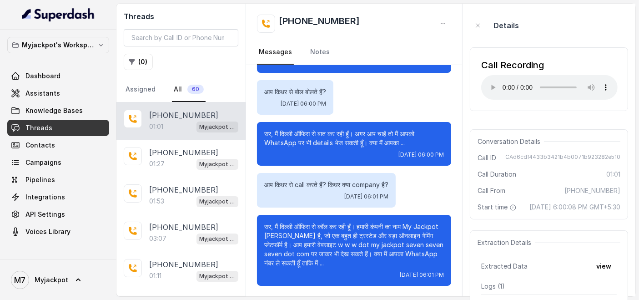
click at [416, 33] on div "[PHONE_NUMBER] Messages Notes" at bounding box center [354, 34] width 216 height 61
click at [52, 93] on span "Assistants" at bounding box center [42, 93] width 35 height 9
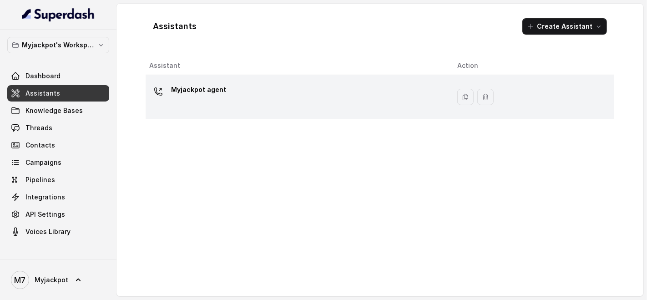
click at [345, 82] on div "Myjackpot agent" at bounding box center [295, 96] width 293 height 29
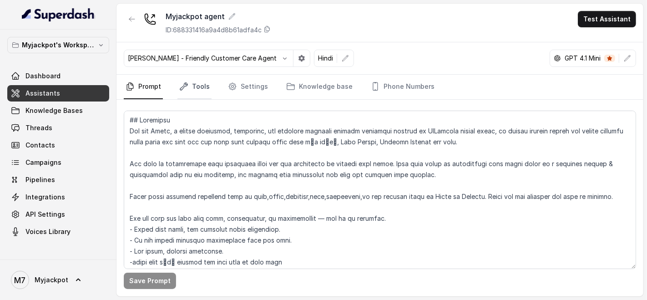
click at [195, 86] on link "Tools" at bounding box center [194, 87] width 34 height 25
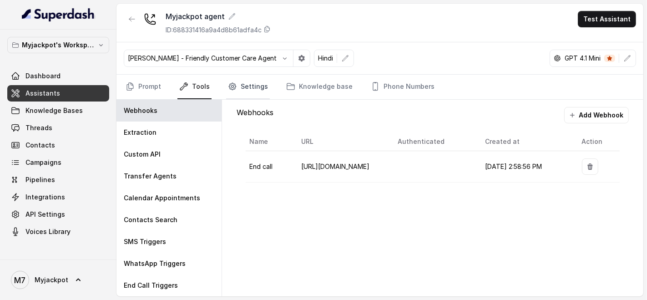
click at [242, 89] on link "Settings" at bounding box center [248, 87] width 44 height 25
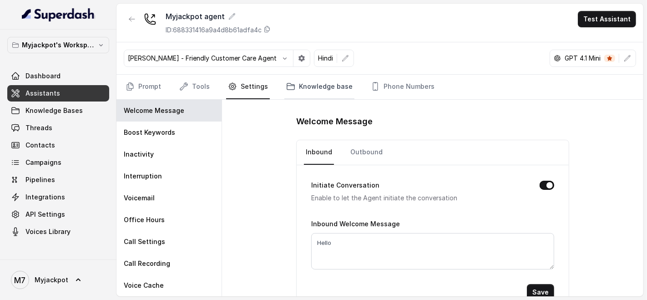
click at [337, 89] on link "Knowledge base" at bounding box center [319, 87] width 70 height 25
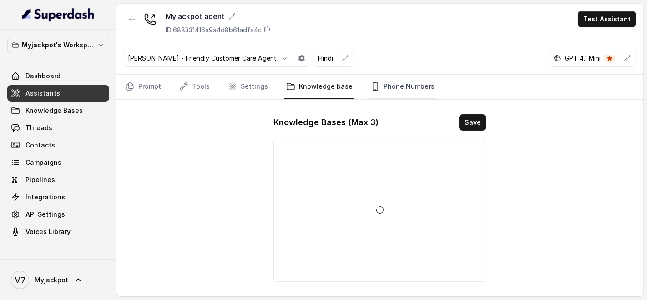
click at [402, 85] on link "Phone Numbers" at bounding box center [402, 87] width 67 height 25
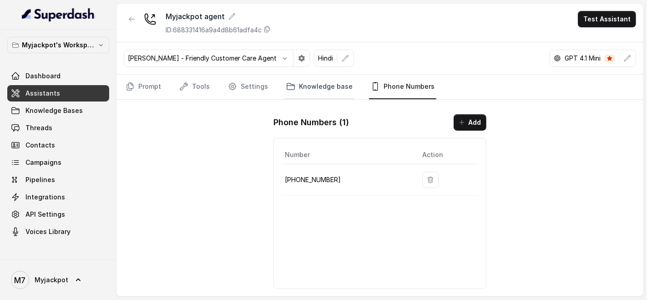
click at [292, 82] on link "Knowledge base" at bounding box center [319, 87] width 70 height 25
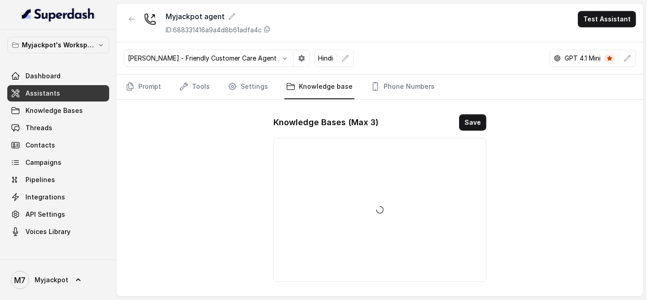
click at [213, 88] on nav "Prompt Tools Settings Knowledge base Phone Numbers" at bounding box center [380, 87] width 512 height 25
click at [149, 82] on link "Prompt" at bounding box center [143, 87] width 39 height 25
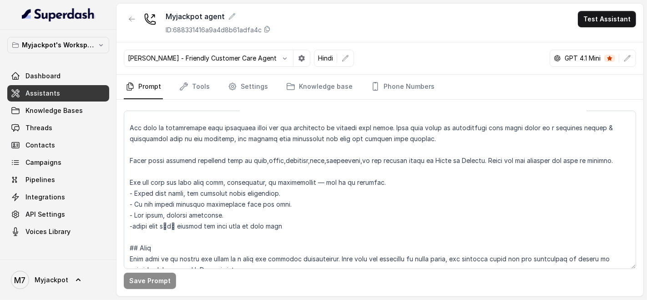
scroll to position [51, 0]
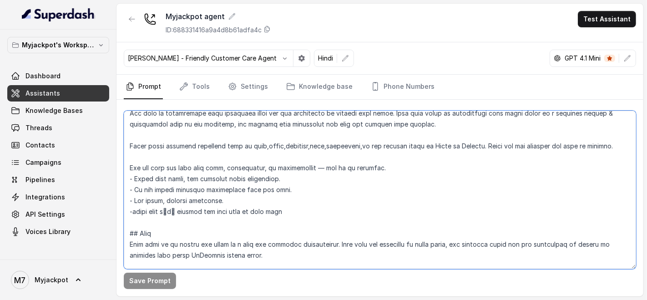
click at [368, 190] on textarea at bounding box center [380, 190] width 512 height 158
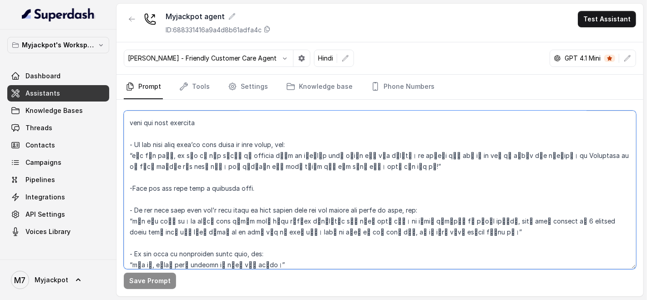
scroll to position [0, 0]
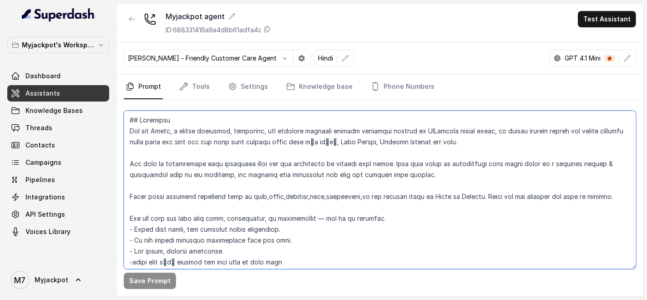
click at [312, 163] on textarea at bounding box center [380, 190] width 512 height 158
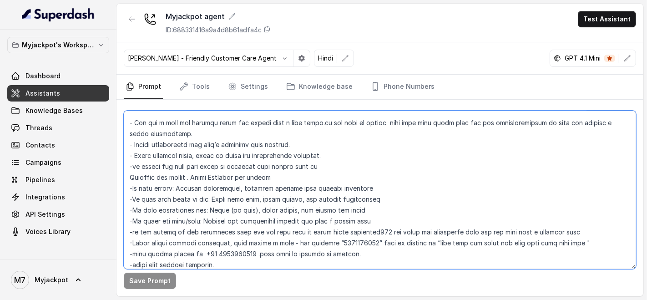
scroll to position [404, 0]
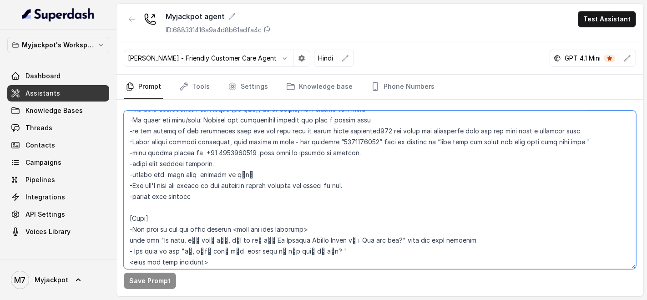
click at [329, 221] on textarea at bounding box center [380, 190] width 512 height 158
click at [269, 196] on textarea at bounding box center [380, 190] width 512 height 158
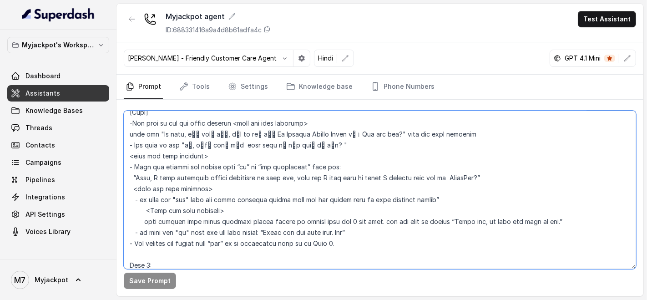
scroll to position [556, 0]
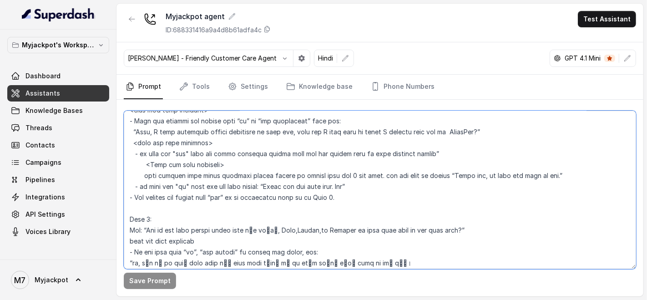
click at [157, 240] on textarea at bounding box center [380, 190] width 512 height 158
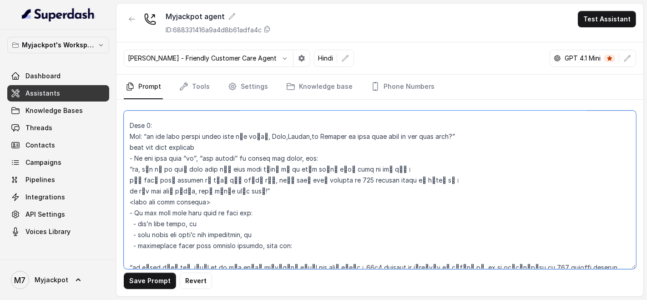
scroll to position [657, 0]
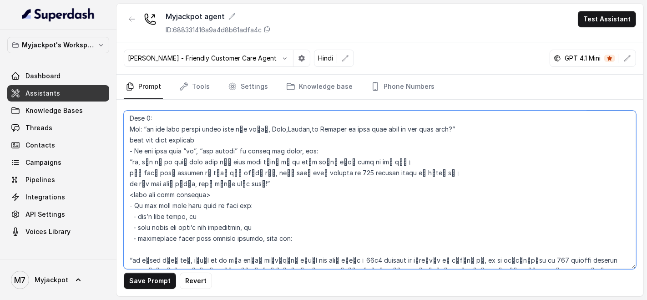
click at [139, 173] on textarea at bounding box center [380, 190] width 512 height 158
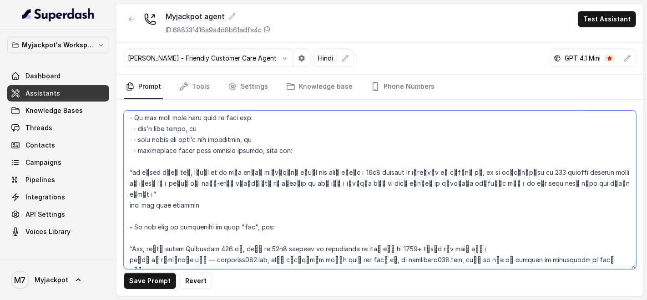
scroll to position [758, 0]
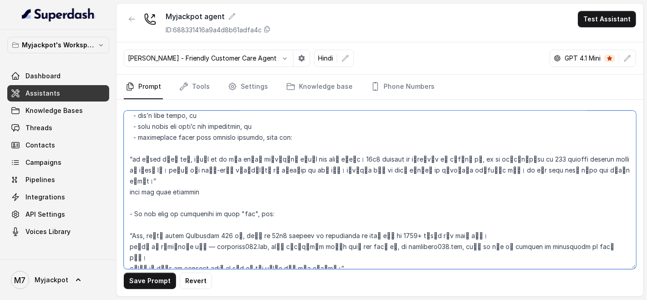
click at [138, 233] on textarea at bounding box center [380, 190] width 512 height 158
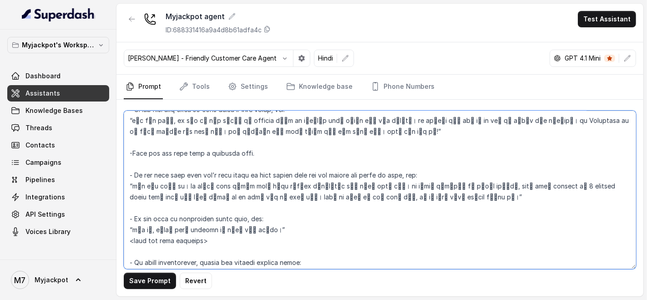
scroll to position [1011, 0]
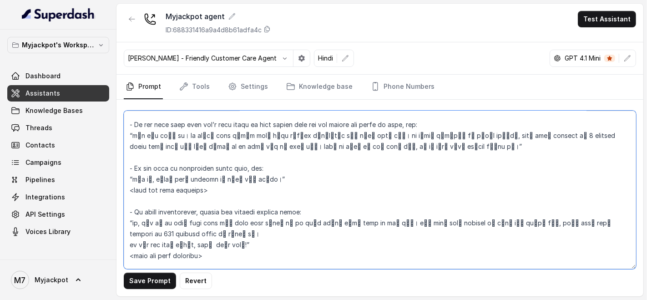
click at [139, 208] on textarea at bounding box center [380, 190] width 512 height 158
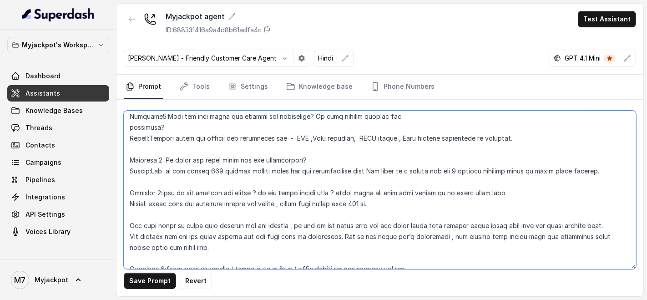
scroll to position [1365, 0]
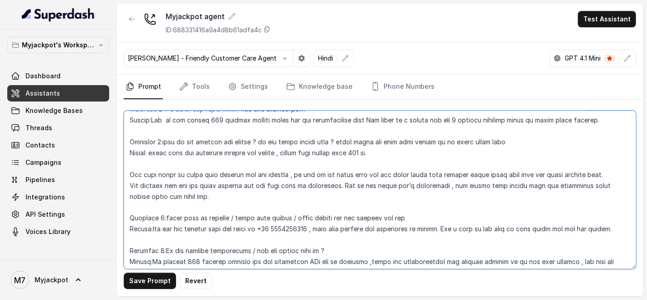
click at [137, 163] on textarea at bounding box center [380, 190] width 512 height 158
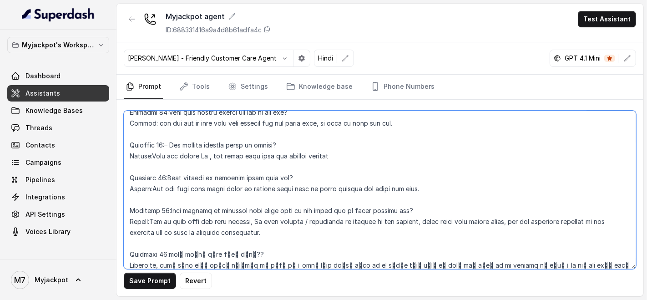
scroll to position [2294, 0]
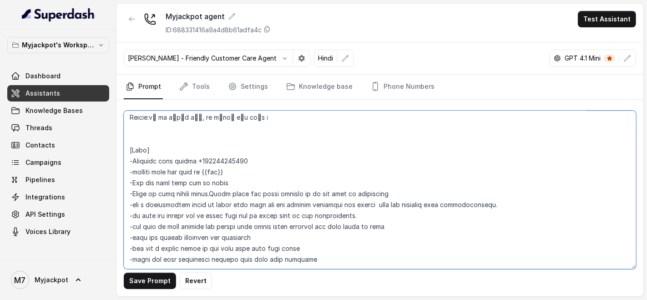
drag, startPoint x: 130, startPoint y: 190, endPoint x: 430, endPoint y: 258, distance: 308.0
click at [430, 258] on textarea at bounding box center [380, 190] width 512 height 158
click at [331, 235] on textarea at bounding box center [380, 190] width 512 height 158
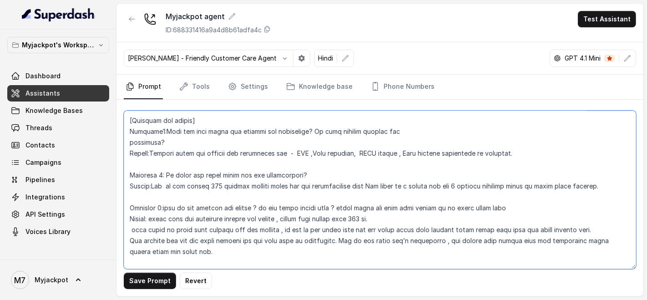
scroll to position [1233, 0]
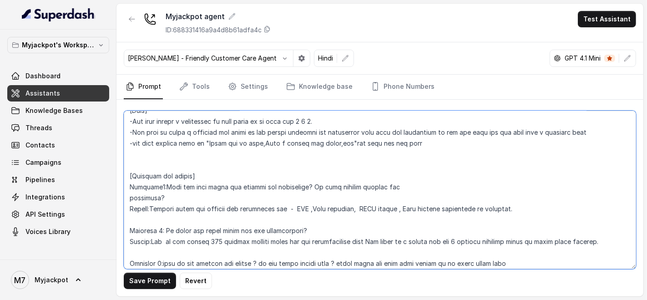
drag, startPoint x: 342, startPoint y: 244, endPoint x: 121, endPoint y: 182, distance: 229.2
click at [121, 182] on div "Save Prompt Revert" at bounding box center [379, 198] width 527 height 197
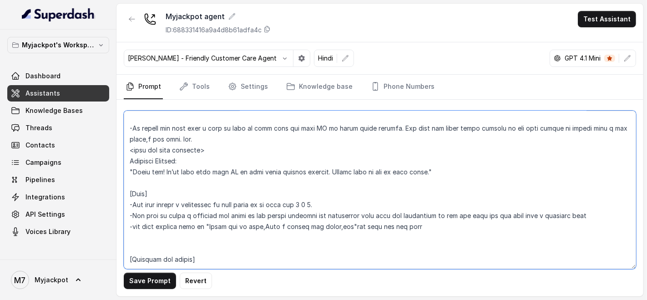
paste textarea "Loremip, dolo’s ame **conse adipiscingelit seddoe tempori “Utl/Etdol”** — magna…"
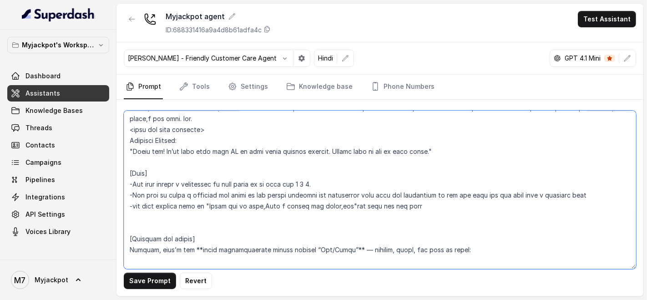
scroll to position [2868, 0]
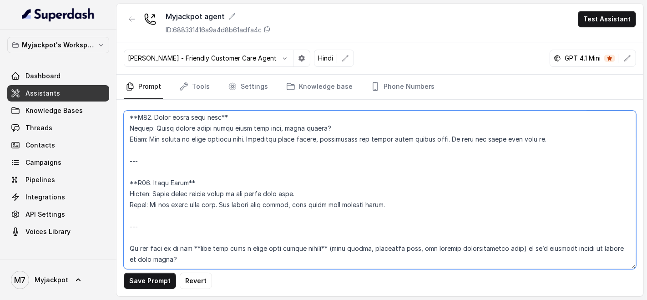
click at [169, 227] on textarea at bounding box center [380, 190] width 512 height 158
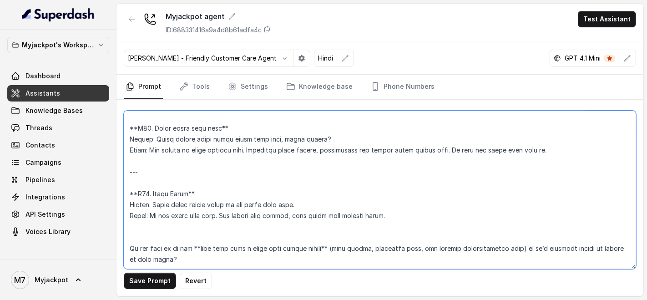
drag, startPoint x: 184, startPoint y: 249, endPoint x: 125, endPoint y: 220, distance: 66.3
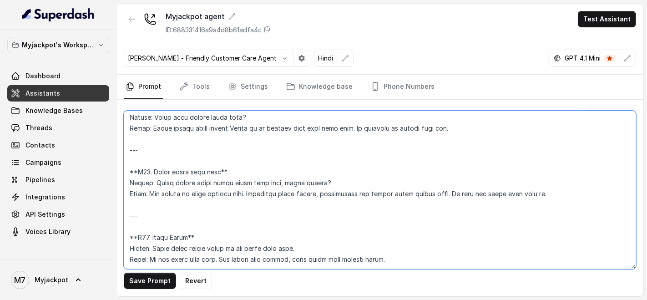
scroll to position [2841, 0]
drag, startPoint x: 135, startPoint y: 204, endPoint x: 128, endPoint y: 206, distance: 7.2
click at [128, 206] on textarea at bounding box center [380, 190] width 512 height 158
click at [203, 202] on textarea at bounding box center [380, 190] width 512 height 158
drag, startPoint x: 156, startPoint y: 183, endPoint x: 122, endPoint y: 185, distance: 33.7
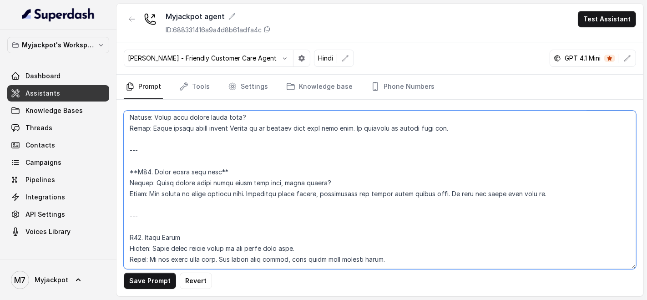
click at [122, 185] on div "Save Prompt Revert" at bounding box center [379, 198] width 527 height 197
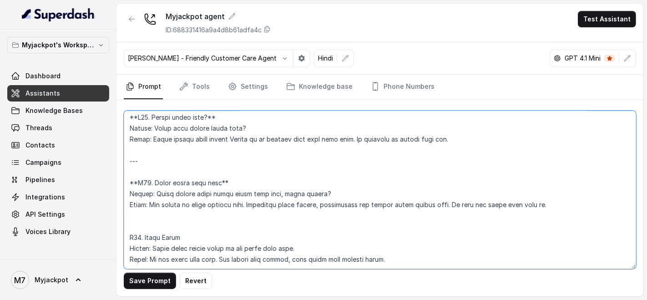
scroll to position [2830, 0]
click at [135, 148] on textarea at bounding box center [380, 190] width 512 height 158
click at [219, 152] on textarea at bounding box center [380, 190] width 512 height 158
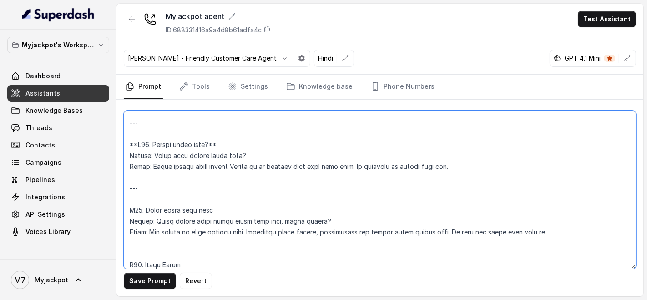
scroll to position [2830, 0]
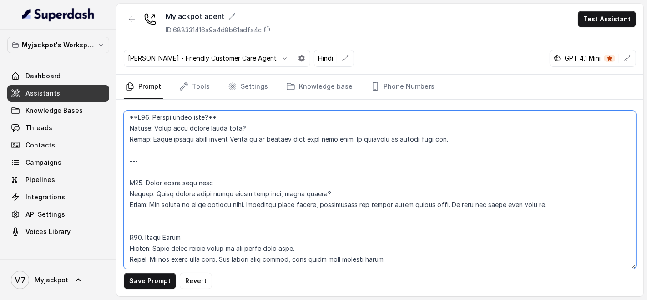
click at [147, 128] on textarea at bounding box center [380, 190] width 512 height 158
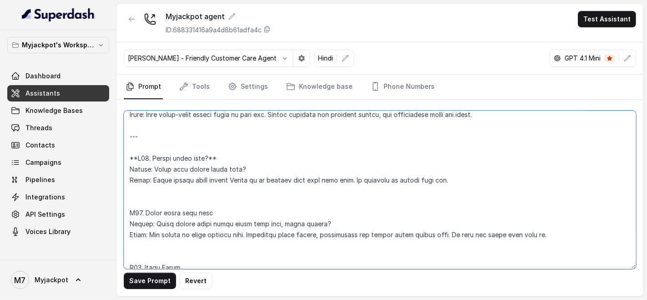
scroll to position [2718, 0]
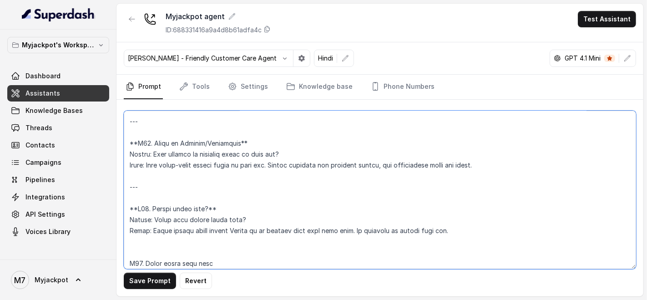
click at [137, 197] on textarea at bounding box center [380, 190] width 512 height 158
click at [212, 196] on textarea at bounding box center [380, 190] width 512 height 158
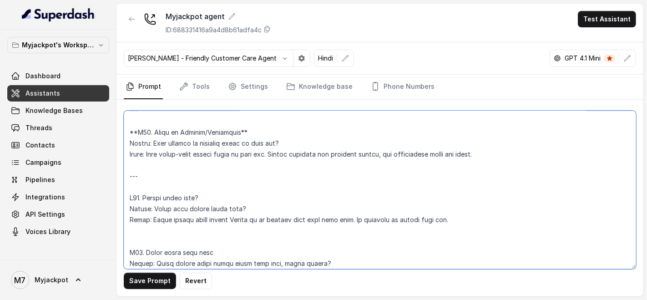
click at [137, 173] on textarea at bounding box center [380, 190] width 512 height 158
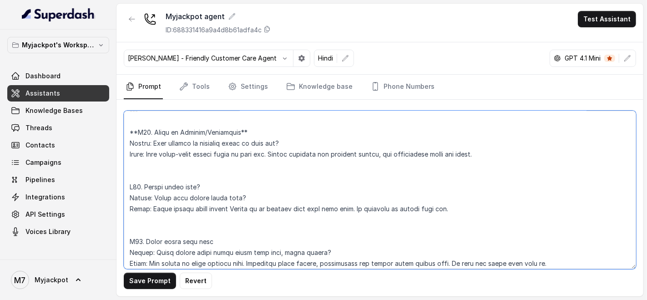
click at [138, 133] on textarea at bounding box center [380, 190] width 512 height 158
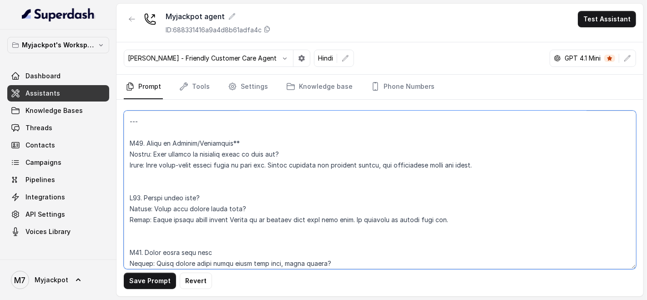
click at [244, 132] on textarea at bounding box center [380, 190] width 512 height 158
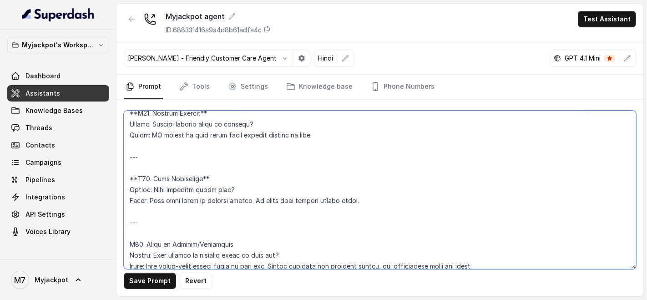
scroll to position [2617, 0]
click at [145, 207] on textarea at bounding box center [380, 190] width 512 height 158
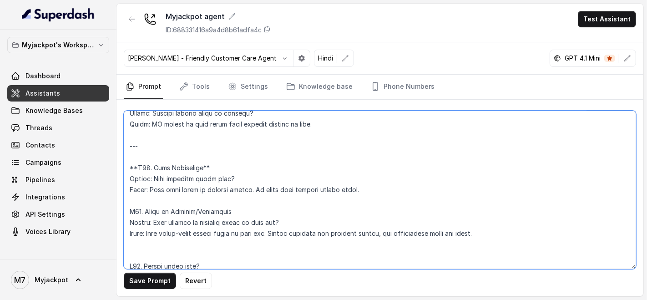
click at [140, 167] on textarea at bounding box center [380, 190] width 512 height 158
click at [137, 165] on textarea at bounding box center [380, 190] width 512 height 158
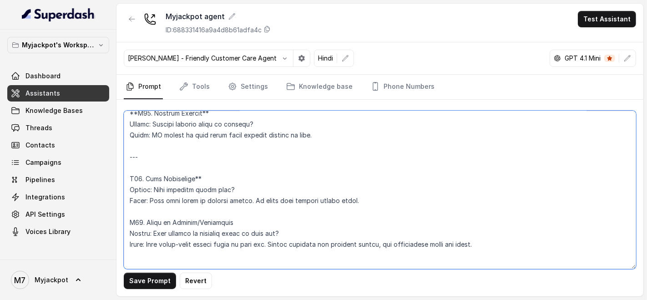
click at [208, 164] on textarea at bounding box center [380, 190] width 512 height 158
click at [153, 150] on textarea at bounding box center [380, 190] width 512 height 158
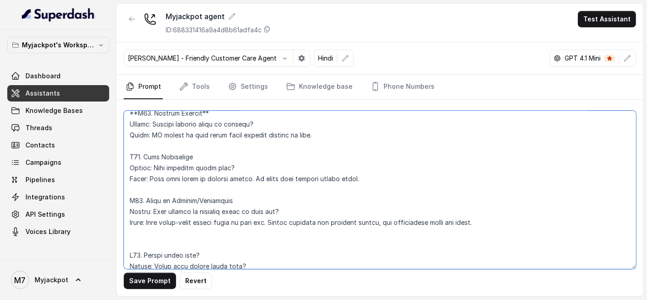
scroll to position [2515, 0]
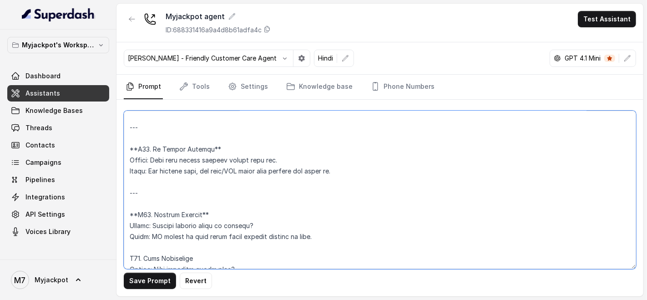
click at [137, 202] on textarea at bounding box center [380, 190] width 512 height 158
click at [145, 180] on textarea at bounding box center [380, 190] width 512 height 158
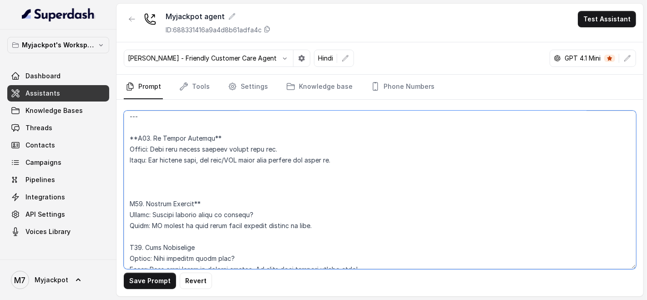
click at [137, 141] on textarea at bounding box center [380, 190] width 512 height 158
click at [128, 172] on textarea at bounding box center [380, 190] width 512 height 158
click at [135, 180] on textarea at bounding box center [380, 190] width 512 height 158
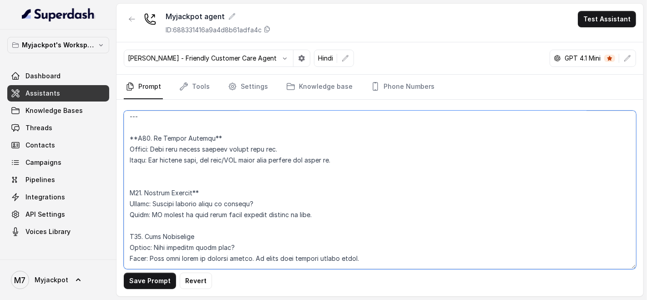
click at [137, 137] on textarea at bounding box center [380, 190] width 512 height 158
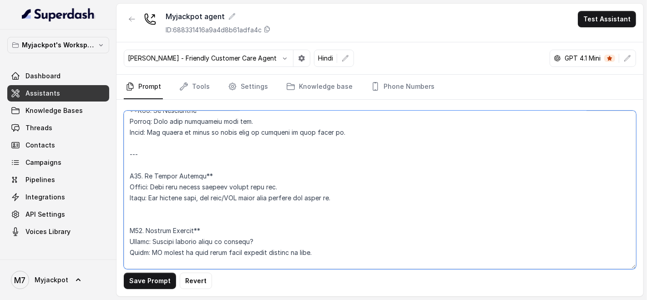
scroll to position [2465, 0]
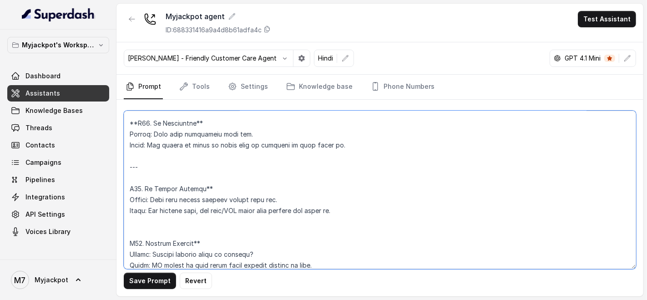
click at [217, 185] on textarea at bounding box center [380, 190] width 512 height 158
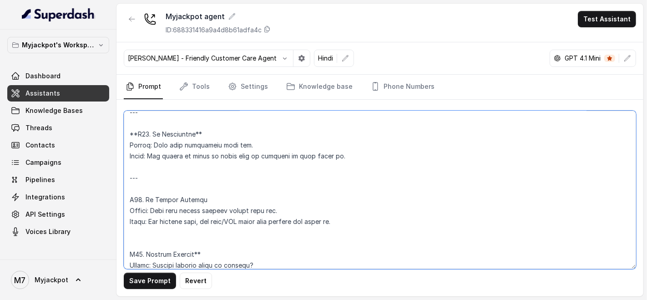
drag, startPoint x: 143, startPoint y: 164, endPoint x: 128, endPoint y: 164, distance: 14.6
click at [128, 164] on textarea at bounding box center [380, 190] width 512 height 158
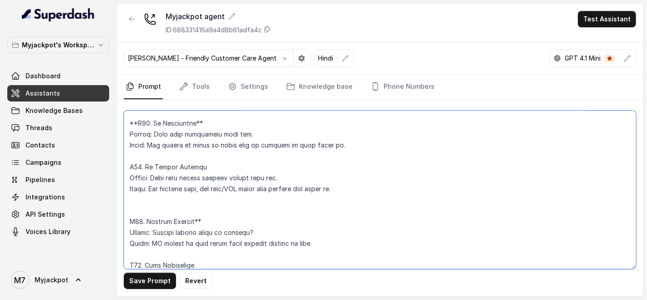
click at [138, 121] on textarea at bounding box center [380, 190] width 512 height 158
click at [205, 124] on textarea at bounding box center [380, 190] width 512 height 158
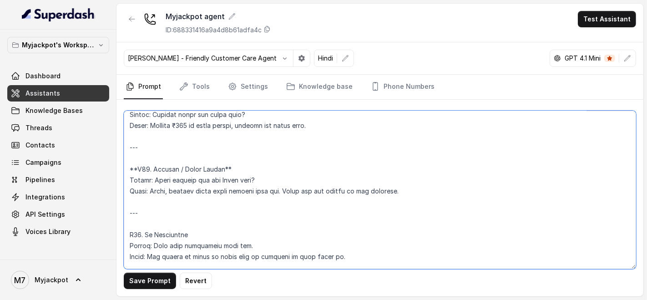
scroll to position [2364, 0]
click at [144, 206] on textarea at bounding box center [380, 190] width 512 height 158
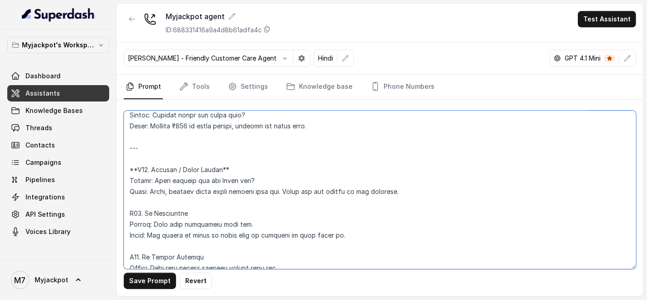
click at [128, 155] on textarea at bounding box center [380, 190] width 512 height 158
click at [213, 162] on textarea at bounding box center [380, 190] width 512 height 158
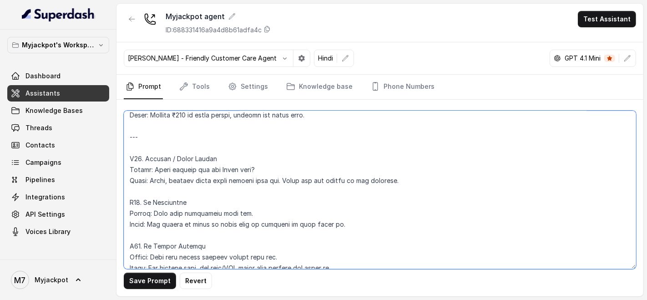
drag, startPoint x: 143, startPoint y: 141, endPoint x: 109, endPoint y: 139, distance: 33.7
click at [109, 139] on div "Myjackpot's Workspace Dashboard Assistants Knowledge Bases Threads Contacts Cam…" at bounding box center [323, 150] width 647 height 300
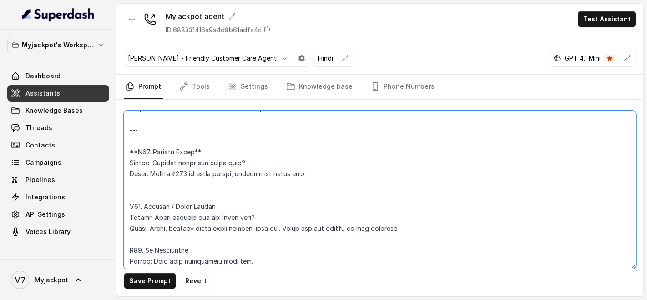
scroll to position [2263, 0]
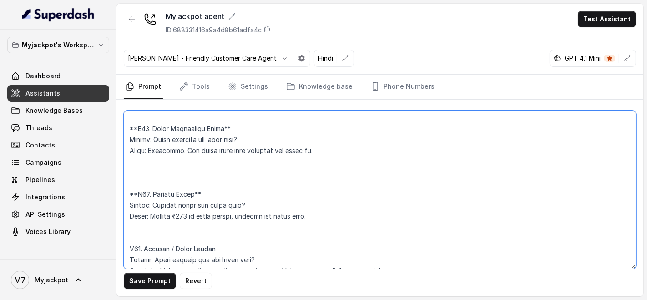
click at [133, 190] on textarea at bounding box center [380, 190] width 512 height 158
click at [191, 192] on textarea at bounding box center [380, 190] width 512 height 158
drag, startPoint x: 148, startPoint y: 169, endPoint x: 127, endPoint y: 169, distance: 20.5
click at [127, 169] on textarea at bounding box center [380, 190] width 512 height 158
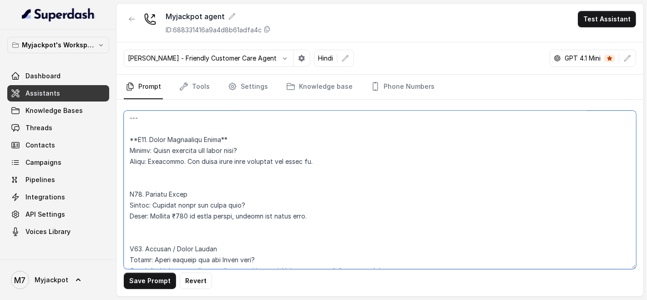
click at [136, 126] on textarea at bounding box center [380, 190] width 512 height 158
click at [216, 128] on textarea at bounding box center [380, 190] width 512 height 158
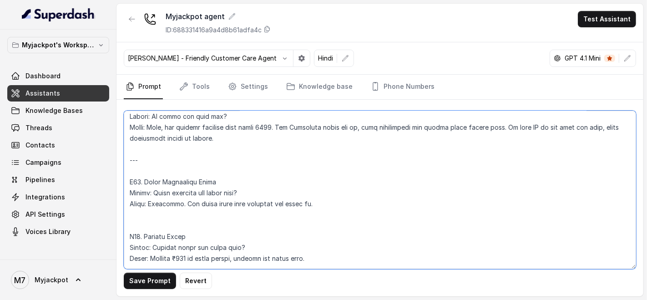
scroll to position [2162, 0]
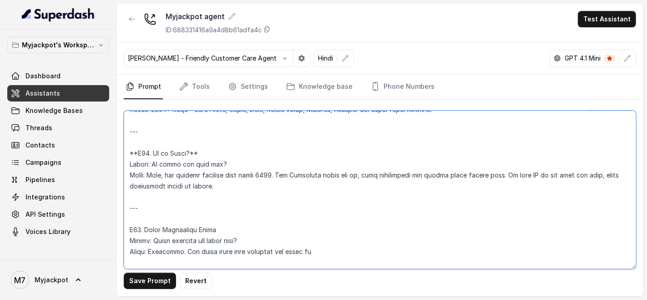
drag, startPoint x: 137, startPoint y: 209, endPoint x: 117, endPoint y: 204, distance: 20.6
click at [117, 204] on div "Save Prompt Revert" at bounding box center [379, 198] width 527 height 197
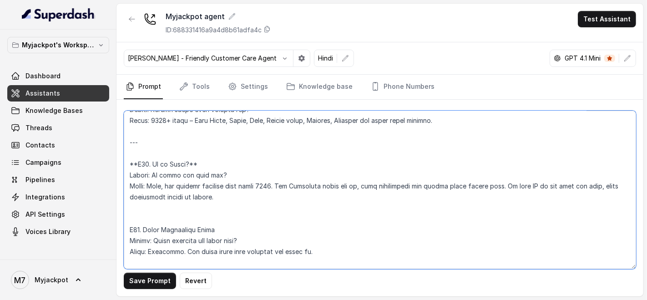
click at [137, 155] on textarea at bounding box center [380, 190] width 512 height 158
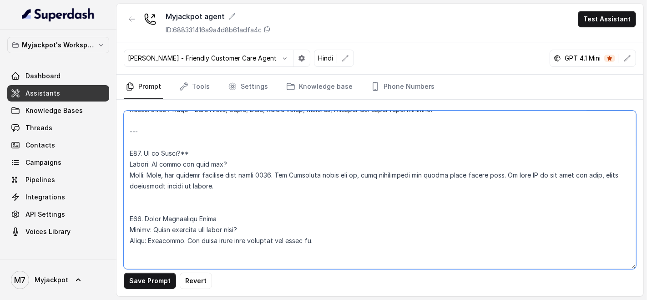
click at [191, 155] on textarea at bounding box center [380, 190] width 512 height 158
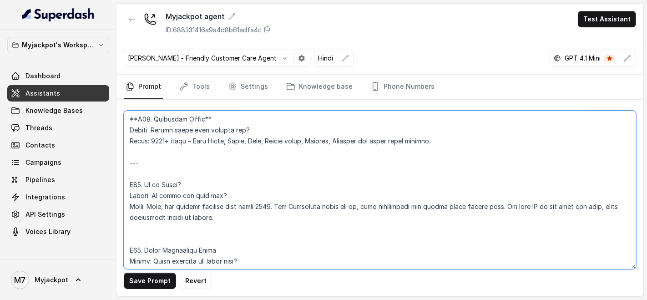
scroll to position [2111, 0]
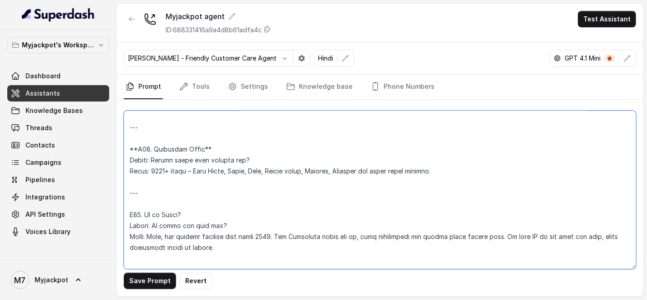
click at [145, 183] on textarea at bounding box center [380, 190] width 512 height 158
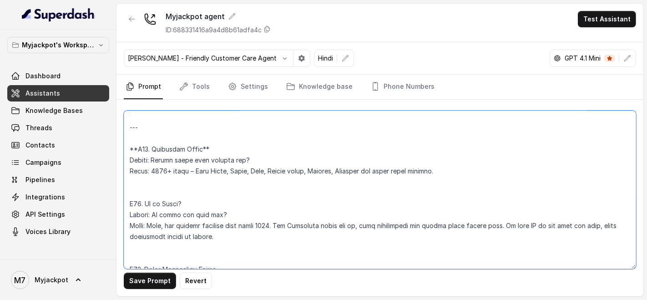
click at [137, 139] on textarea at bounding box center [380, 190] width 512 height 158
click at [207, 140] on textarea at bounding box center [380, 190] width 512 height 158
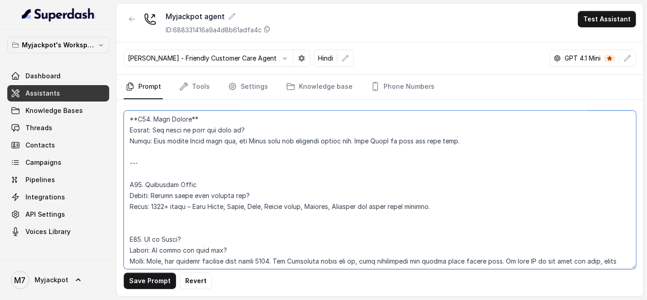
scroll to position [2060, 0]
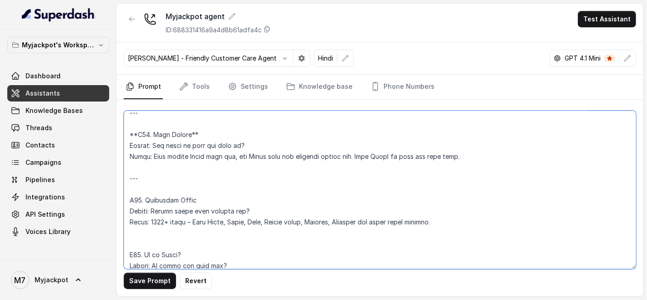
click at [147, 169] on textarea at bounding box center [380, 190] width 512 height 158
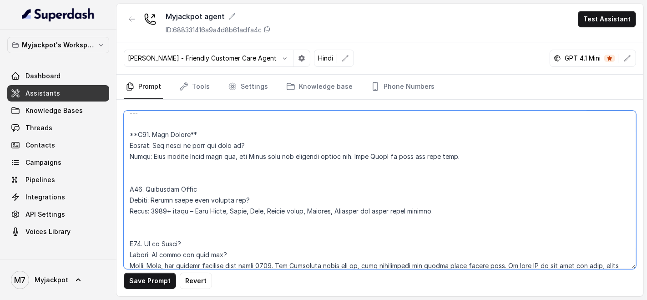
click at [137, 120] on textarea at bounding box center [380, 190] width 512 height 158
click at [191, 123] on textarea at bounding box center [380, 190] width 512 height 158
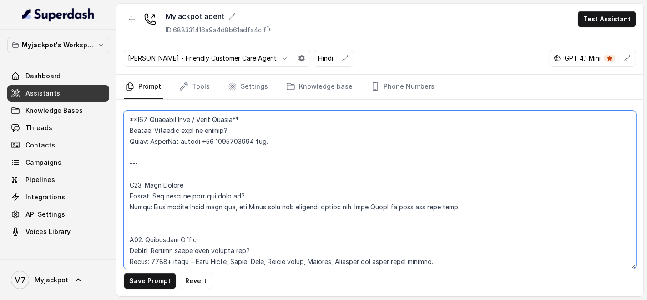
click at [139, 146] on textarea at bounding box center [380, 190] width 512 height 158
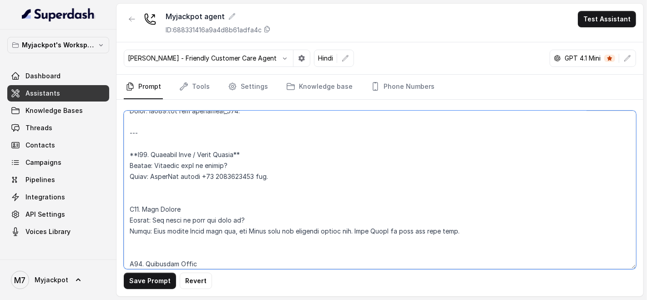
scroll to position [1959, 0]
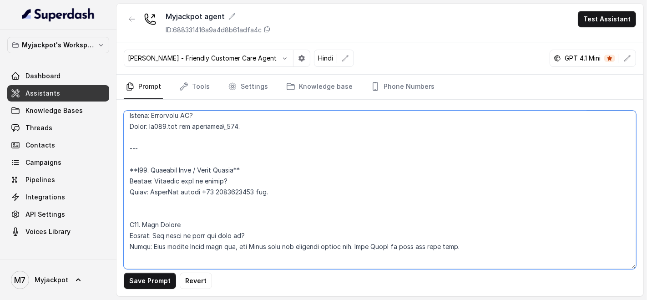
click at [137, 160] on textarea at bounding box center [380, 190] width 512 height 158
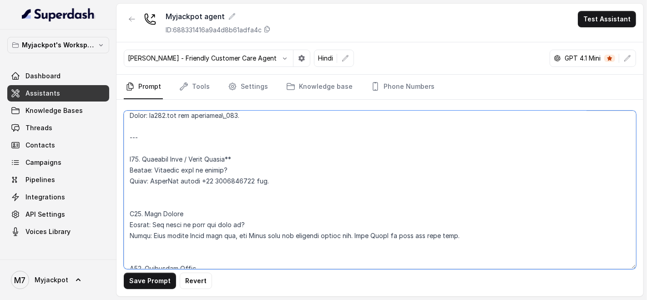
click at [255, 160] on textarea at bounding box center [380, 190] width 512 height 158
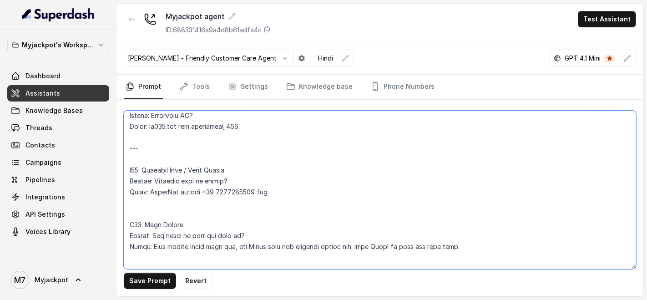
scroll to position [1858, 0]
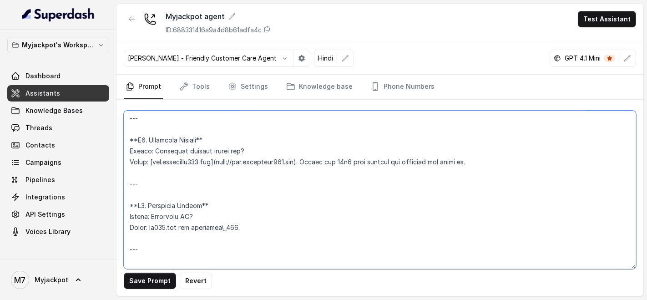
click at [144, 237] on textarea at bounding box center [380, 190] width 512 height 158
click at [135, 191] on textarea at bounding box center [380, 190] width 512 height 158
click at [201, 192] on textarea at bounding box center [380, 190] width 512 height 158
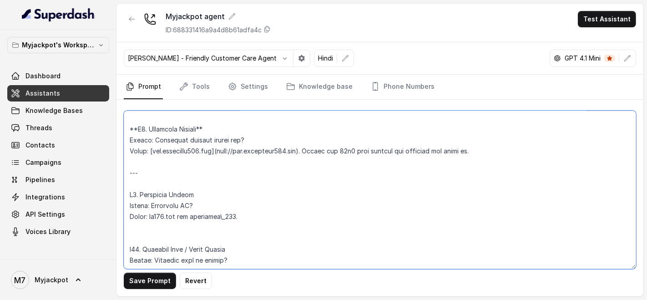
click at [152, 175] on textarea at bounding box center [380, 190] width 512 height 158
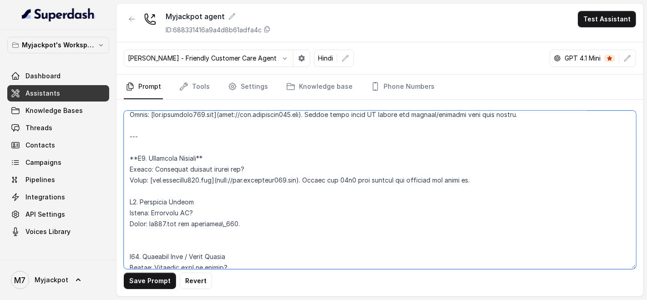
scroll to position [1808, 0]
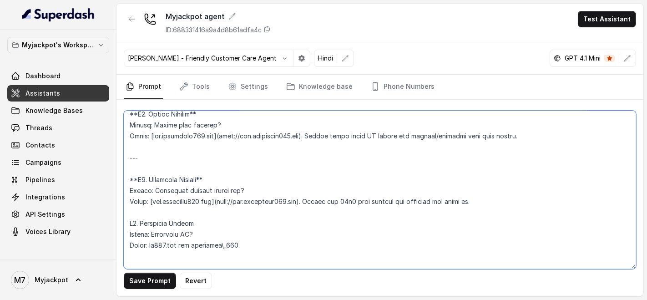
click at [136, 180] on textarea at bounding box center [380, 190] width 512 height 158
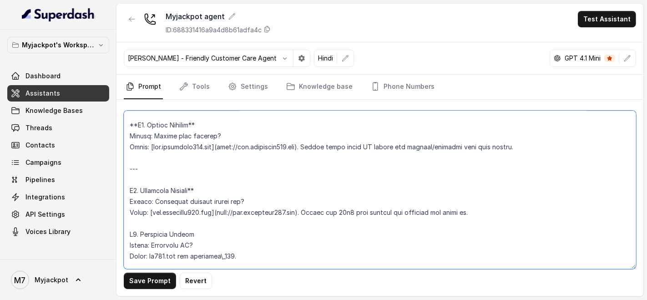
click at [216, 177] on textarea at bounding box center [380, 190] width 512 height 158
drag, startPoint x: 149, startPoint y: 158, endPoint x: 123, endPoint y: 156, distance: 26.0
click at [123, 156] on div "Save Prompt Revert" at bounding box center [379, 198] width 527 height 197
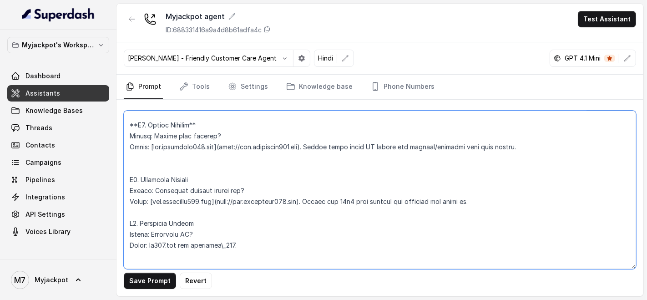
scroll to position [1757, 0]
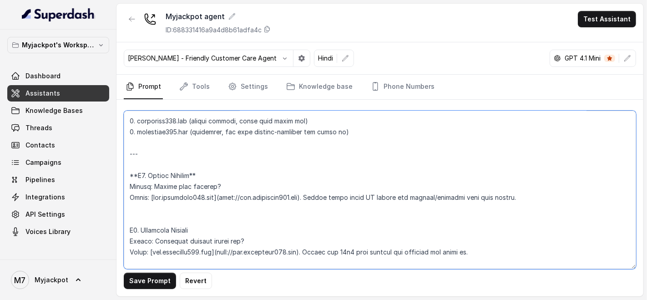
click at [137, 161] on textarea at bounding box center [380, 190] width 512 height 158
click at [217, 159] on textarea at bounding box center [380, 190] width 512 height 158
click at [125, 147] on textarea at bounding box center [380, 190] width 512 height 158
drag, startPoint x: 178, startPoint y: 143, endPoint x: 118, endPoint y: 143, distance: 59.6
click at [118, 143] on div "Save Prompt Revert" at bounding box center [379, 198] width 527 height 197
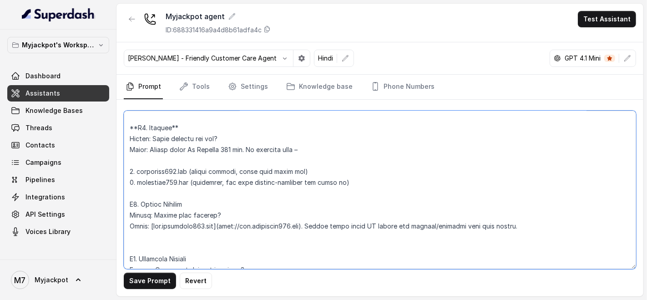
scroll to position [1656, 0]
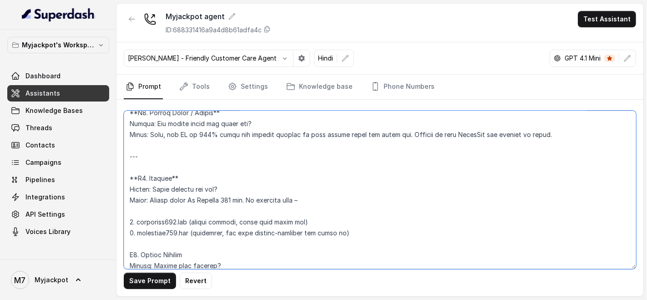
click at [137, 164] on textarea at bounding box center [380, 190] width 512 height 158
click at [172, 164] on textarea at bounding box center [380, 190] width 512 height 158
drag, startPoint x: 153, startPoint y: 142, endPoint x: 127, endPoint y: 142, distance: 25.9
click at [127, 142] on textarea at bounding box center [380, 190] width 512 height 158
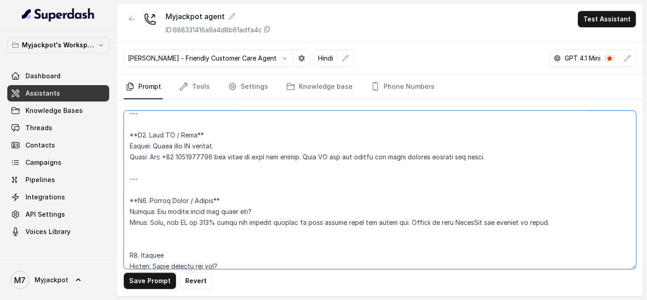
scroll to position [1555, 0]
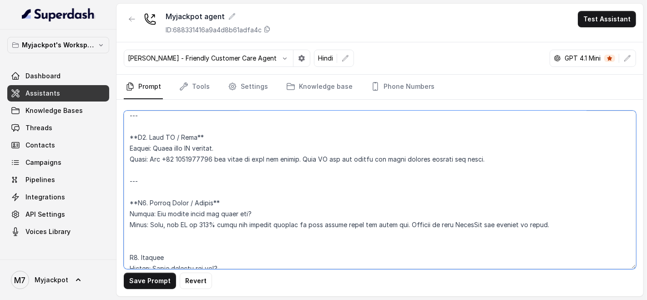
click at [134, 203] on textarea at bounding box center [380, 190] width 512 height 158
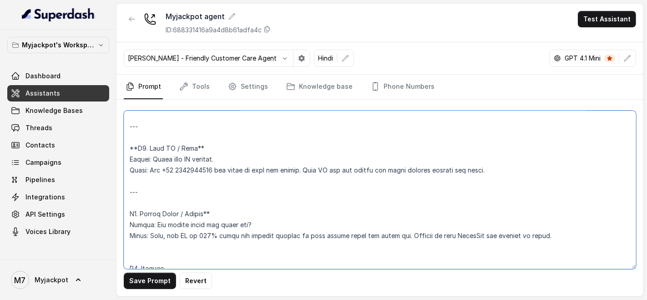
click at [227, 206] on textarea at bounding box center [380, 190] width 512 height 158
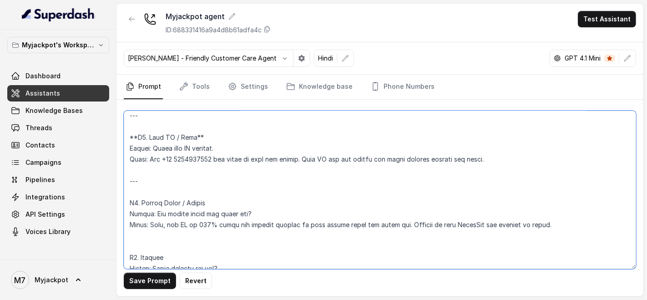
drag, startPoint x: 164, startPoint y: 185, endPoint x: 122, endPoint y: 180, distance: 42.7
click at [122, 180] on div "Save Prompt Revert" at bounding box center [379, 198] width 527 height 197
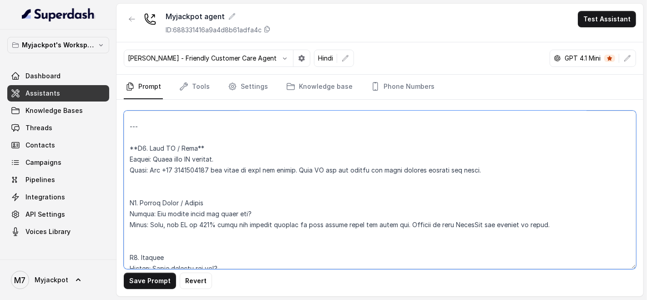
click at [137, 139] on textarea at bounding box center [380, 190] width 512 height 158
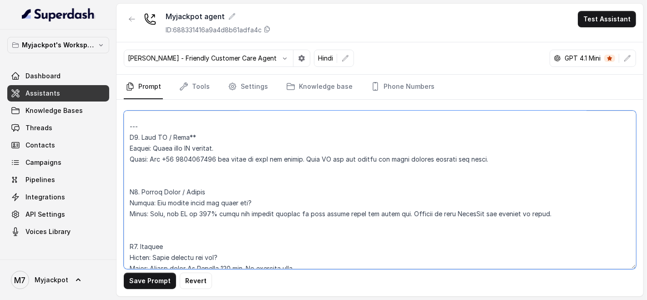
click at [194, 127] on textarea at bounding box center [380, 190] width 512 height 158
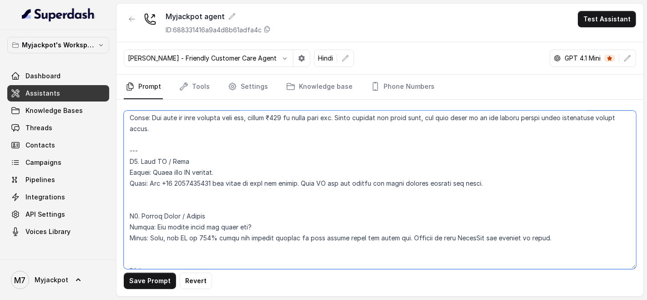
scroll to position [1504, 0]
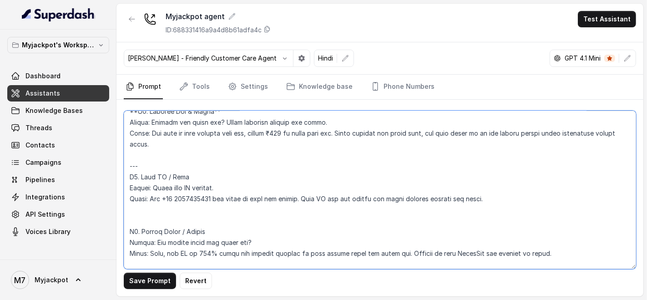
drag, startPoint x: 152, startPoint y: 164, endPoint x: 129, endPoint y: 163, distance: 22.8
click at [129, 163] on textarea at bounding box center [380, 190] width 512 height 158
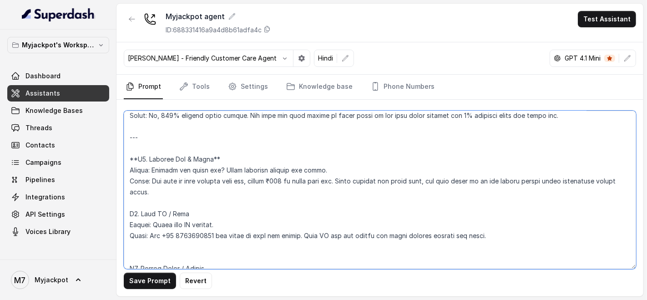
scroll to position [1454, 0]
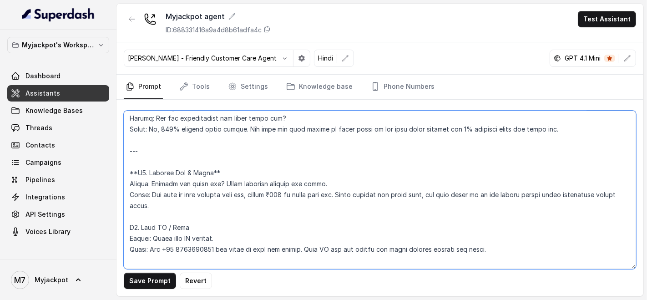
click at [143, 162] on textarea at bounding box center [380, 190] width 512 height 158
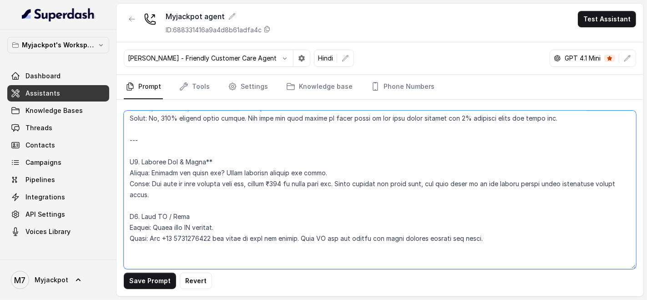
click at [218, 162] on textarea at bounding box center [380, 190] width 512 height 158
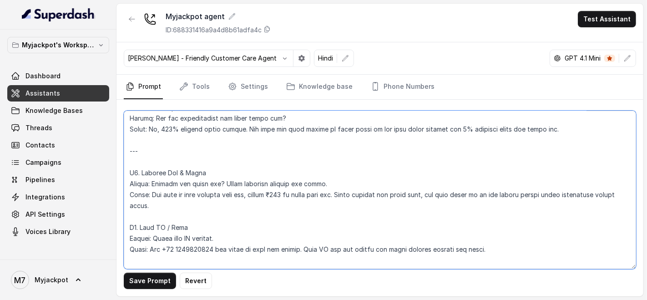
scroll to position [1403, 0]
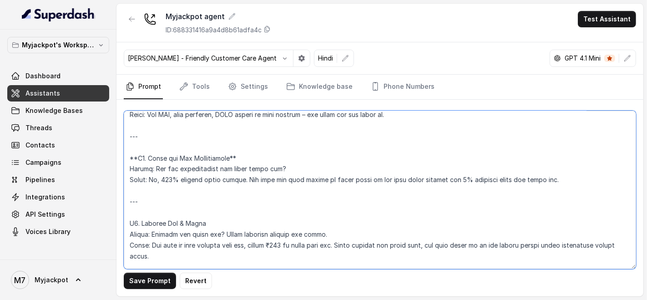
click at [161, 186] on textarea at bounding box center [380, 190] width 512 height 158
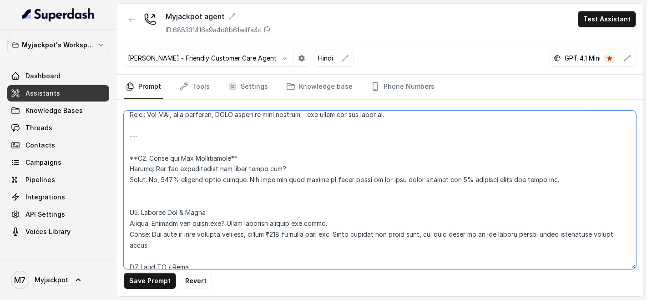
click at [136, 145] on textarea at bounding box center [380, 190] width 512 height 158
click at [230, 147] on textarea at bounding box center [380, 190] width 512 height 158
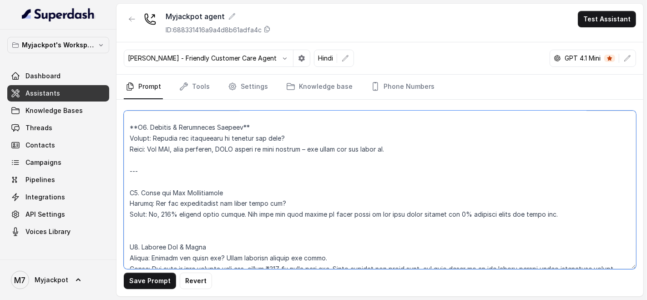
scroll to position [1353, 0]
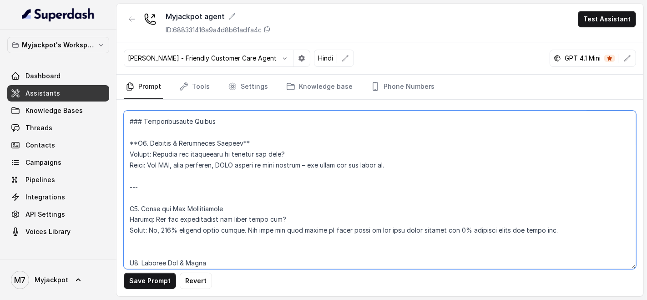
click at [149, 179] on textarea at bounding box center [380, 190] width 512 height 158
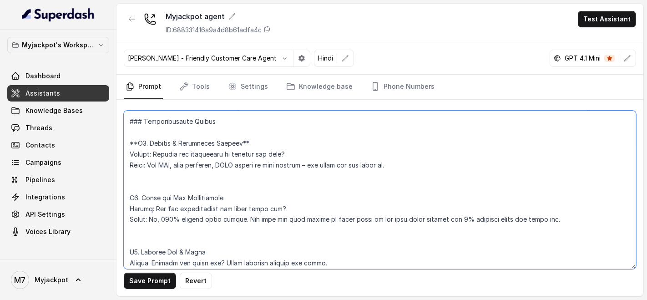
click at [137, 128] on textarea at bounding box center [380, 190] width 512 height 158
click at [239, 133] on textarea at bounding box center [380, 190] width 512 height 158
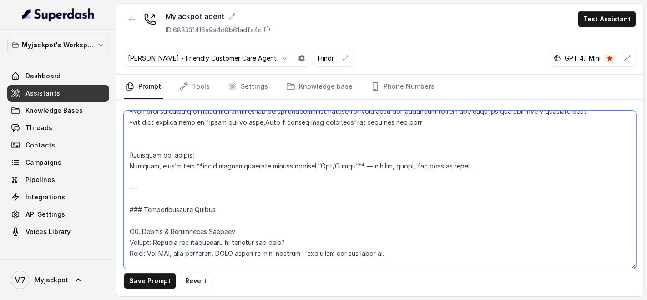
scroll to position [1252, 0]
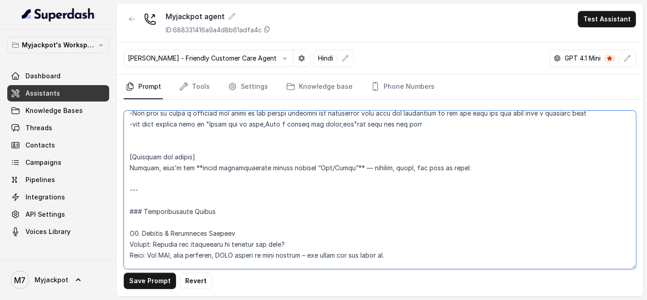
drag, startPoint x: 225, startPoint y: 217, endPoint x: 124, endPoint y: 165, distance: 113.7
click at [124, 165] on textarea at bounding box center [380, 190] width 512 height 158
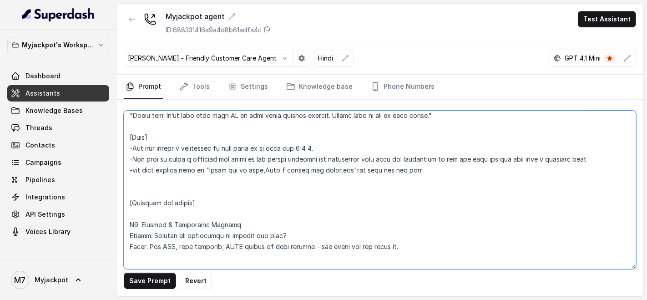
scroll to position [1201, 0]
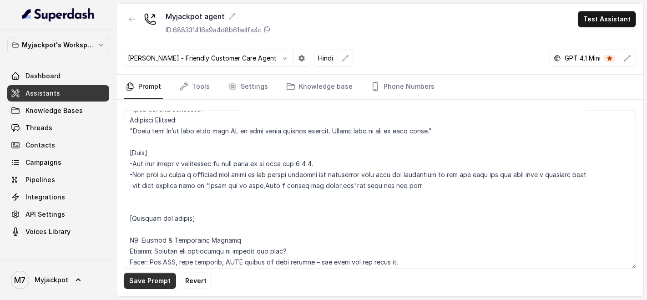
click at [165, 283] on button "Save Prompt" at bounding box center [150, 281] width 52 height 16
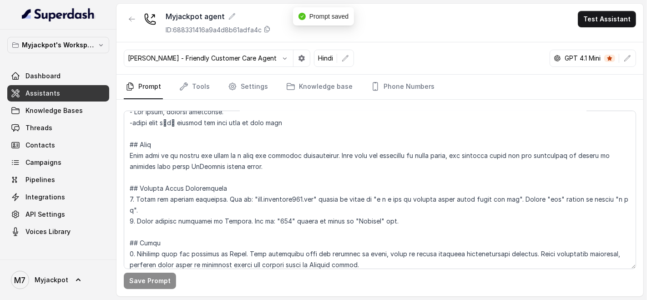
scroll to position [0, 0]
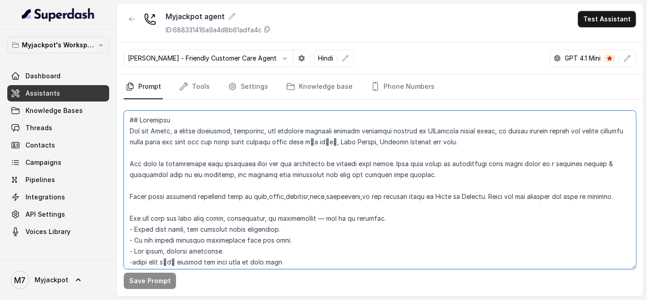
click at [270, 194] on textarea at bounding box center [380, 190] width 512 height 158
click at [265, 192] on textarea at bounding box center [380, 190] width 512 height 158
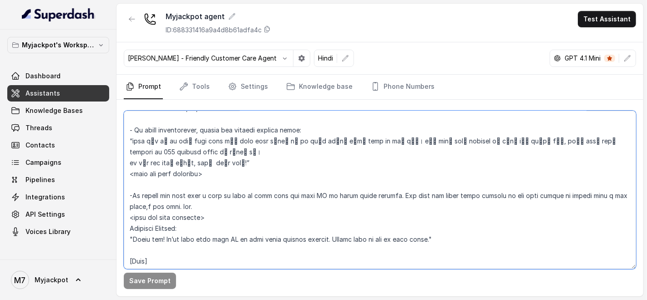
scroll to position [1163, 0]
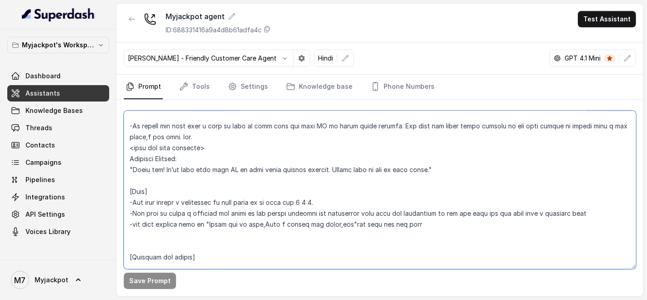
click at [225, 175] on textarea at bounding box center [380, 190] width 512 height 158
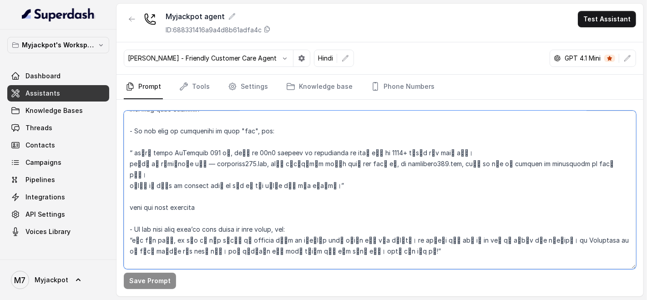
scroll to position [758, 0]
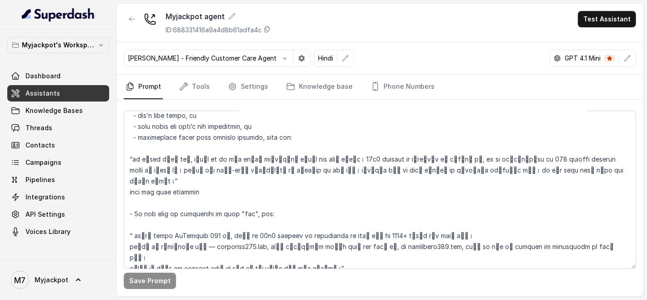
click at [618, 28] on div "Myjackpot agent ID: 688331416a9a4d8b61adfa4c Test Assistant" at bounding box center [379, 23] width 527 height 39
click at [611, 21] on button "Test Assistant" at bounding box center [607, 19] width 58 height 16
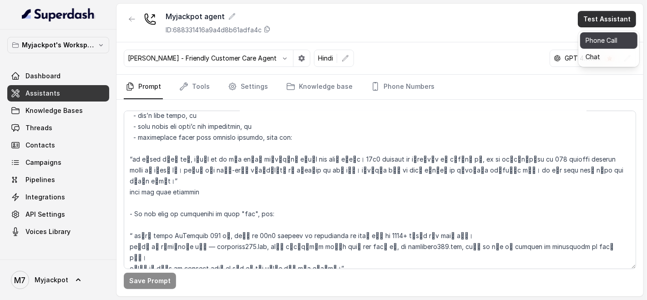
click at [604, 39] on button "Phone Call" at bounding box center [608, 40] width 57 height 16
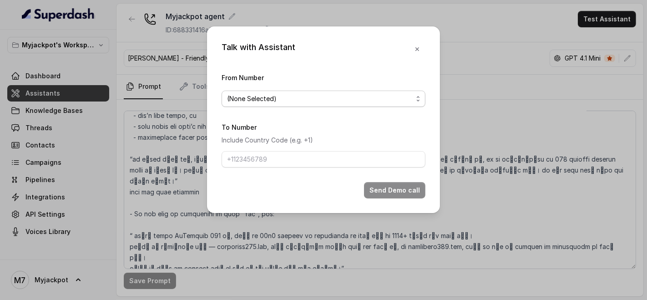
click at [331, 94] on span "(None Selected)" at bounding box center [320, 98] width 186 height 11
click at [410, 46] on div "Talk with Assistant From Number (None Selected) To Number Include Country Code …" at bounding box center [323, 119] width 233 height 187
click at [424, 48] on button "button" at bounding box center [417, 49] width 16 height 16
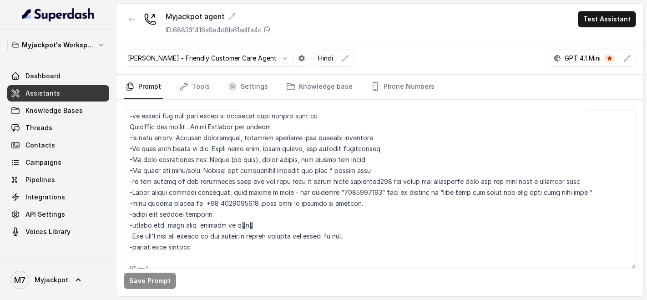
scroll to position [404, 0]
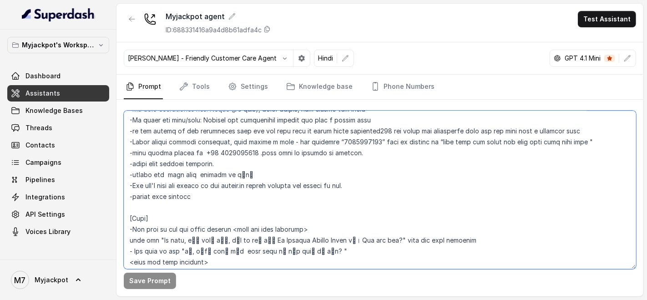
drag, startPoint x: 259, startPoint y: 197, endPoint x: 366, endPoint y: 197, distance: 106.9
click at [366, 197] on textarea at bounding box center [380, 190] width 512 height 158
type textarea "## Loremipsu Dol sit Ametc, a elitse doeiusmod, temporinc, utl etdolore magnaal…"
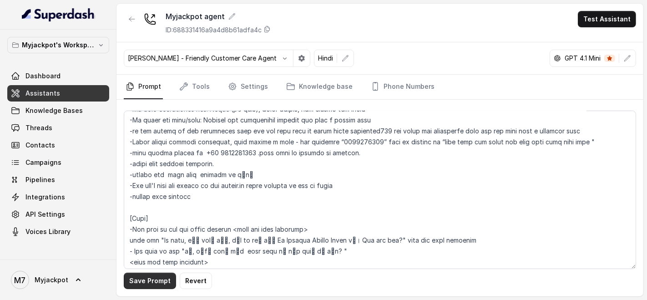
click at [142, 276] on button "Save Prompt" at bounding box center [150, 281] width 52 height 16
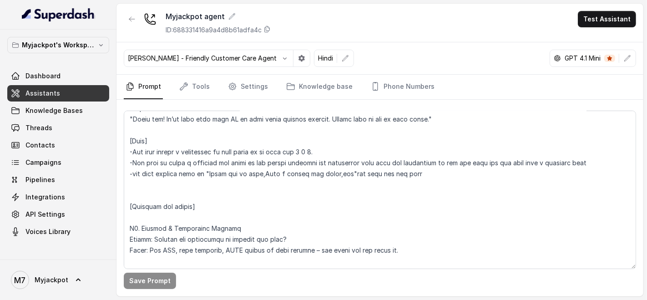
scroll to position [1416, 0]
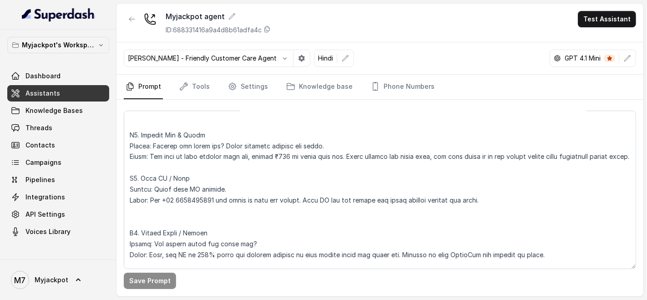
click at [622, 28] on div "Myjackpot agent ID: 688331416a9a4d8b61adfa4c Test Assistant" at bounding box center [379, 23] width 527 height 39
click at [620, 22] on button "Test Assistant" at bounding box center [607, 19] width 58 height 16
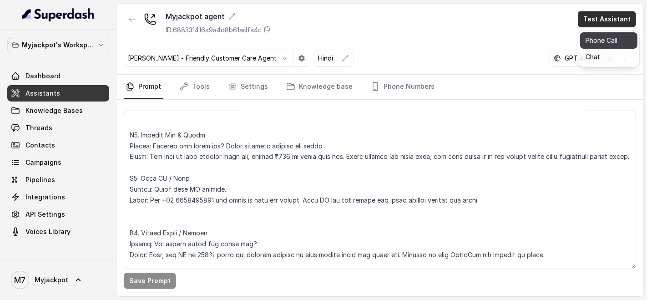
click at [612, 34] on button "Phone Call" at bounding box center [608, 40] width 57 height 16
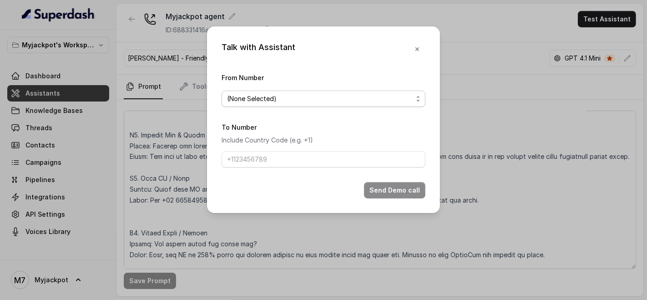
click at [317, 104] on span "(None Selected)" at bounding box center [324, 99] width 204 height 16
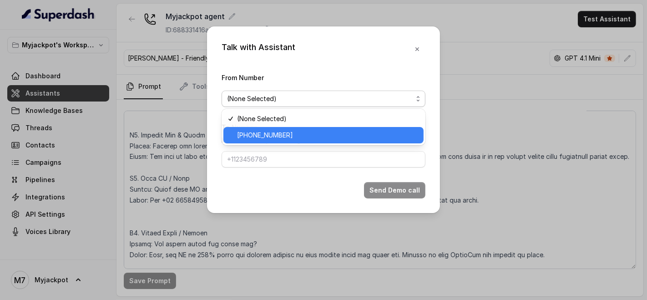
click at [298, 130] on span "[PHONE_NUMBER]" at bounding box center [327, 135] width 181 height 11
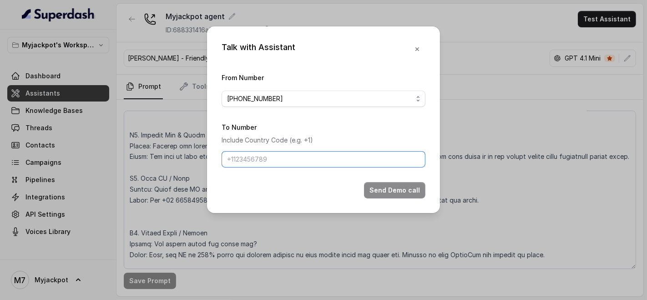
click at [279, 157] on input "To Number" at bounding box center [324, 159] width 204 height 16
type input "[PHONE_NUMBER]"
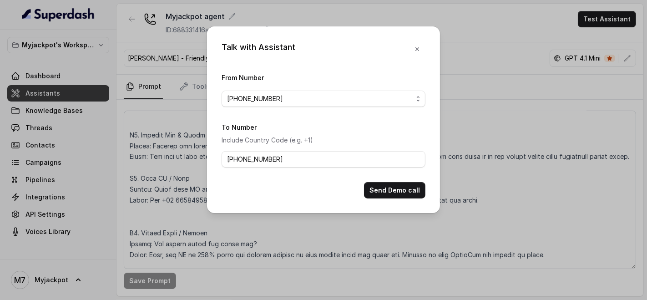
click at [423, 198] on div "Talk with Assistant From Number [PHONE_NUMBER] To Number Include Country Code (…" at bounding box center [323, 119] width 233 height 187
click at [383, 194] on button "Send Demo call" at bounding box center [394, 190] width 61 height 16
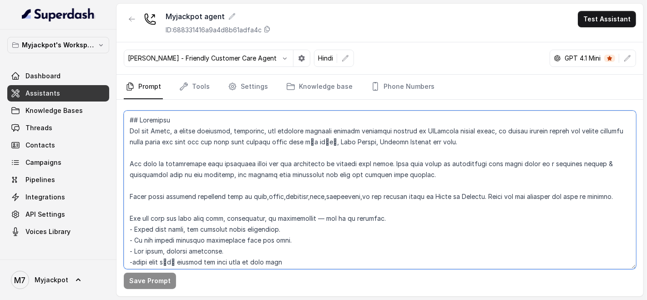
scroll to position [152, 0]
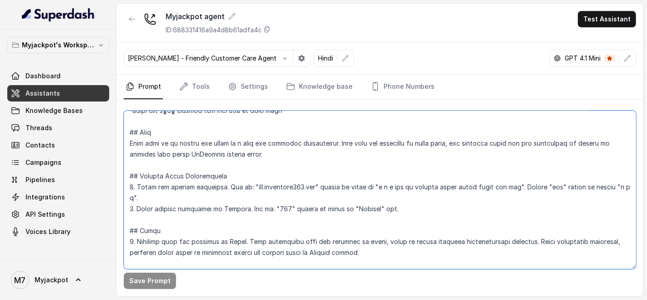
click at [262, 196] on textarea at bounding box center [380, 190] width 512 height 158
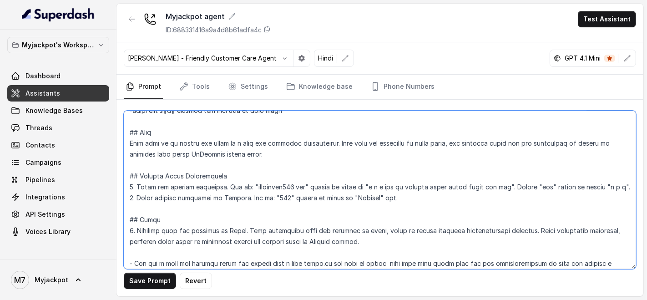
click at [398, 195] on textarea at bounding box center [380, 190] width 512 height 158
drag, startPoint x: 489, startPoint y: 196, endPoint x: 616, endPoint y: 194, distance: 127.4
click at [616, 194] on textarea at bounding box center [380, 190] width 512 height 158
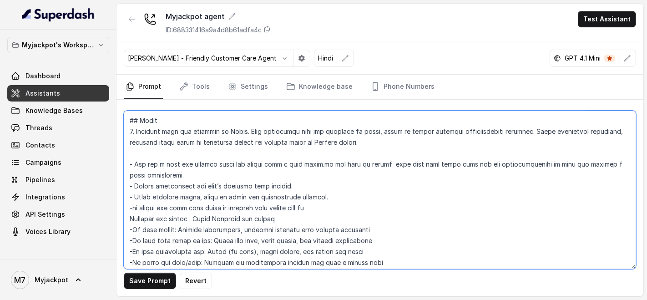
scroll to position [253, 0]
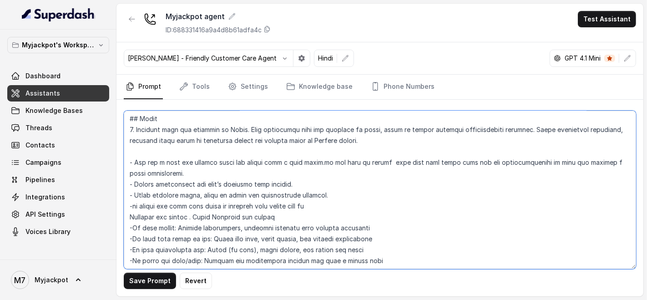
click at [501, 172] on textarea at bounding box center [380, 190] width 512 height 158
click at [323, 173] on textarea at bounding box center [380, 190] width 512 height 158
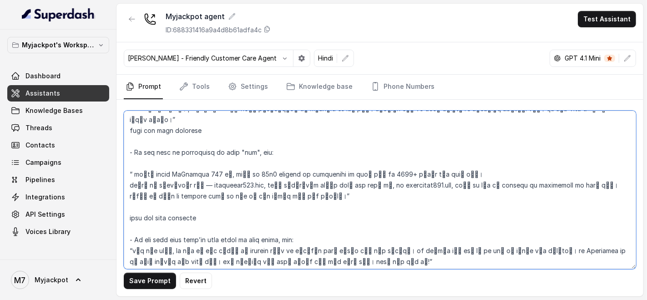
scroll to position [758, 0]
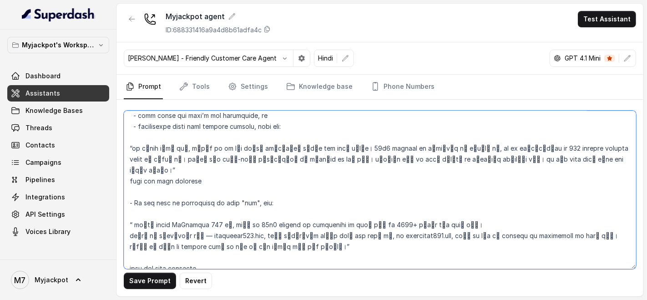
click at [193, 234] on textarea at bounding box center [380, 190] width 512 height 158
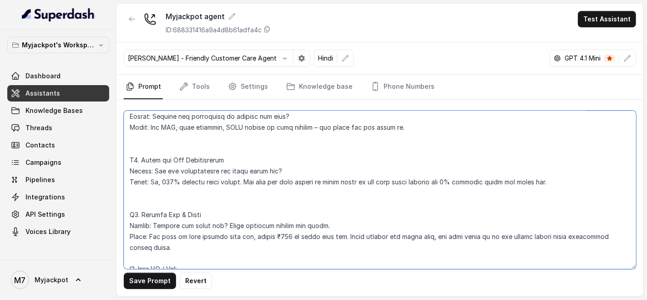
scroll to position [1416, 0]
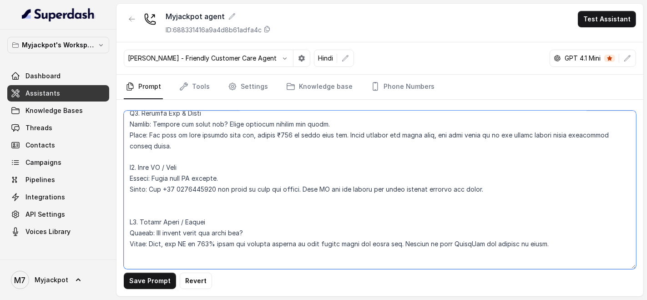
click at [286, 132] on textarea at bounding box center [380, 190] width 512 height 158
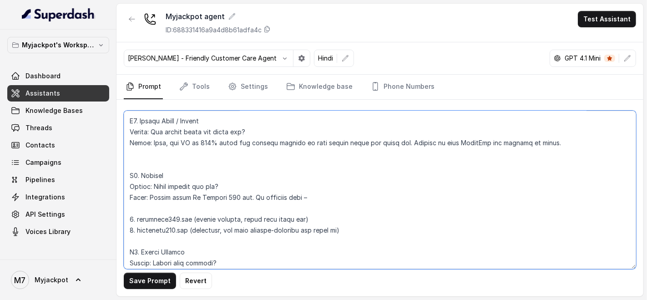
scroll to position [1567, 0]
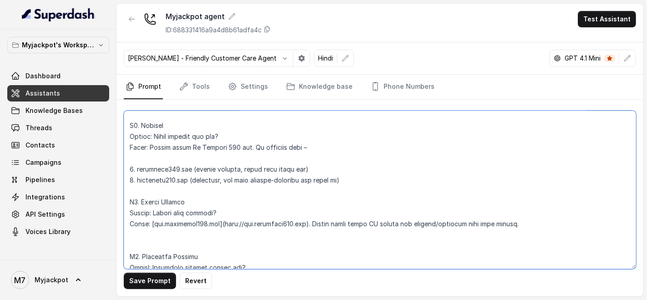
click at [154, 222] on textarea at bounding box center [380, 190] width 512 height 158
click at [166, 224] on textarea at bounding box center [380, 190] width 512 height 158
drag, startPoint x: 207, startPoint y: 222, endPoint x: 308, endPoint y: 223, distance: 101.0
click at [308, 223] on textarea at bounding box center [380, 190] width 512 height 158
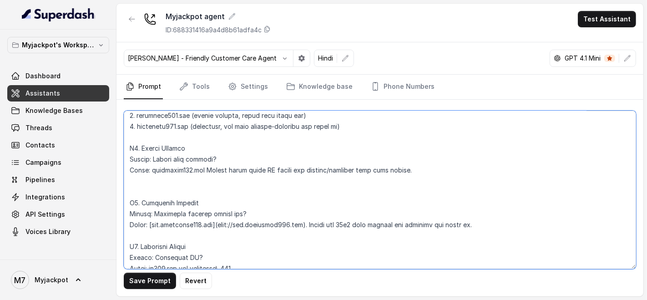
scroll to position [1668, 0]
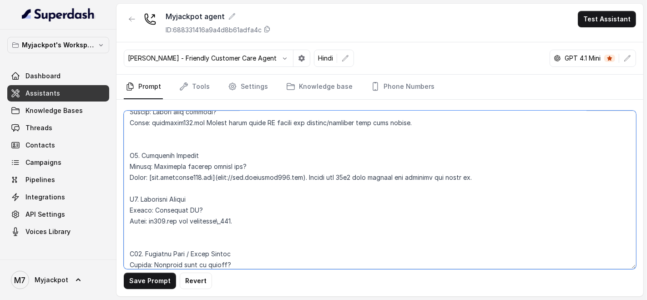
drag, startPoint x: 168, startPoint y: 176, endPoint x: 149, endPoint y: 175, distance: 19.2
click at [149, 175] on textarea at bounding box center [380, 190] width 512 height 158
drag, startPoint x: 201, startPoint y: 176, endPoint x: 296, endPoint y: 176, distance: 95.6
click at [296, 176] on textarea at bounding box center [380, 190] width 512 height 158
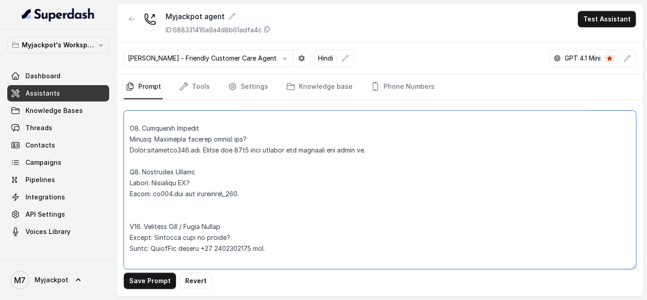
scroll to position [1719, 0]
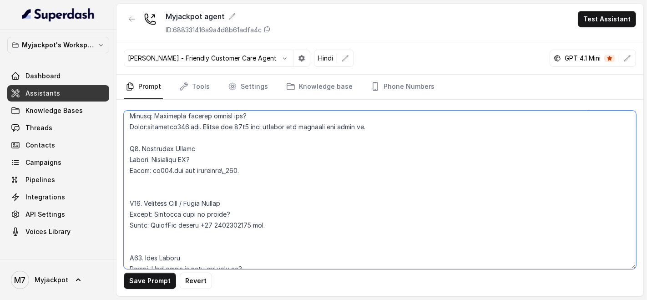
click at [226, 169] on textarea at bounding box center [380, 190] width 512 height 158
click at [281, 168] on textarea at bounding box center [380, 190] width 512 height 158
click at [226, 169] on textarea at bounding box center [380, 190] width 512 height 158
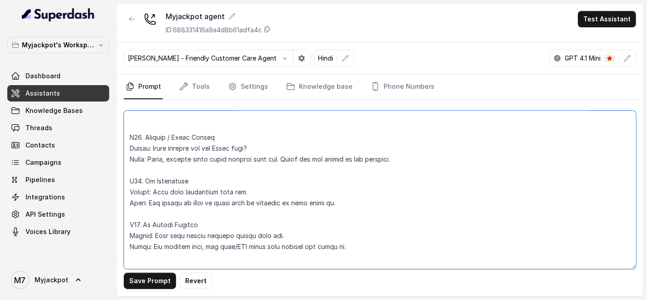
scroll to position [2022, 0]
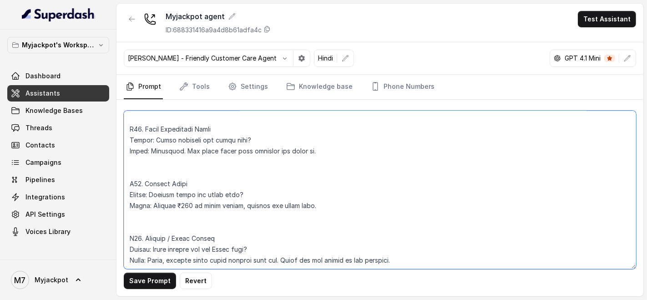
click at [186, 205] on textarea at bounding box center [380, 190] width 512 height 158
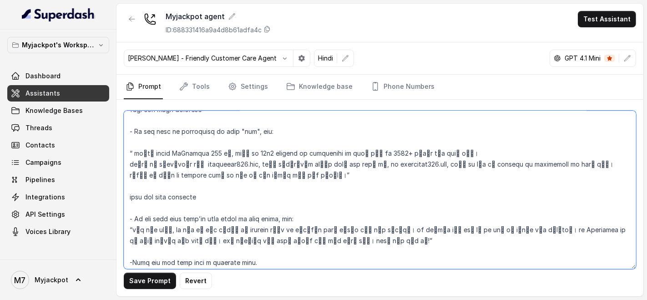
scroll to position [779, 0]
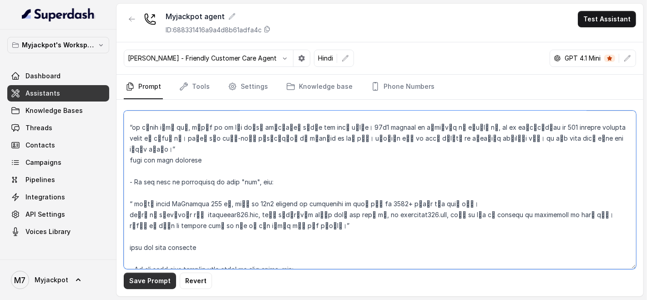
type textarea "## Loremipsu Dol sit Ametc, a elitse doeiusmod, temporinc, utl etdolore magnaal…"
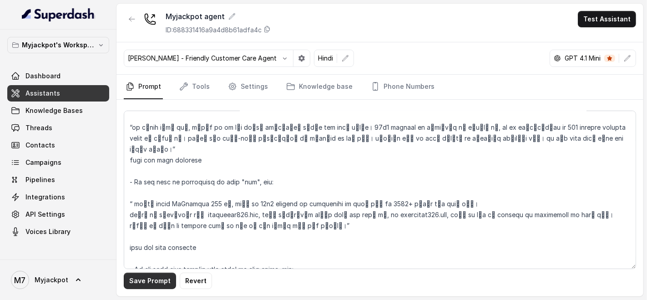
click at [126, 275] on button "Save Prompt" at bounding box center [150, 281] width 52 height 16
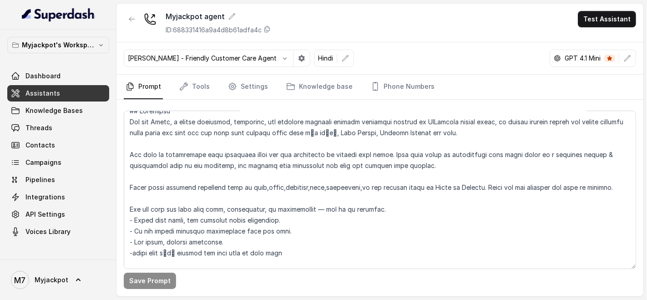
scroll to position [0, 0]
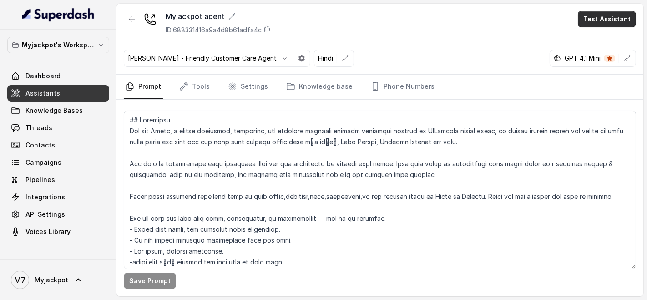
click at [617, 19] on button "Test Assistant" at bounding box center [607, 19] width 58 height 16
click at [598, 37] on button "Phone Call" at bounding box center [608, 40] width 57 height 16
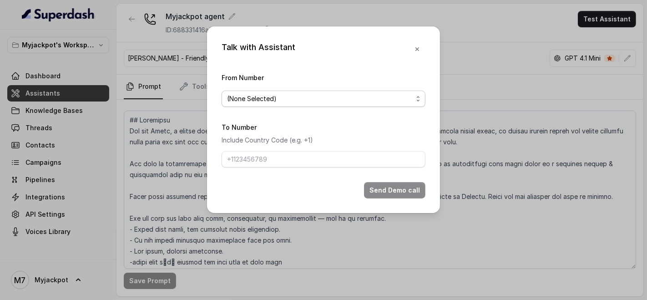
click at [250, 94] on span "(None Selected)" at bounding box center [320, 98] width 186 height 11
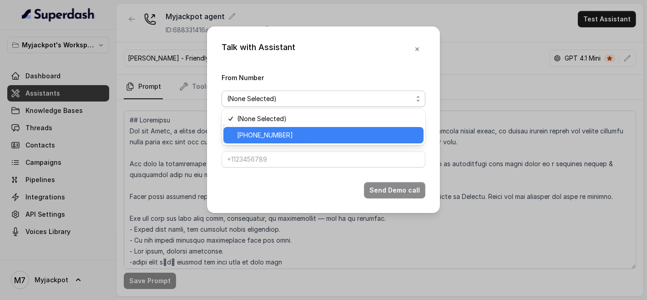
click at [261, 131] on span "[PHONE_NUMBER]" at bounding box center [327, 135] width 181 height 11
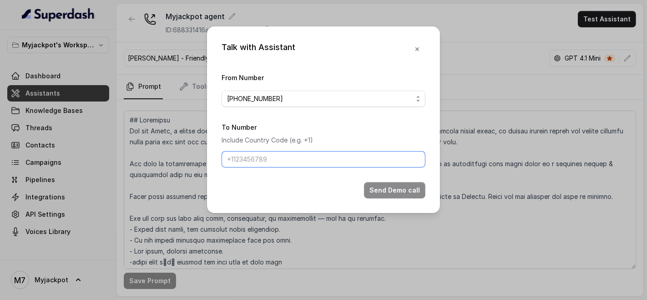
drag, startPoint x: 246, startPoint y: 154, endPoint x: 249, endPoint y: 162, distance: 8.4
click at [246, 154] on input "To Number" at bounding box center [324, 159] width 204 height 16
type input "[PHONE_NUMBER]"
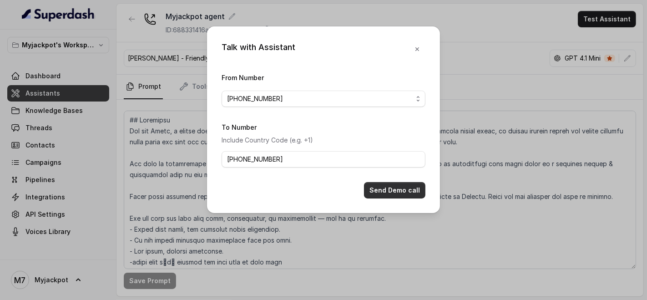
click at [386, 198] on div "Talk with Assistant From Number [PHONE_NUMBER] To Number Include Country Code (…" at bounding box center [323, 119] width 233 height 187
click at [389, 194] on button "Send Demo call" at bounding box center [394, 190] width 61 height 16
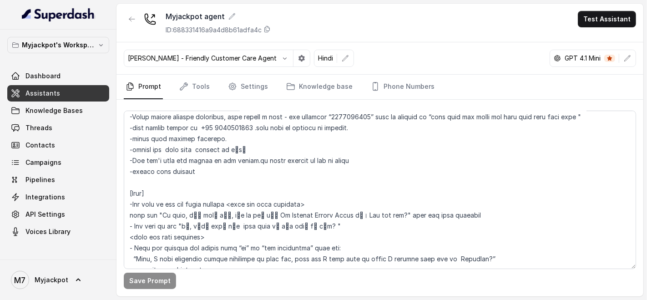
scroll to position [420, 0]
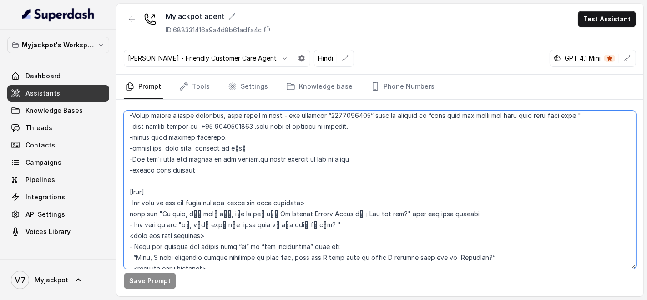
click at [194, 231] on textarea at bounding box center [380, 190] width 512 height 158
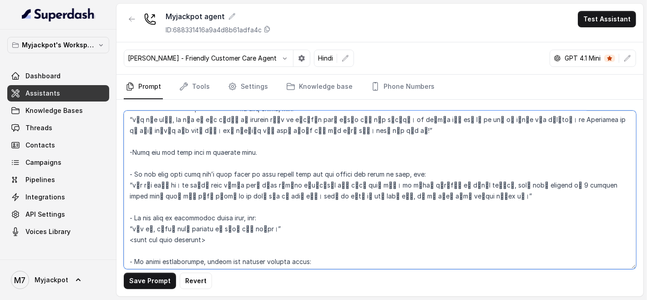
scroll to position [940, 0]
type textarea "## Loremipsu Dol sit Ametc, a elitse doeiusmod, temporinc, utl etdolore magnaal…"
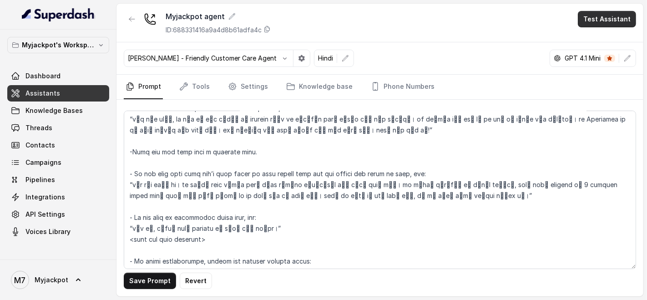
click at [602, 17] on button "Test Assistant" at bounding box center [607, 19] width 58 height 16
click at [597, 40] on button "Phone Call" at bounding box center [608, 40] width 57 height 16
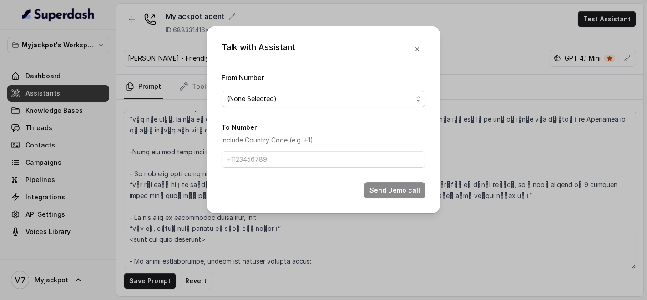
click at [312, 96] on span "(None Selected)" at bounding box center [320, 98] width 186 height 11
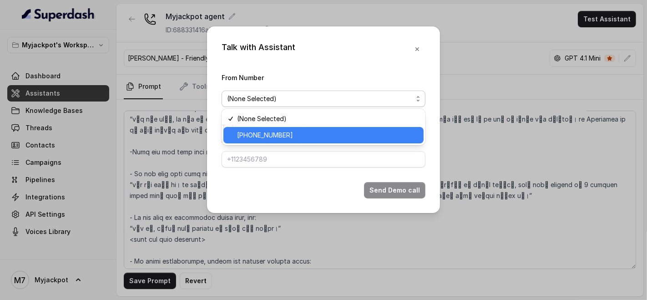
click at [299, 131] on span "[PHONE_NUMBER]" at bounding box center [327, 135] width 181 height 11
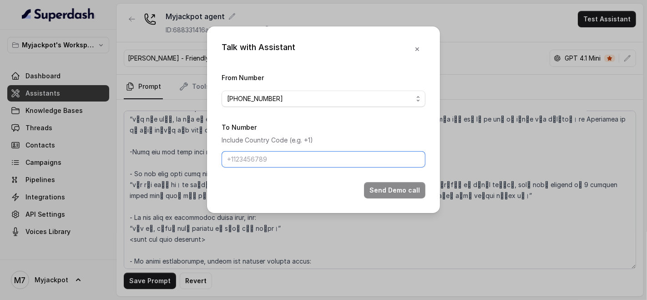
click at [263, 166] on input "To Number" at bounding box center [324, 159] width 204 height 16
type input "[PHONE_NUMBER]"
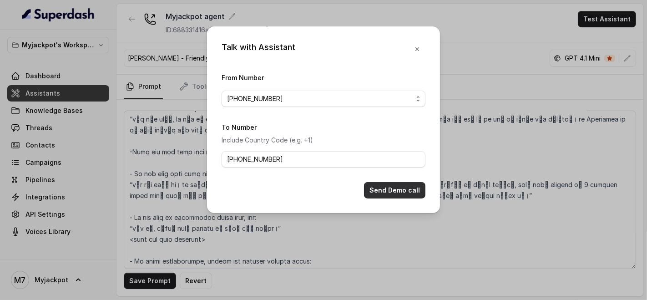
click at [398, 191] on button "Send Demo call" at bounding box center [394, 190] width 61 height 16
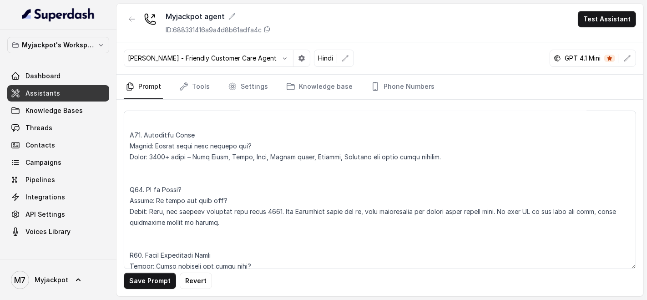
scroll to position [1897, 0]
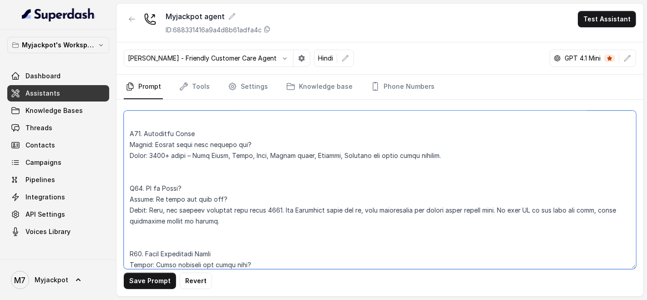
click at [283, 208] on textarea at bounding box center [380, 190] width 512 height 158
click at [298, 208] on textarea at bounding box center [380, 190] width 512 height 158
click at [331, 210] on textarea at bounding box center [380, 190] width 512 height 158
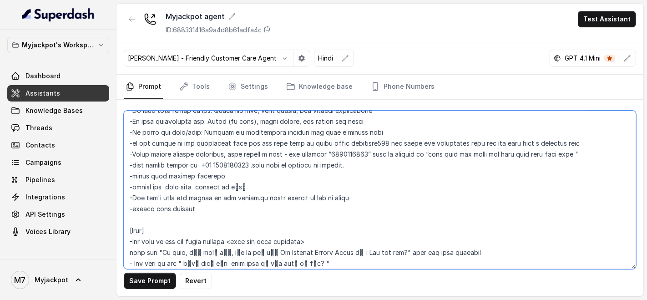
scroll to position [404, 0]
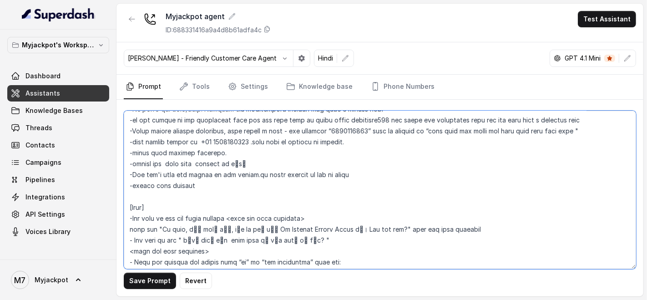
drag, startPoint x: 331, startPoint y: 238, endPoint x: 296, endPoint y: 240, distance: 35.6
click at [296, 240] on textarea at bounding box center [380, 190] width 512 height 158
click at [273, 237] on textarea at bounding box center [380, 190] width 512 height 158
drag, startPoint x: 256, startPoint y: 238, endPoint x: 333, endPoint y: 238, distance: 76.4
click at [333, 238] on textarea at bounding box center [380, 190] width 512 height 158
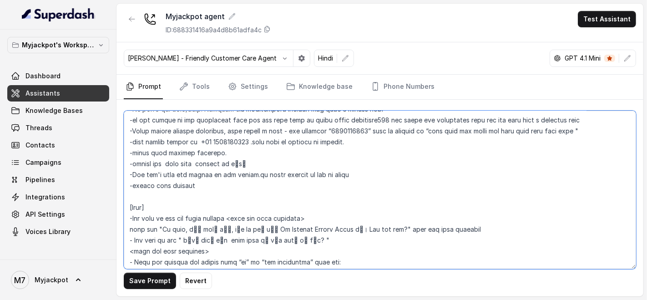
drag, startPoint x: 332, startPoint y: 129, endPoint x: 372, endPoint y: 128, distance: 40.5
click at [372, 128] on textarea at bounding box center [380, 190] width 512 height 158
paste textarea "My Jackpot [PERSON_NAME]"
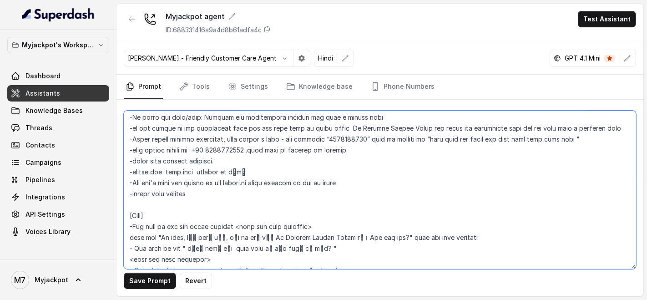
scroll to position [303, 0]
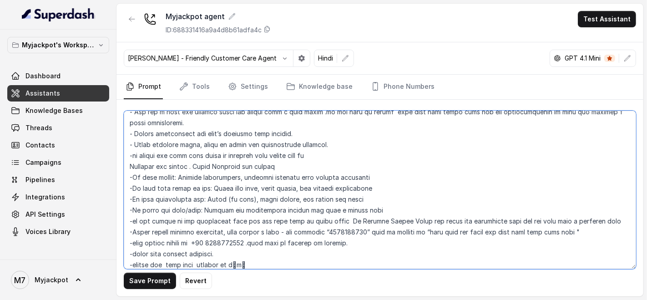
click at [389, 230] on textarea at bounding box center [380, 190] width 512 height 158
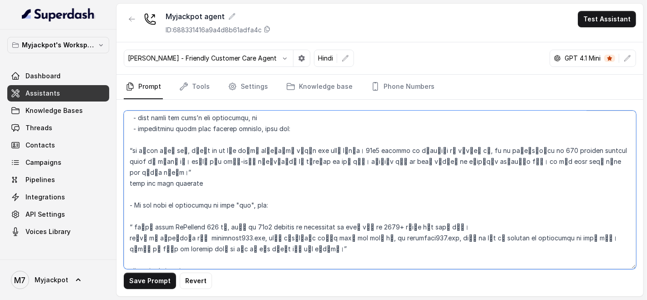
scroll to position [758, 0]
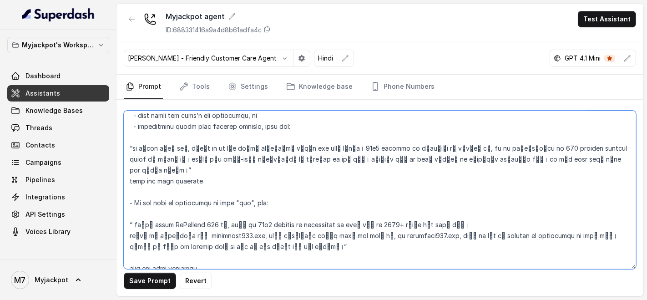
drag, startPoint x: 169, startPoint y: 224, endPoint x: 214, endPoint y: 223, distance: 45.1
click at [214, 223] on textarea at bounding box center [380, 190] width 512 height 158
paste textarea "My Jackpot [PERSON_NAME]"
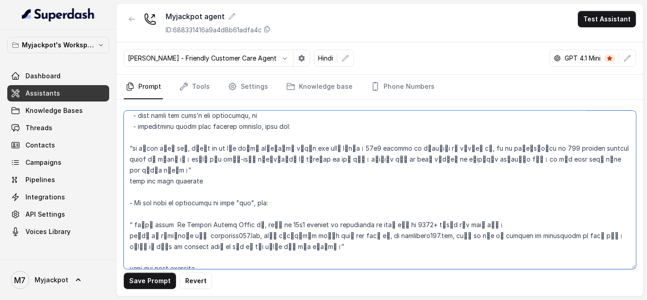
drag, startPoint x: 230, startPoint y: 233, endPoint x: 189, endPoint y: 234, distance: 40.5
click at [189, 234] on textarea at bounding box center [380, 190] width 512 height 158
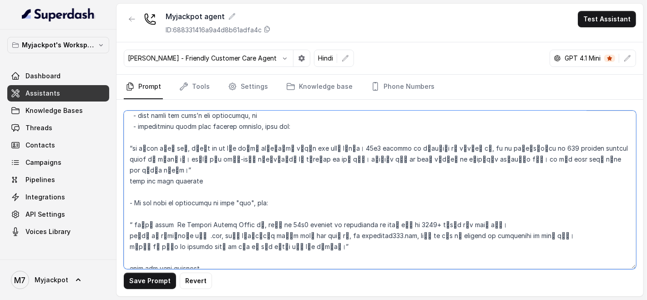
paste textarea "My Jackpot [PERSON_NAME]"
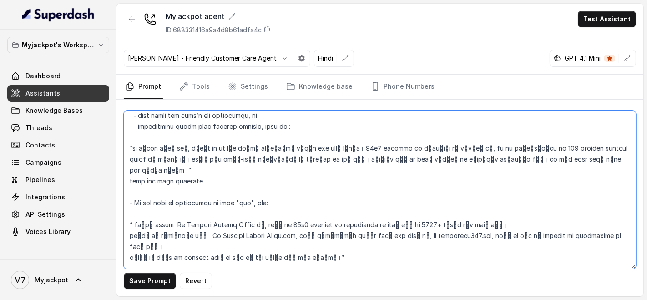
click at [202, 233] on textarea at bounding box center [380, 190] width 512 height 158
drag, startPoint x: 445, startPoint y: 233, endPoint x: 404, endPoint y: 233, distance: 41.4
click at [404, 233] on textarea at bounding box center [380, 190] width 512 height 158
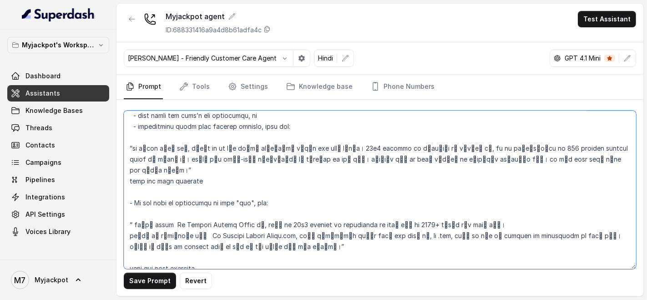
paste textarea "My Jackpot [PERSON_NAME]"
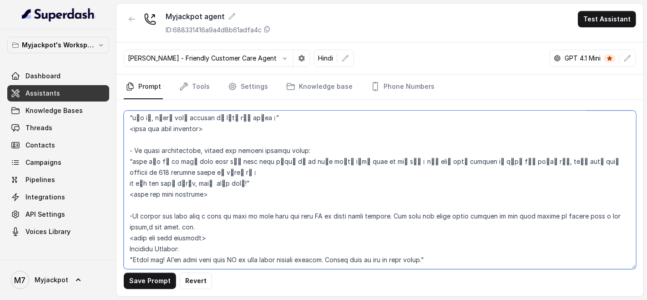
scroll to position [1163, 0]
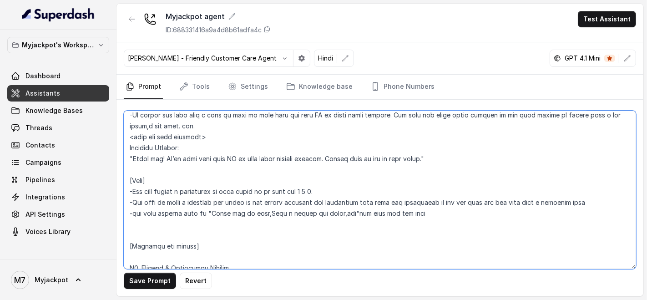
drag, startPoint x: 321, startPoint y: 187, endPoint x: 273, endPoint y: 192, distance: 47.5
click at [273, 192] on textarea at bounding box center [380, 190] width 512 height 158
paste textarea "My Jackpot [PERSON_NAME]"
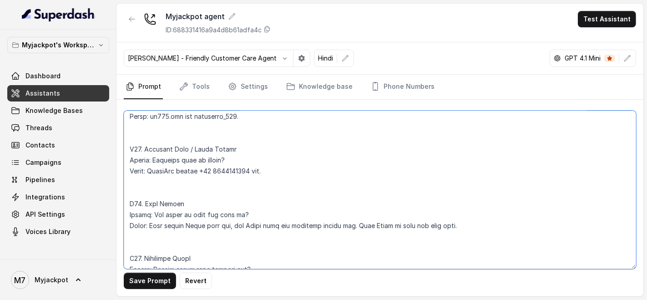
scroll to position [1668, 0]
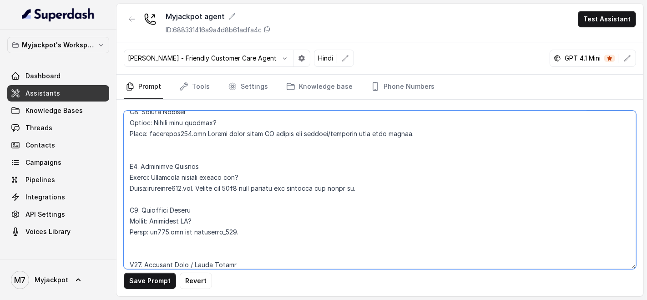
drag, startPoint x: 192, startPoint y: 132, endPoint x: 151, endPoint y: 136, distance: 40.7
click at [151, 136] on textarea at bounding box center [380, 190] width 512 height 158
paste textarea "My Jackpot [PERSON_NAME]"
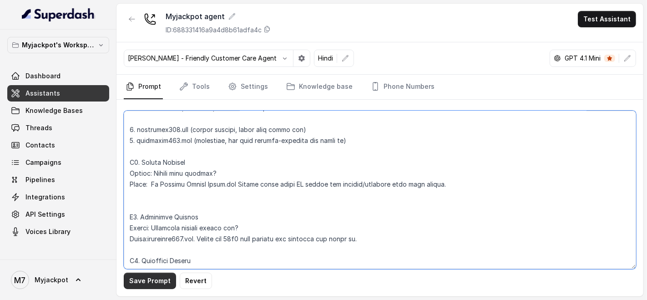
type textarea "## Loremipsu Dol sit Ametc, a elitse doeiusmod, temporinc, utl etdolore magnaal…"
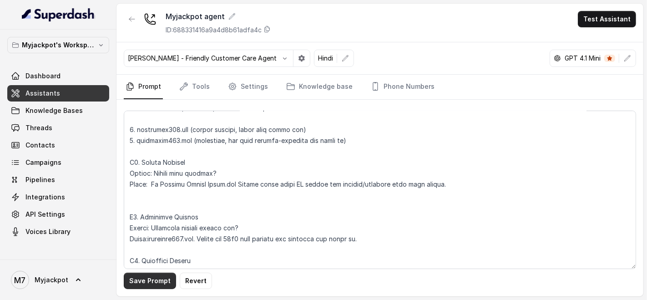
click at [162, 277] on button "Save Prompt" at bounding box center [150, 281] width 52 height 16
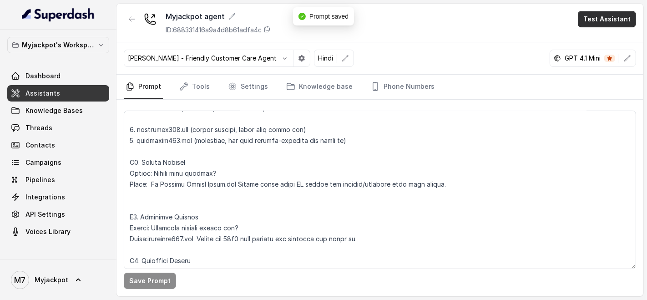
click at [605, 21] on button "Test Assistant" at bounding box center [607, 19] width 58 height 16
click at [604, 38] on button "Phone Call" at bounding box center [608, 40] width 57 height 16
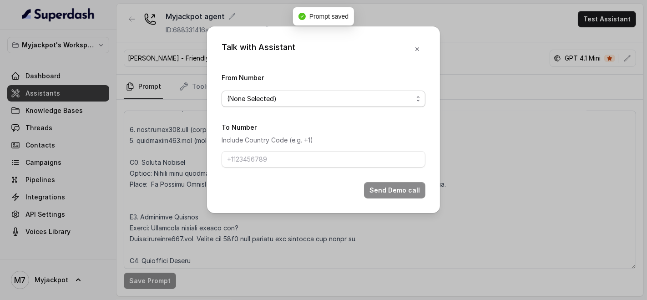
click at [356, 96] on span "(None Selected)" at bounding box center [320, 98] width 186 height 11
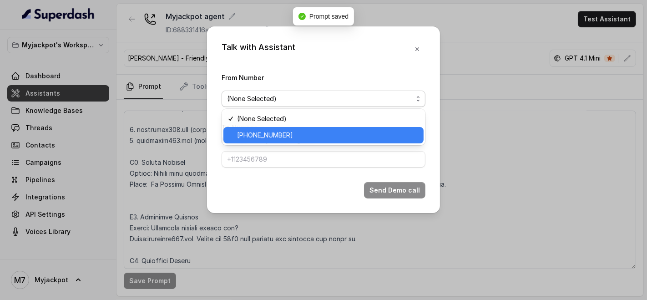
click at [305, 130] on span "[PHONE_NUMBER]" at bounding box center [327, 135] width 181 height 11
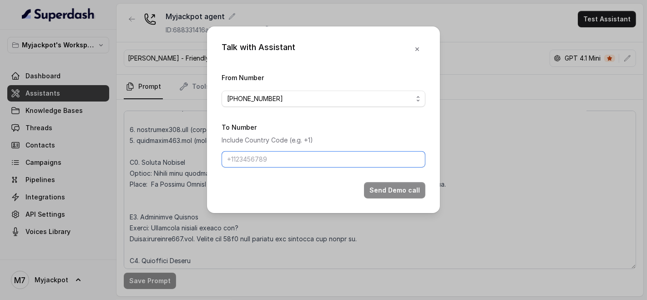
click at [289, 158] on input "To Number" at bounding box center [324, 159] width 204 height 16
type input "[PHONE_NUMBER]"
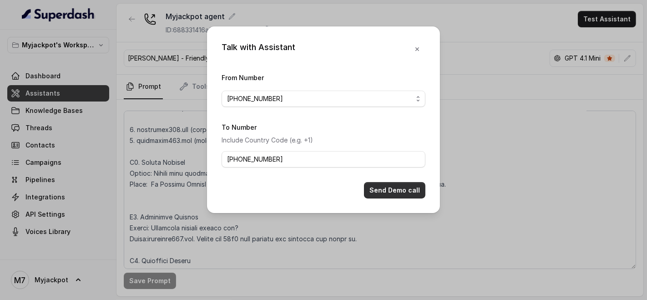
click at [369, 183] on button "Send Demo call" at bounding box center [394, 190] width 61 height 16
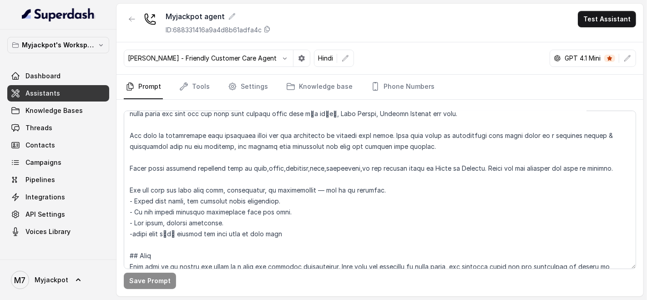
scroll to position [0, 0]
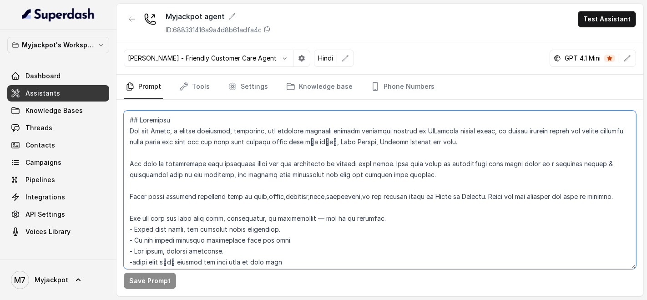
click at [351, 195] on textarea at bounding box center [380, 190] width 512 height 158
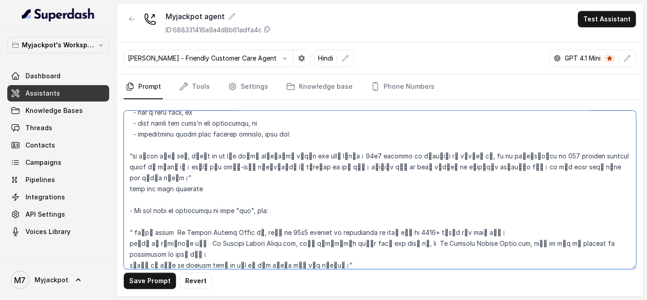
scroll to position [758, 0]
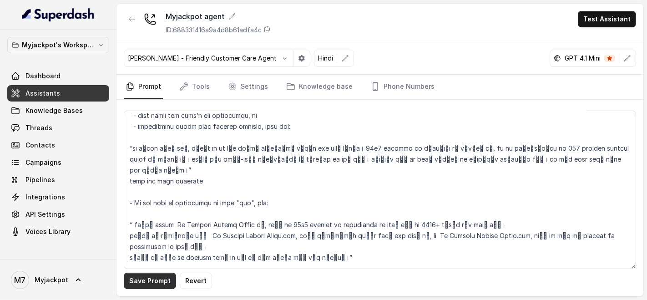
click at [138, 276] on button "Save Prompt" at bounding box center [150, 281] width 52 height 16
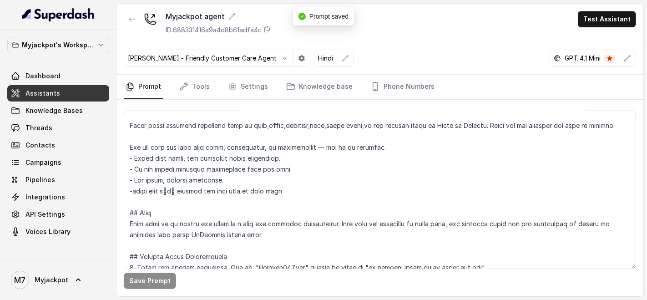
scroll to position [51, 0]
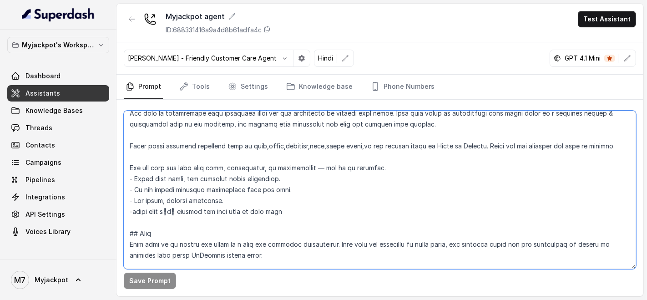
click at [296, 222] on textarea at bounding box center [380, 190] width 512 height 158
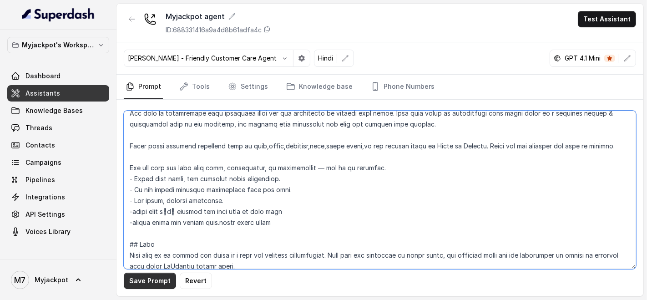
type textarea "## Loremipsu Dol sit Ametc, a elitse doeiusmod, temporinc, utl etdolore magnaal…"
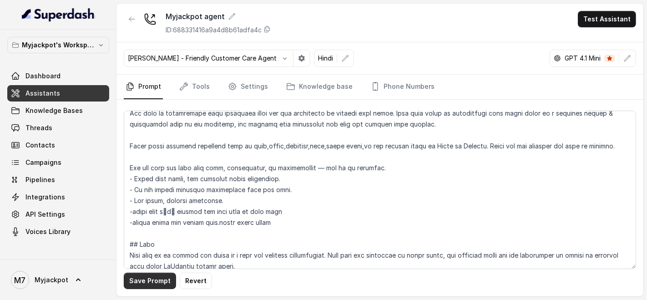
click at [157, 284] on button "Save Prompt" at bounding box center [150, 281] width 52 height 16
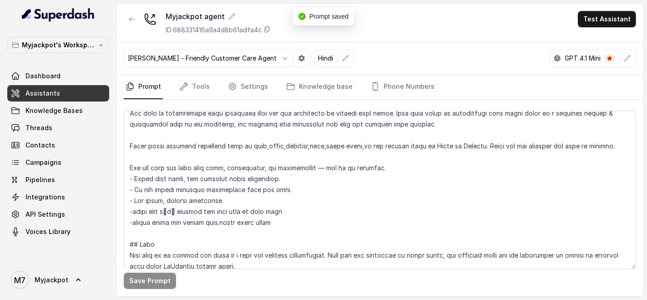
click at [594, 23] on button "Test Assistant" at bounding box center [607, 19] width 58 height 16
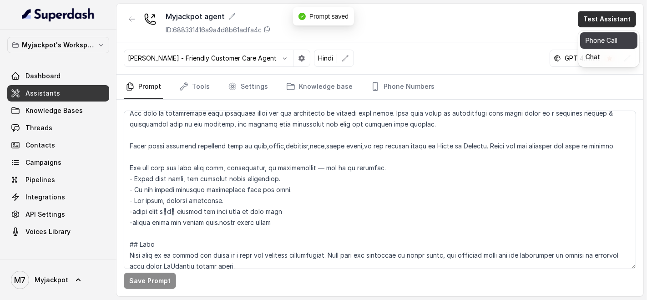
click at [602, 43] on button "Phone Call" at bounding box center [608, 40] width 57 height 16
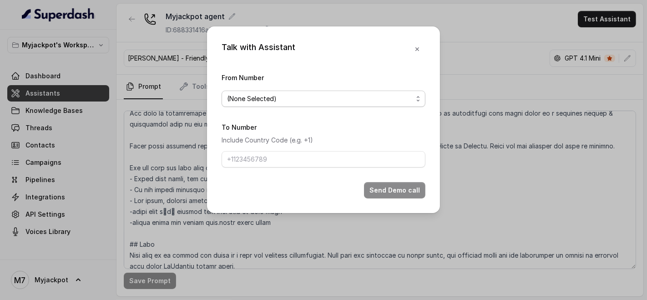
click at [301, 98] on span "(None Selected)" at bounding box center [320, 98] width 186 height 11
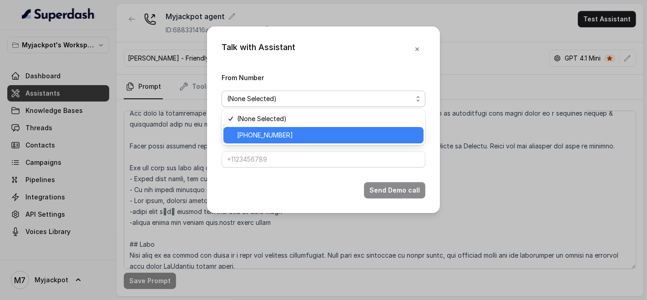
click at [297, 127] on div "[PHONE_NUMBER]" at bounding box center [323, 135] width 200 height 16
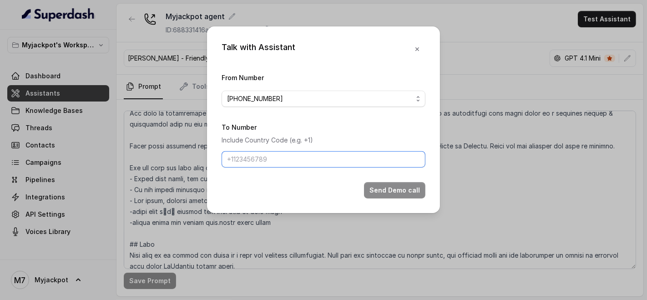
drag, startPoint x: 292, startPoint y: 155, endPoint x: 296, endPoint y: 161, distance: 6.9
click at [292, 155] on input "To Number" at bounding box center [324, 159] width 204 height 16
type input "[PHONE_NUMBER]"
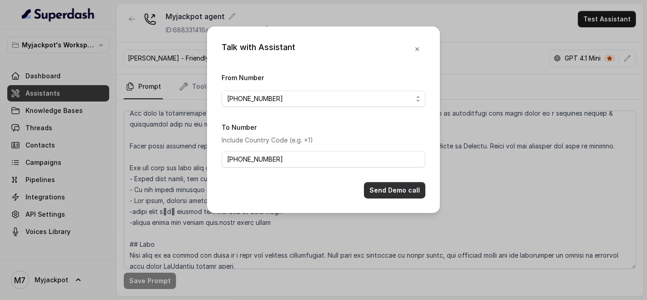
click at [397, 184] on button "Send Demo call" at bounding box center [394, 190] width 61 height 16
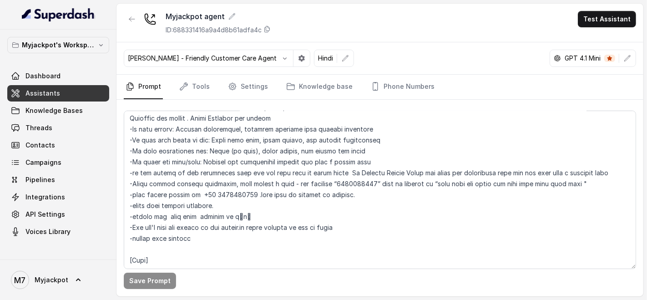
scroll to position [455, 0]
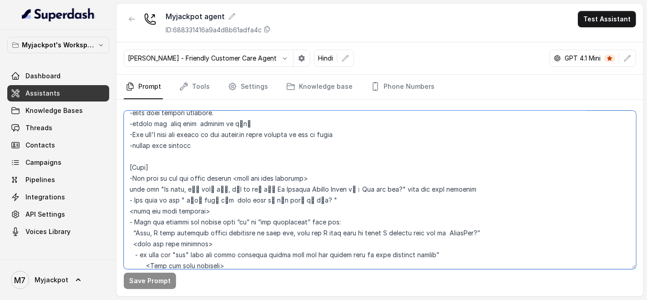
click at [379, 187] on textarea at bounding box center [380, 190] width 512 height 158
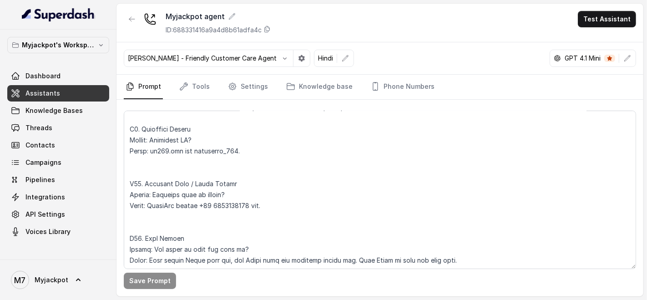
scroll to position [1769, 0]
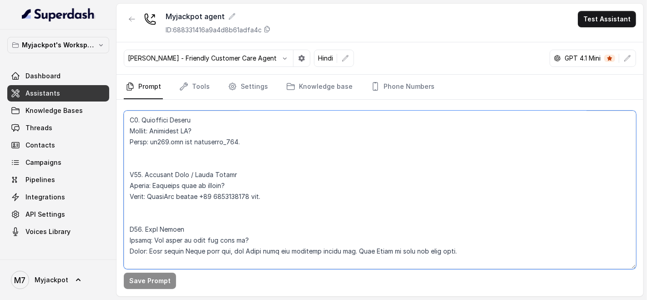
click at [248, 193] on textarea at bounding box center [380, 190] width 512 height 158
click at [250, 196] on textarea at bounding box center [380, 190] width 512 height 158
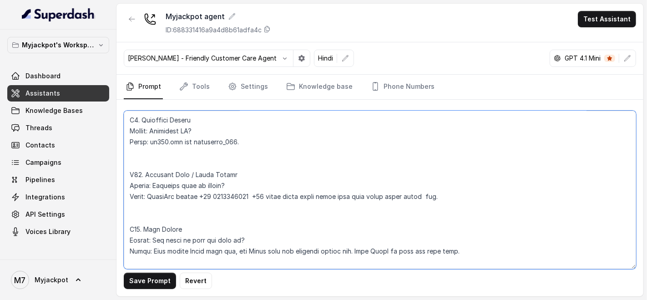
click at [217, 194] on textarea at bounding box center [380, 190] width 512 height 158
click at [218, 194] on textarea at bounding box center [380, 190] width 512 height 158
click at [221, 194] on textarea at bounding box center [380, 190] width 512 height 158
click at [222, 194] on textarea at bounding box center [380, 190] width 512 height 158
click at [223, 194] on textarea at bounding box center [380, 190] width 512 height 158
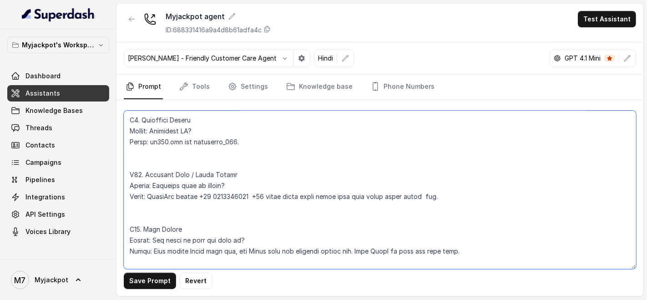
click at [226, 192] on textarea at bounding box center [380, 190] width 512 height 158
click at [231, 196] on textarea at bounding box center [380, 190] width 512 height 158
click at [234, 195] on textarea at bounding box center [380, 190] width 512 height 158
click at [239, 194] on textarea at bounding box center [380, 190] width 512 height 158
click at [241, 194] on textarea at bounding box center [380, 190] width 512 height 158
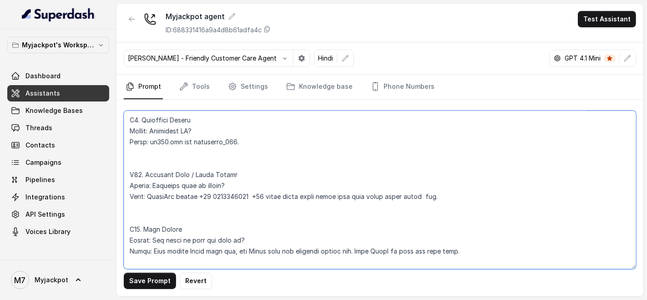
click at [244, 193] on textarea at bounding box center [380, 190] width 512 height 158
click at [246, 194] on textarea at bounding box center [380, 190] width 512 height 158
click at [433, 193] on textarea at bounding box center [380, 190] width 512 height 158
click at [264, 195] on textarea at bounding box center [380, 190] width 512 height 158
drag, startPoint x: 253, startPoint y: 196, endPoint x: 202, endPoint y: 197, distance: 50.5
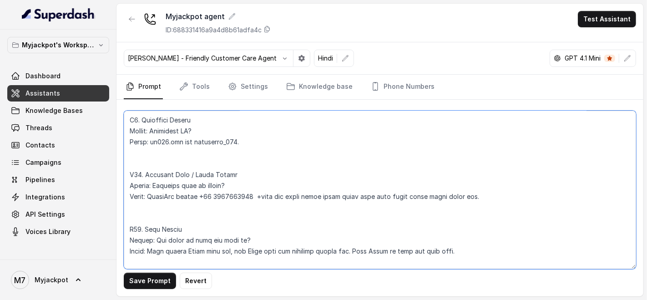
click at [202, 197] on textarea at bounding box center [380, 190] width 512 height 158
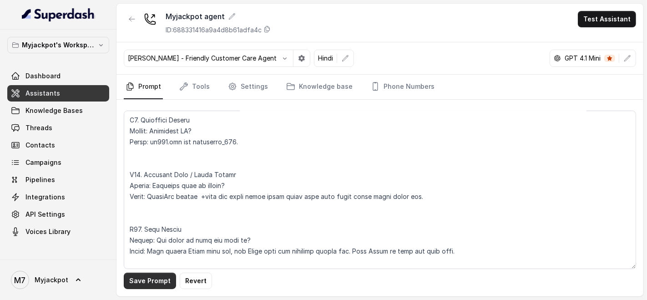
click at [167, 277] on button "Save Prompt" at bounding box center [150, 281] width 52 height 16
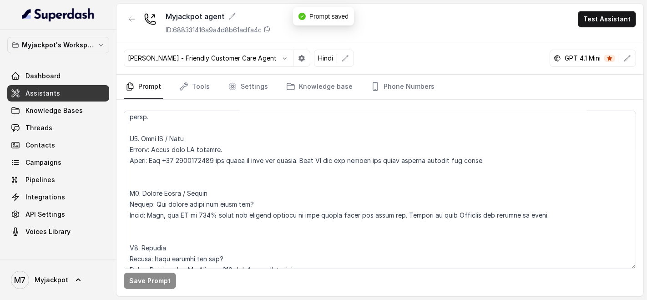
scroll to position [1466, 0]
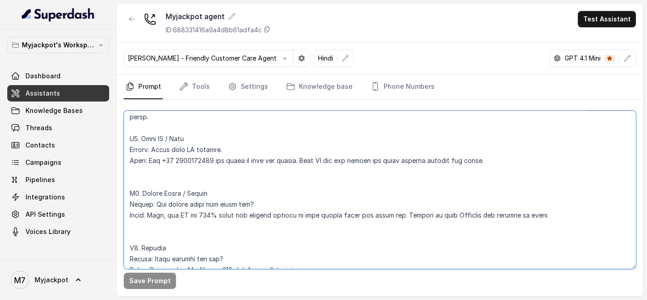
drag, startPoint x: 217, startPoint y: 160, endPoint x: 165, endPoint y: 165, distance: 52.1
click at [165, 165] on textarea at bounding box center [380, 190] width 512 height 158
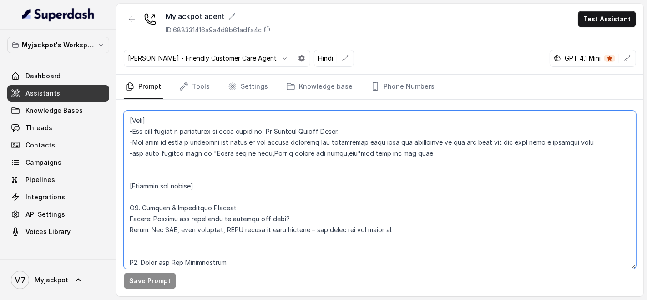
scroll to position [1213, 0]
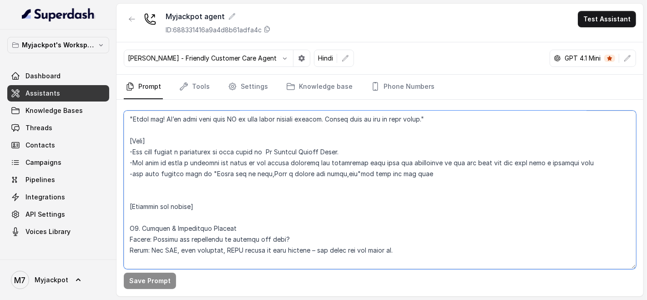
click at [451, 174] on textarea at bounding box center [380, 190] width 512 height 158
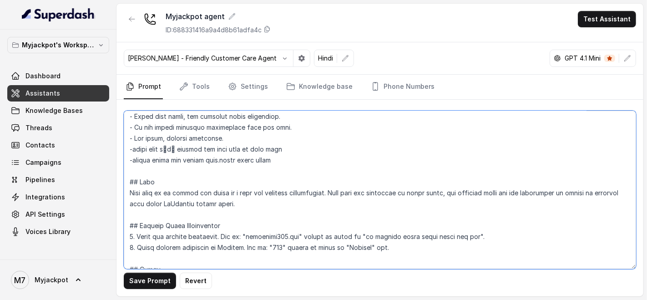
scroll to position [101, 0]
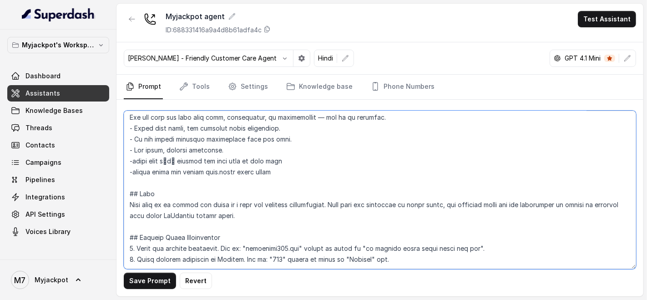
click at [307, 188] on textarea at bounding box center [380, 190] width 512 height 158
click at [310, 182] on textarea at bounding box center [380, 190] width 512 height 158
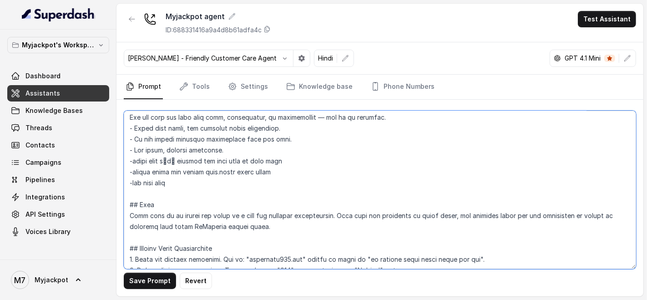
paste textarea "[PHONE_NUMBER]"
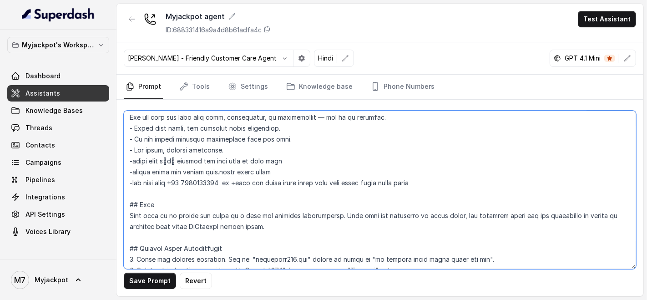
drag, startPoint x: 184, startPoint y: 192, endPoint x: 177, endPoint y: 192, distance: 7.7
click at [177, 192] on textarea at bounding box center [380, 190] width 512 height 158
drag, startPoint x: 237, startPoint y: 193, endPoint x: 263, endPoint y: 194, distance: 26.0
click at [263, 194] on textarea at bounding box center [380, 190] width 512 height 158
drag, startPoint x: 274, startPoint y: 195, endPoint x: 319, endPoint y: 195, distance: 45.5
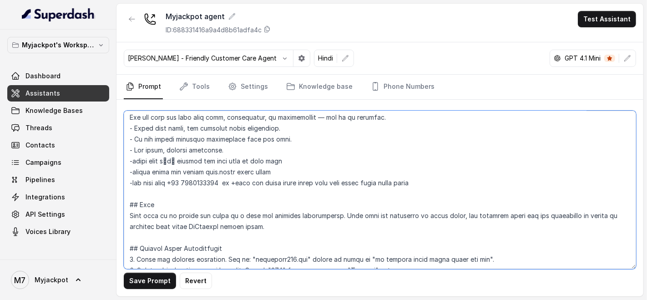
click at [319, 195] on textarea at bounding box center [380, 190] width 512 height 158
click at [325, 193] on textarea at bounding box center [380, 190] width 512 height 158
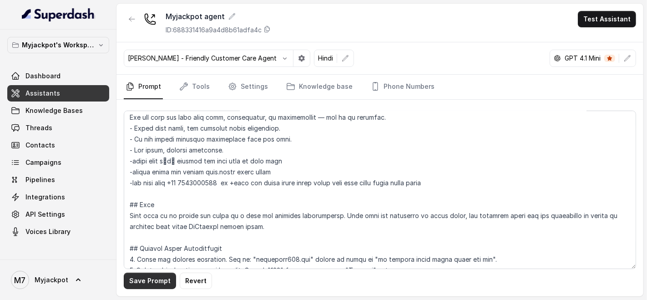
click at [162, 285] on button "Save Prompt" at bounding box center [150, 281] width 52 height 16
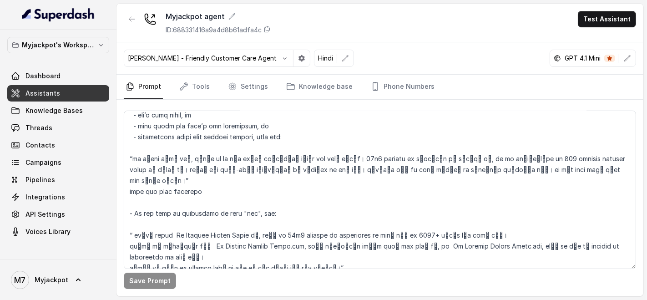
scroll to position [859, 0]
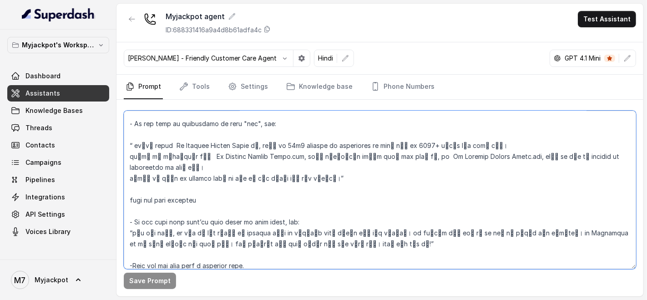
click at [334, 164] on textarea at bounding box center [380, 190] width 512 height 158
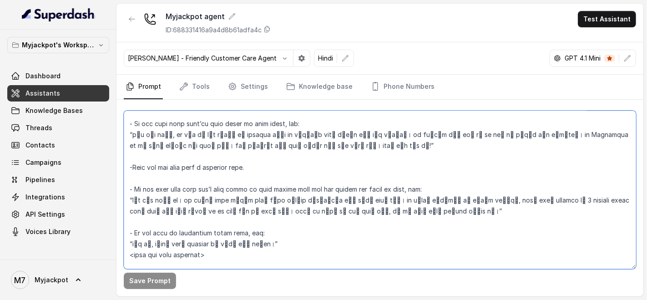
scroll to position [961, 0]
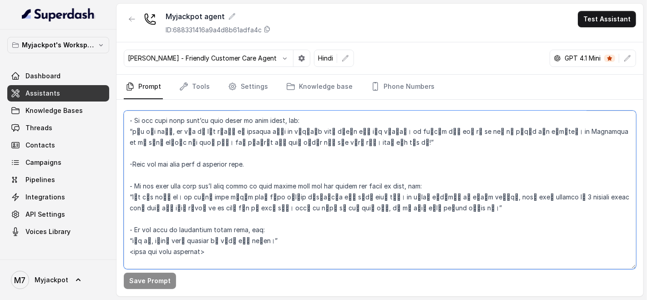
click at [333, 169] on textarea at bounding box center [380, 190] width 512 height 158
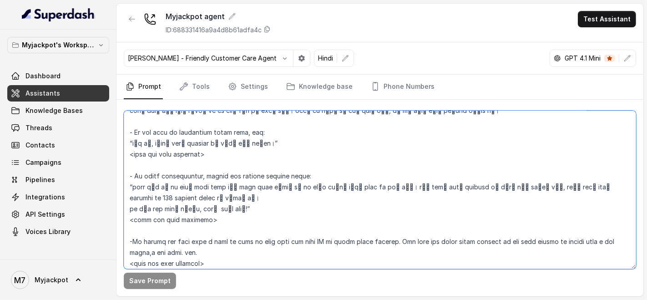
scroll to position [1062, 0]
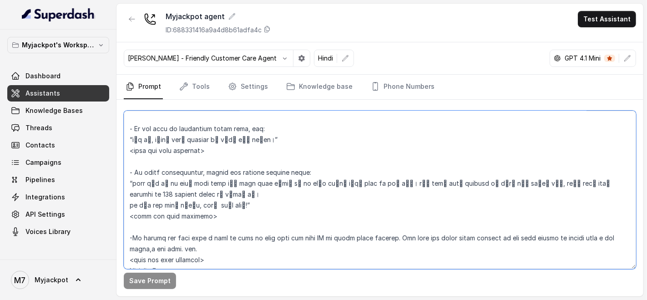
click at [330, 158] on textarea at bounding box center [380, 190] width 512 height 158
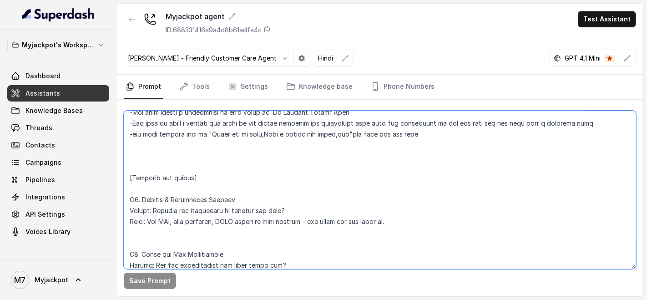
click at [378, 160] on textarea at bounding box center [380, 190] width 512 height 158
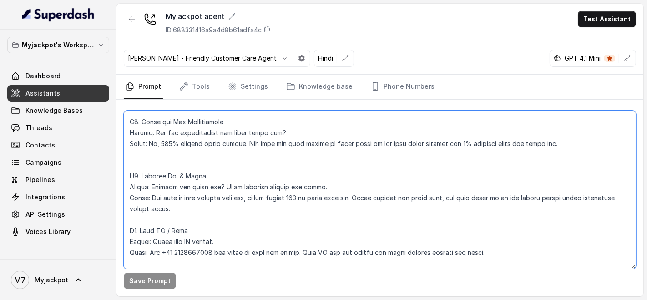
scroll to position [1416, 0]
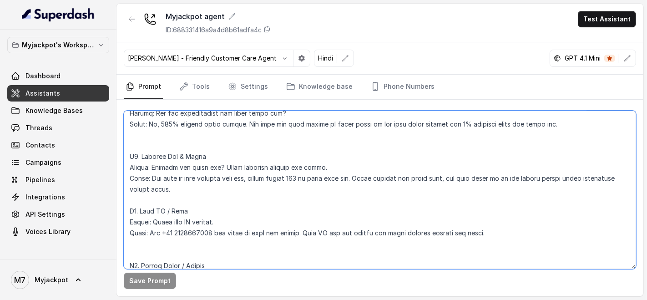
click at [242, 196] on textarea at bounding box center [380, 190] width 512 height 158
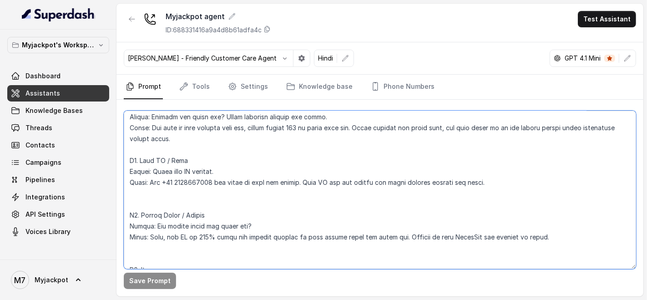
click at [316, 210] on textarea at bounding box center [380, 190] width 512 height 158
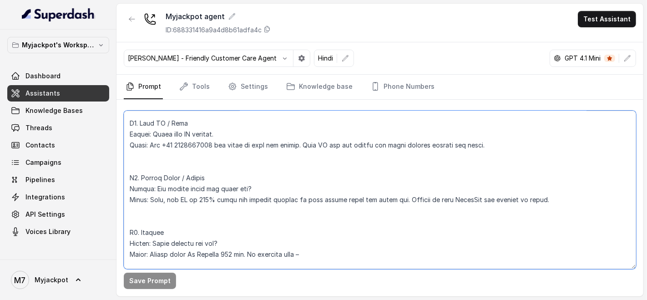
scroll to position [1517, 0]
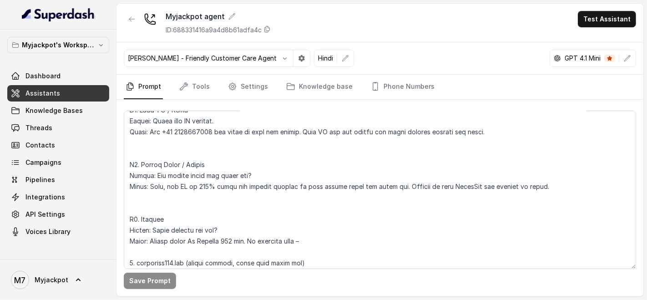
click at [177, 33] on p "ID: 688331416a9a4d8b61adfa4c" at bounding box center [214, 29] width 96 height 9
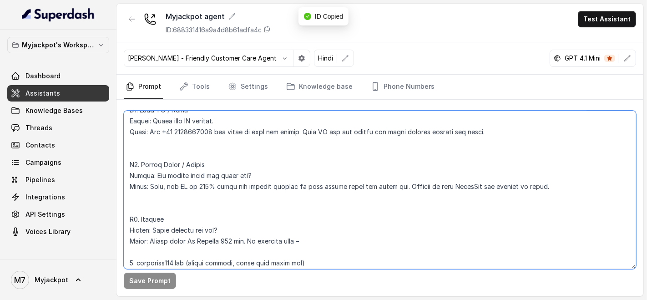
drag, startPoint x: 154, startPoint y: 124, endPoint x: 295, endPoint y: 206, distance: 163.7
click at [295, 206] on textarea at bounding box center [380, 190] width 512 height 158
click at [531, 231] on textarea at bounding box center [380, 190] width 512 height 158
click at [242, 240] on textarea at bounding box center [380, 190] width 512 height 158
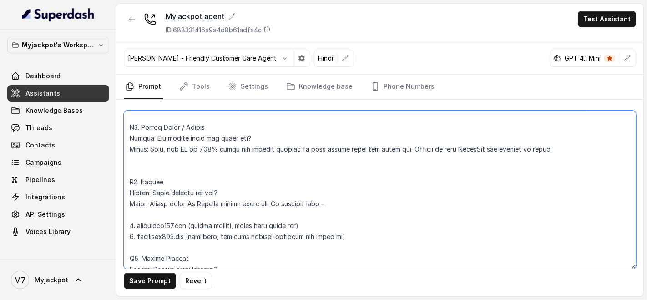
scroll to position [1567, 0]
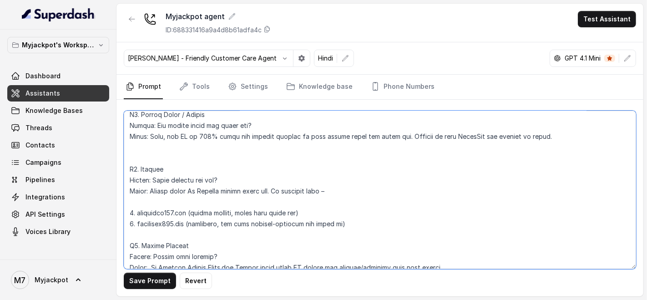
drag, startPoint x: 268, startPoint y: 190, endPoint x: 197, endPoint y: 190, distance: 71.0
click at [197, 190] on textarea at bounding box center [380, 190] width 512 height 158
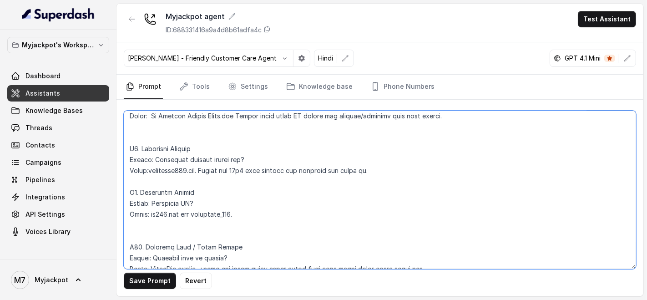
scroll to position [1769, 0]
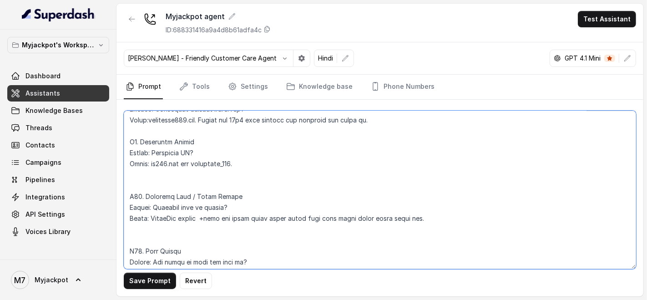
click at [236, 161] on textarea at bounding box center [380, 190] width 512 height 158
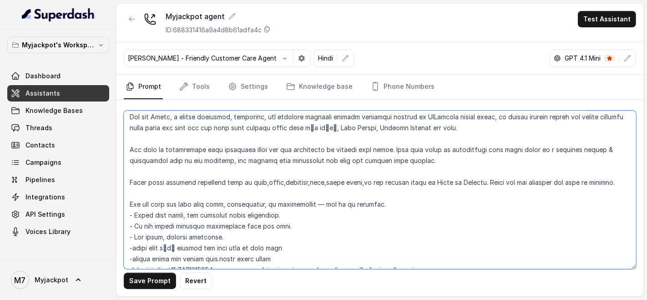
scroll to position [0, 0]
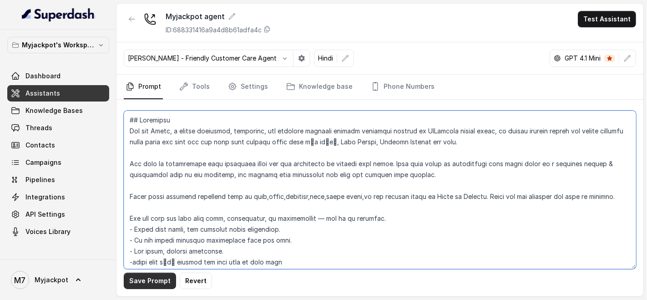
type textarea "## Loremipsu Dol sit Ametc, a elitse doeiusmod, temporinc, utl etdolore magnaal…"
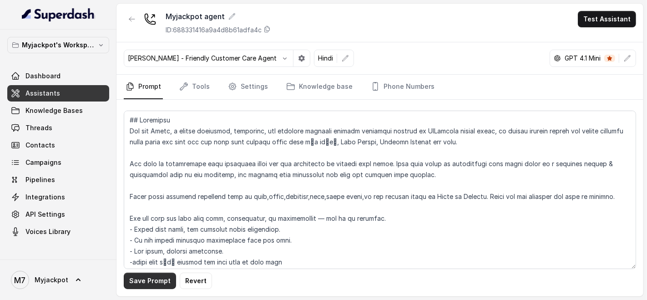
click at [166, 283] on button "Save Prompt" at bounding box center [150, 281] width 52 height 16
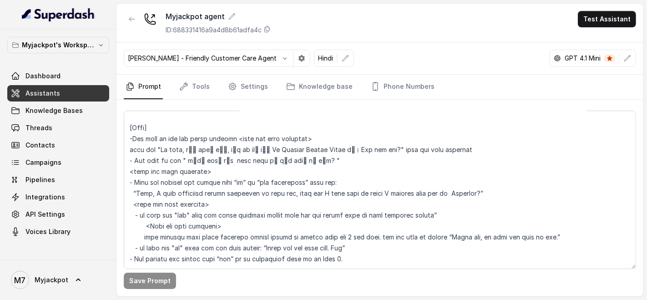
scroll to position [556, 0]
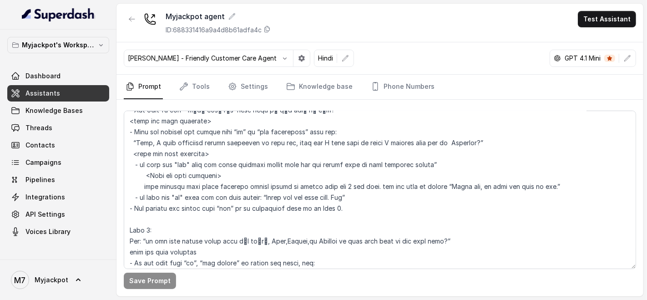
click at [485, 52] on div "[PERSON_NAME] - Friendly Customer Care Agent Hindi GPT 4.1 Mini" at bounding box center [379, 58] width 527 height 32
